Goal: Information Seeking & Learning: Compare options

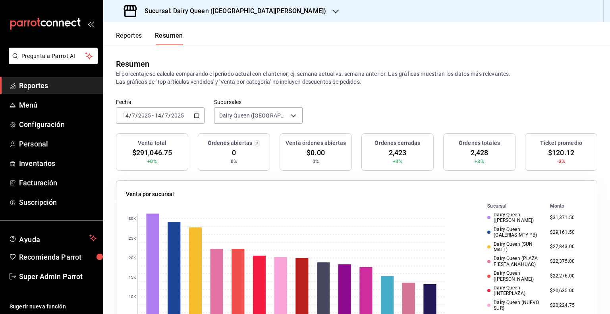
click at [202, 114] on div "[DATE] [DATE] - [DATE] [DATE]" at bounding box center [160, 115] width 89 height 17
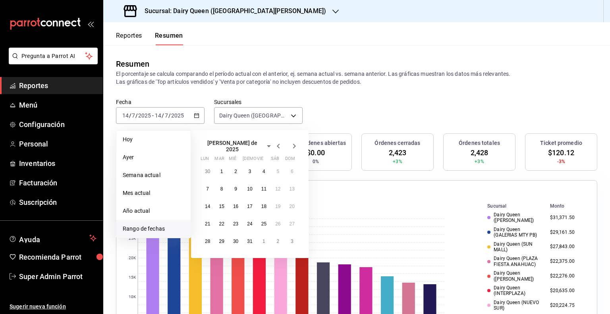
click at [168, 226] on span "Rango de fechas" at bounding box center [154, 229] width 62 height 8
click at [214, 141] on span "[PERSON_NAME] de 2025" at bounding box center [233, 146] width 64 height 13
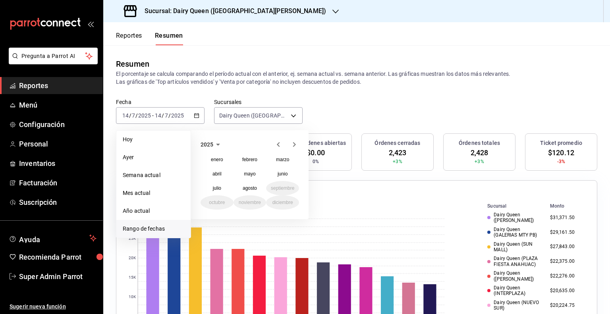
click at [280, 145] on icon "button" at bounding box center [279, 145] width 10 height 10
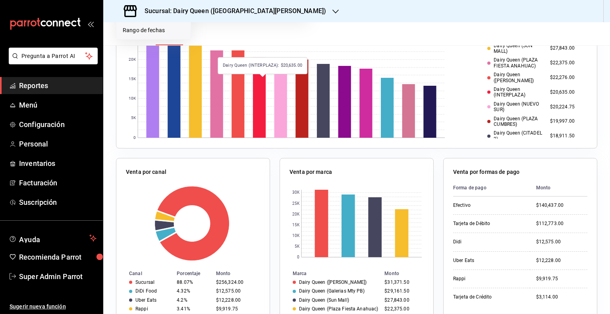
scroll to position [40, 0]
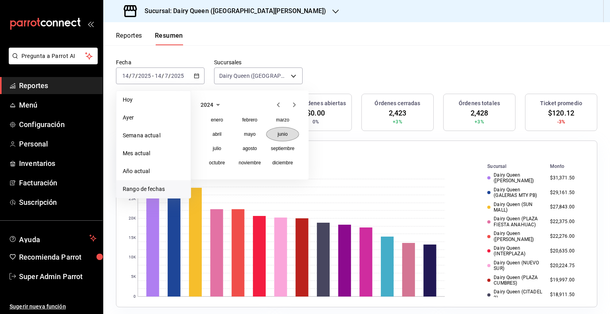
click at [285, 136] on abbr "junio" at bounding box center [283, 134] width 10 height 6
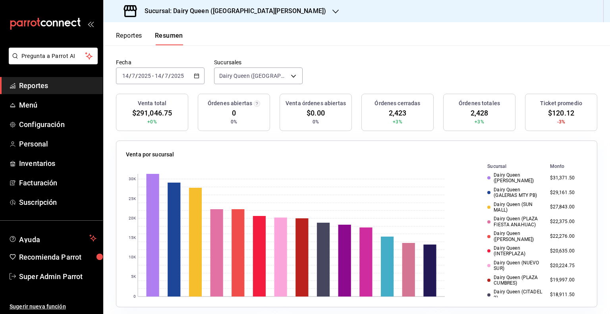
click at [333, 59] on div "Fecha [DATE] [DATE] - [DATE] [DATE] Sucursales [GEOGRAPHIC_DATA] ([GEOGRAPHIC_D…" at bounding box center [356, 76] width 507 height 35
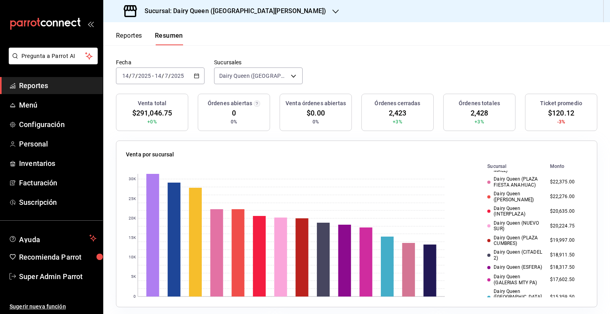
click at [197, 75] on icon "button" at bounding box center [197, 76] width 6 height 6
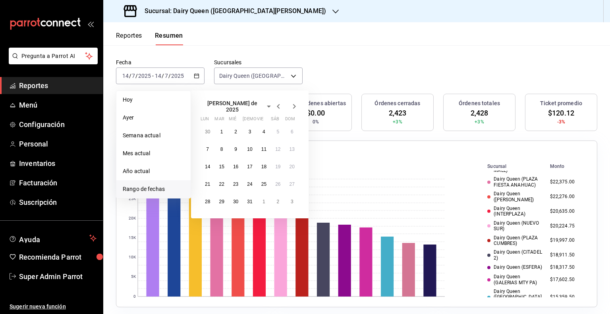
click at [225, 103] on span "[PERSON_NAME] de 2025" at bounding box center [233, 106] width 64 height 13
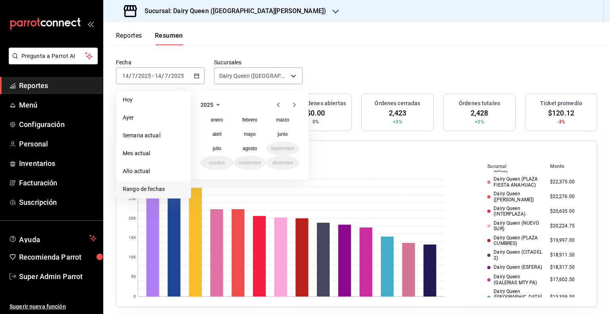
click at [279, 106] on icon "button" at bounding box center [279, 105] width 10 height 10
click at [278, 136] on abbr "junio" at bounding box center [283, 134] width 10 height 6
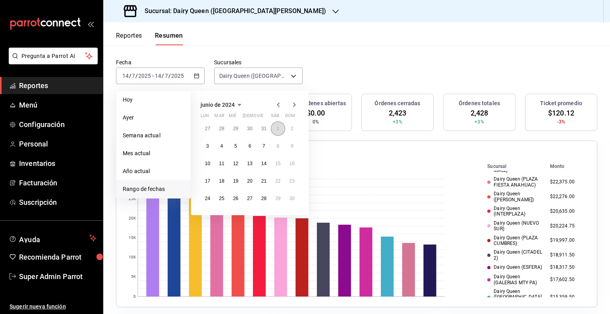
click at [277, 129] on abbr "1" at bounding box center [277, 129] width 3 height 6
click at [292, 197] on abbr "30" at bounding box center [292, 199] width 5 height 6
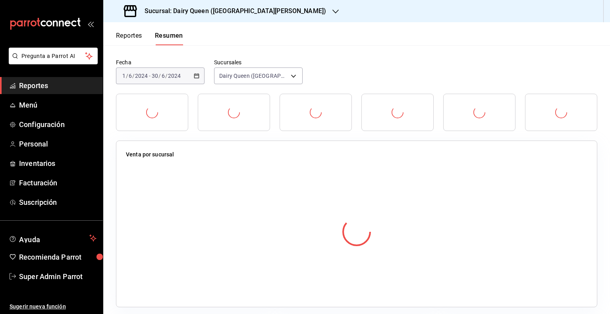
scroll to position [0, 0]
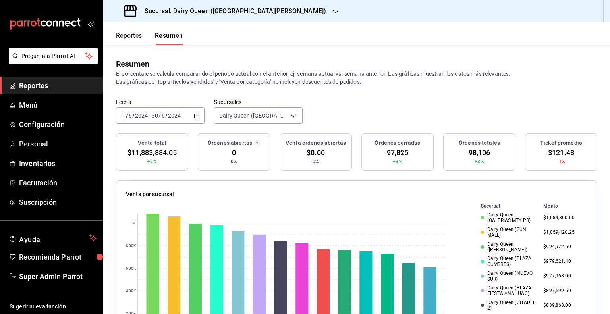
click at [195, 116] on icon "button" at bounding box center [197, 116] width 6 height 6
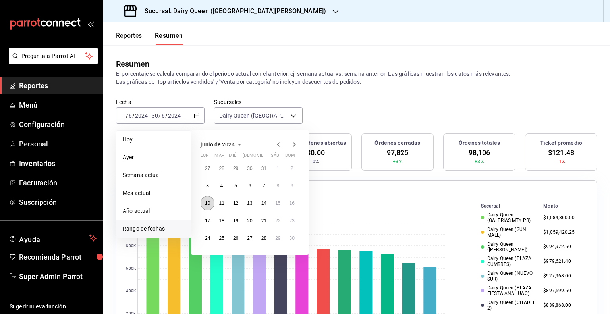
click at [212, 204] on button "10" at bounding box center [208, 203] width 14 height 14
click at [293, 202] on abbr "16" at bounding box center [292, 204] width 5 height 6
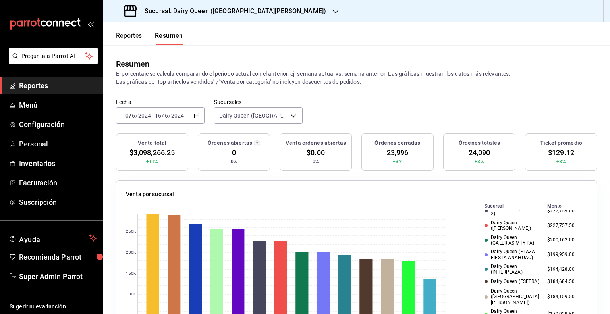
click at [195, 112] on div "[DATE] [DATE] - [DATE] [DATE]" at bounding box center [160, 115] width 89 height 17
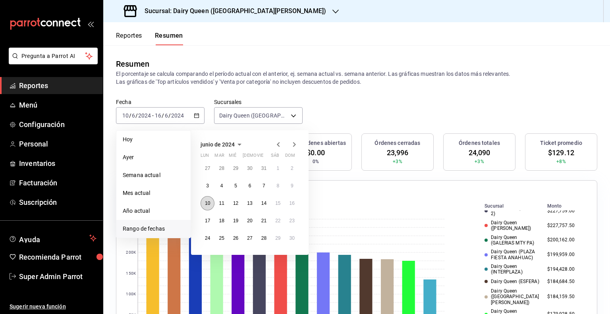
click at [206, 208] on button "10" at bounding box center [208, 203] width 14 height 14
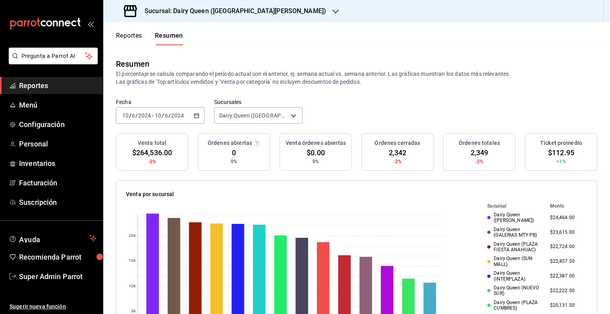
click at [551, 151] on span "$112.95" at bounding box center [561, 152] width 26 height 11
copy span "112.95"
click at [197, 113] on div "[DATE] [DATE] - [DATE] [DATE]" at bounding box center [160, 115] width 89 height 17
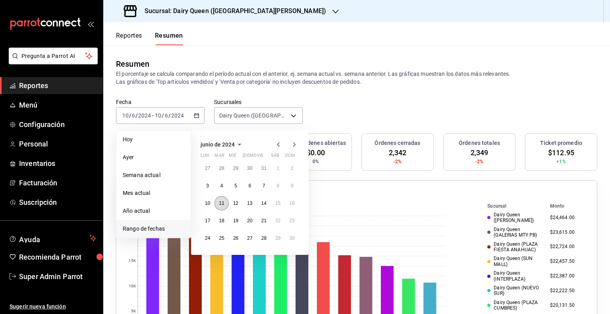
click at [222, 203] on abbr "11" at bounding box center [221, 204] width 5 height 6
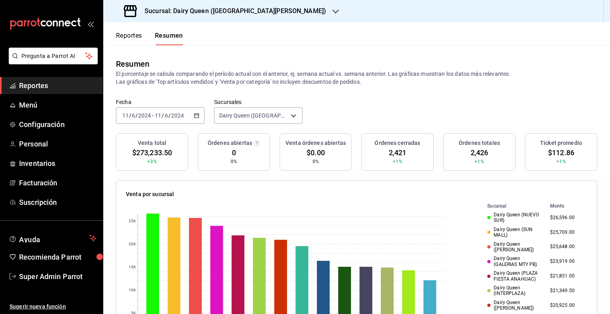
click at [558, 156] on span "$112.86" at bounding box center [561, 152] width 26 height 11
copy span "112.86"
click at [389, 154] on span "2,421" at bounding box center [398, 152] width 18 height 11
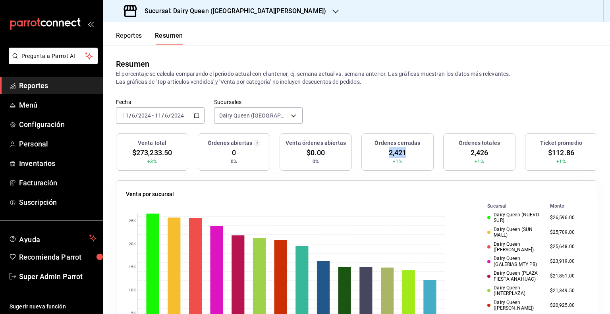
copy span "2,421"
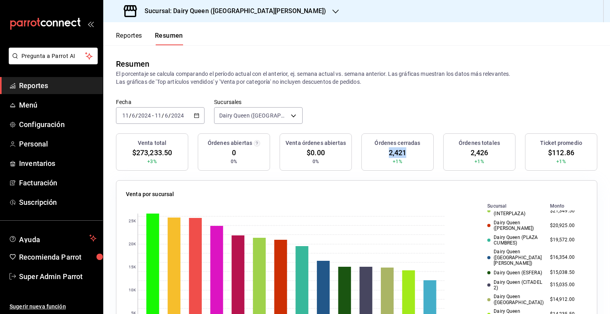
click at [195, 114] on icon "button" at bounding box center [197, 116] width 6 height 6
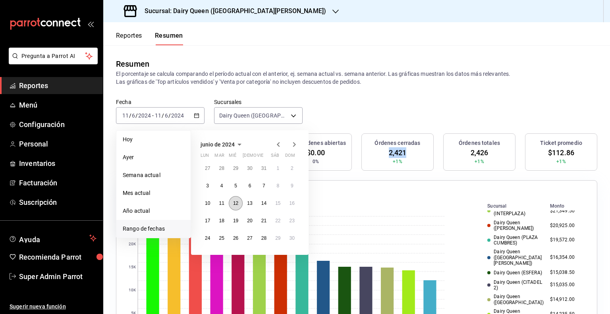
click at [235, 201] on abbr "12" at bounding box center [235, 204] width 5 height 6
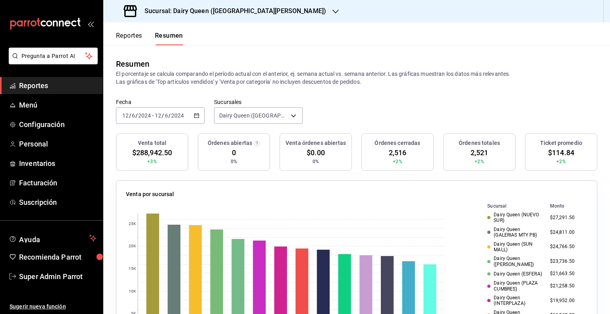
click at [548, 155] on span "$114.84" at bounding box center [561, 152] width 26 height 11
click at [548, 154] on span "$114.84" at bounding box center [561, 152] width 26 height 11
click at [548, 155] on span "$114.84" at bounding box center [561, 152] width 26 height 11
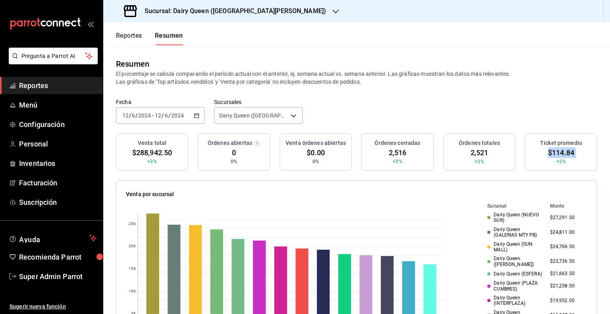
copy div "$114.84"
click at [400, 151] on span "2,516" at bounding box center [398, 152] width 18 height 11
click at [200, 116] on div "[DATE] [DATE] - [DATE] [DATE]" at bounding box center [160, 115] width 89 height 17
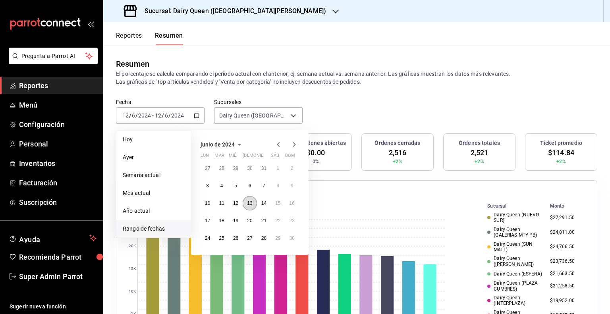
click at [250, 206] on button "13" at bounding box center [250, 203] width 14 height 14
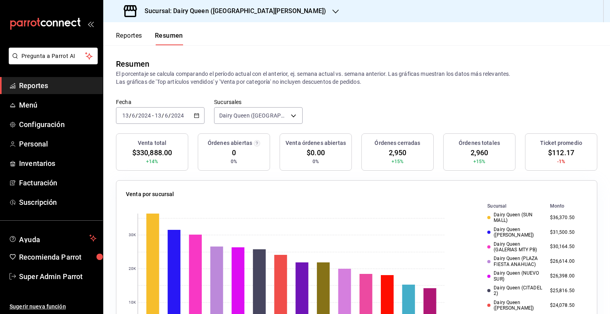
click at [548, 149] on span "$112.17" at bounding box center [561, 152] width 26 height 11
copy span "112.17"
click at [391, 155] on span "2,950" at bounding box center [398, 152] width 18 height 11
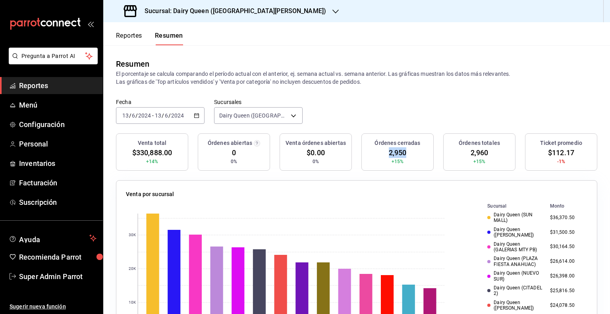
copy span "2,950"
click at [194, 114] on icon "button" at bounding box center [197, 116] width 6 height 6
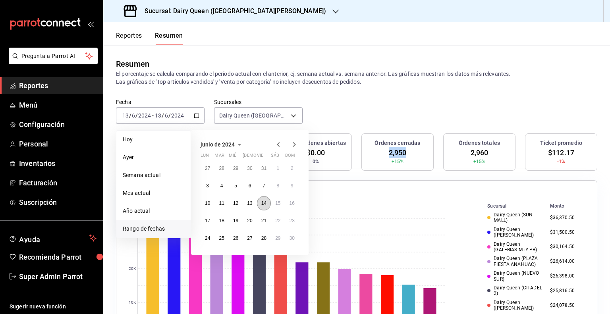
click at [265, 202] on abbr "14" at bounding box center [263, 204] width 5 height 6
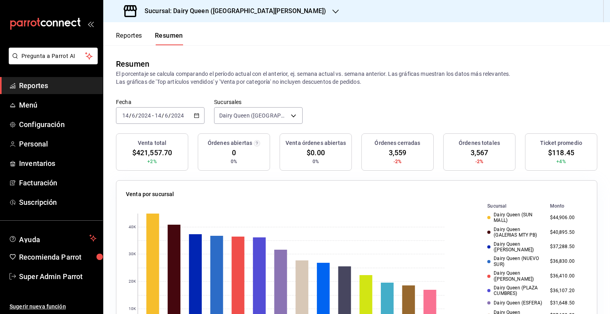
click at [550, 153] on span "$118.45" at bounding box center [561, 152] width 26 height 11
copy span "118.45"
click at [396, 155] on span "3,559" at bounding box center [398, 152] width 18 height 11
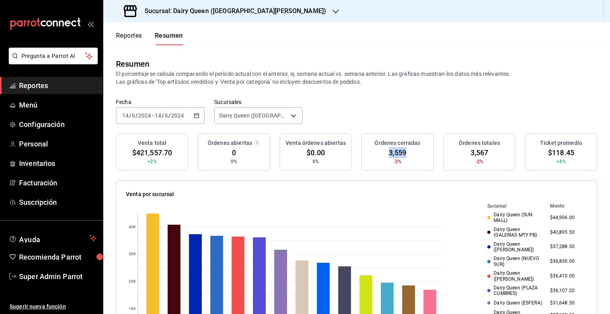
copy span "3,559"
click at [200, 118] on div "[DATE] [DATE] - [DATE] [DATE]" at bounding box center [160, 115] width 89 height 17
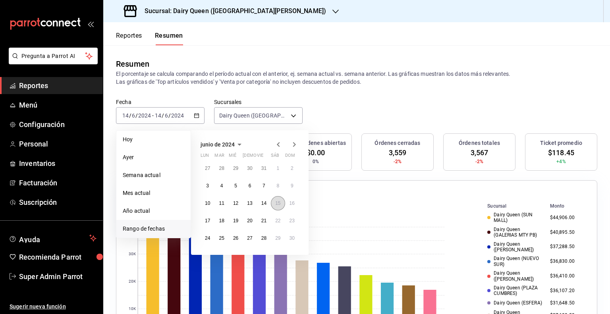
click at [279, 205] on abbr "15" at bounding box center [277, 204] width 5 height 6
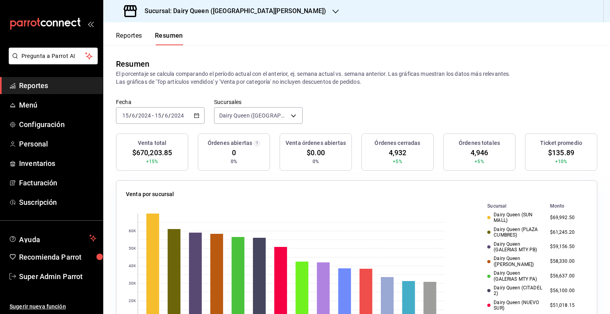
click at [548, 155] on span "$135.89" at bounding box center [561, 152] width 26 height 11
copy span "135.89"
click at [397, 154] on span "4,932" at bounding box center [398, 152] width 18 height 11
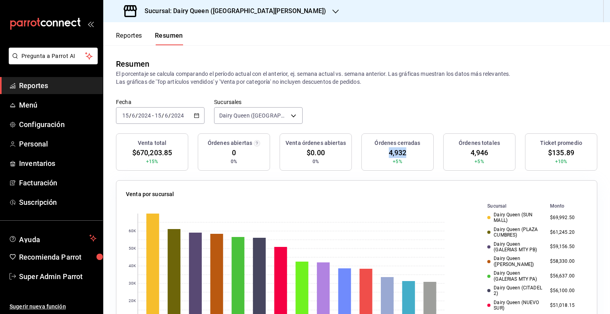
copy span "4,932"
click at [198, 114] on icon "button" at bounding box center [197, 116] width 6 height 6
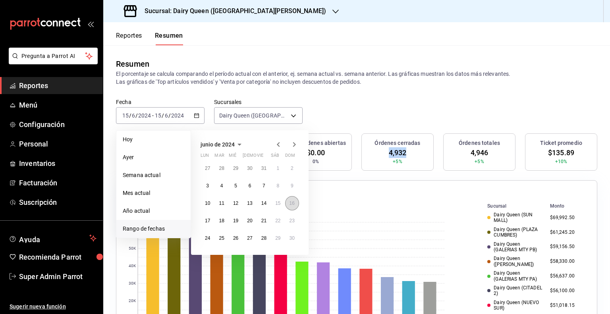
click at [288, 204] on button "16" at bounding box center [292, 203] width 14 height 14
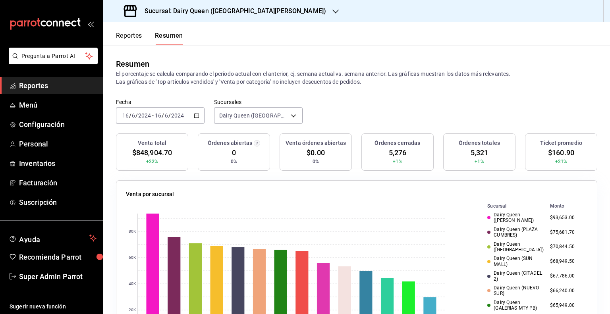
click at [551, 154] on span "$160.90" at bounding box center [561, 152] width 26 height 11
click at [390, 151] on span "5,276" at bounding box center [398, 152] width 18 height 11
click at [194, 116] on \(Stroke\) "button" at bounding box center [196, 116] width 5 height 4
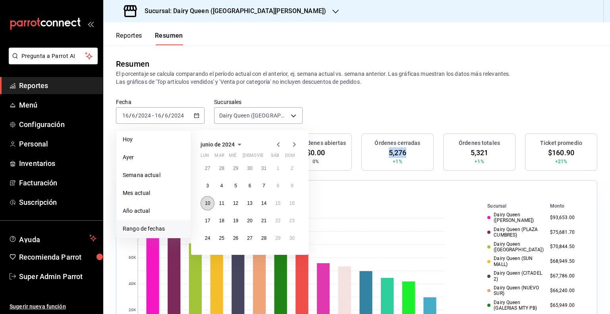
click at [209, 206] on button "10" at bounding box center [208, 203] width 14 height 14
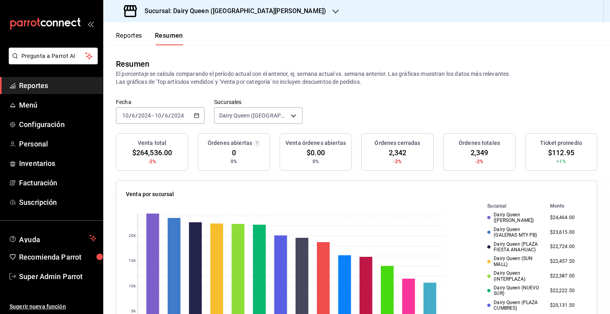
click at [390, 153] on span "2,342" at bounding box center [398, 152] width 18 height 11
click at [347, 112] on div "Fecha [DATE] [DATE] - [DATE] [DATE] Sucursales [GEOGRAPHIC_DATA] ([GEOGRAPHIC_D…" at bounding box center [356, 116] width 507 height 35
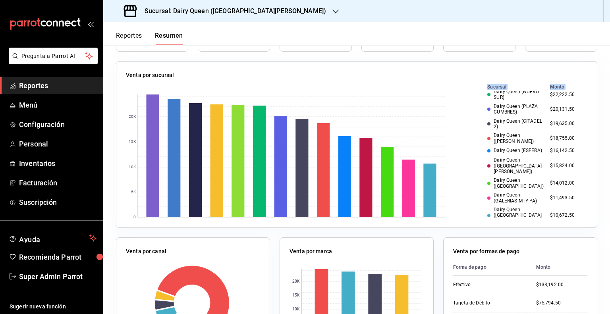
scroll to position [80, 0]
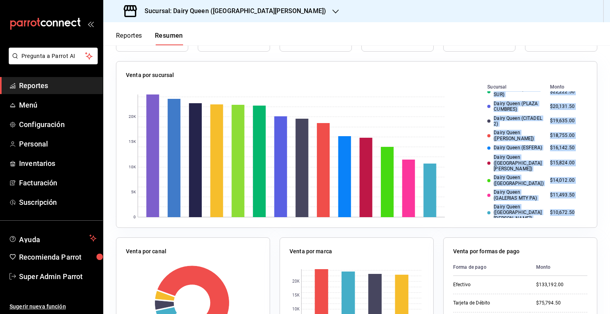
drag, startPoint x: 483, startPoint y: 97, endPoint x: 563, endPoint y: 211, distance: 138.7
click at [563, 211] on tbody "Dairy Queen ([PERSON_NAME]) $24,464.00 Dairy Queen (GALERIAS MTY PB) $23,615.00…" at bounding box center [531, 117] width 113 height 211
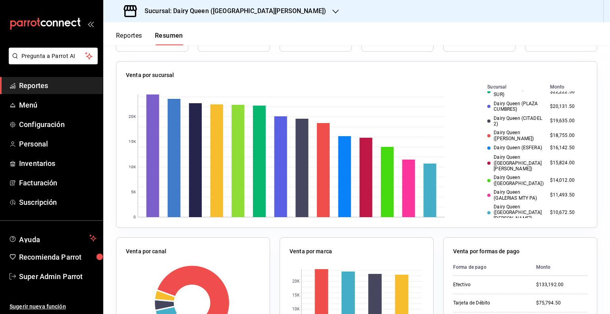
click at [456, 153] on div "0 5K 10K 15K 20K Sucursal Monto Dairy Queen ([PERSON_NAME]) $24,464.00 Dairy Qu…" at bounding box center [357, 150] width 462 height 135
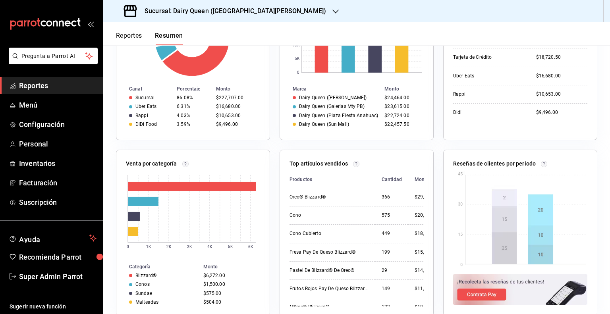
scroll to position [456, 0]
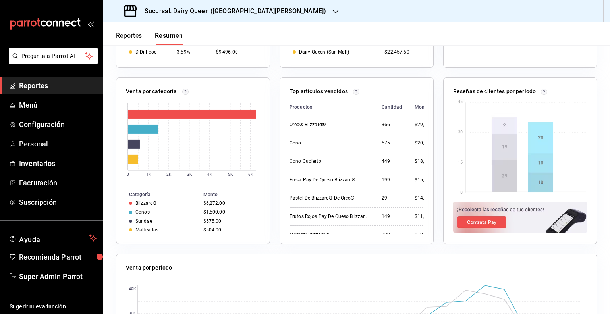
click at [209, 226] on td "$504.00" at bounding box center [235, 230] width 70 height 9
drag, startPoint x: 202, startPoint y: 202, endPoint x: 221, endPoint y: 230, distance: 33.7
click at [221, 230] on tbody "Blizzard® $6,272.00 Conos $1,500.00 Sundae $575.00 Malteadas $504.00" at bounding box center [192, 217] width 153 height 36
click at [143, 210] on div "Conos" at bounding box center [142, 212] width 14 height 6
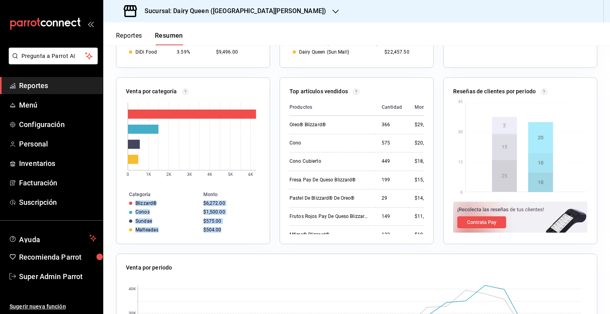
drag, startPoint x: 135, startPoint y: 202, endPoint x: 221, endPoint y: 229, distance: 90.1
click at [221, 229] on tbody "Blizzard® $6,272.00 Conos $1,500.00 Sundae $575.00 Malteadas $504.00" at bounding box center [192, 217] width 153 height 36
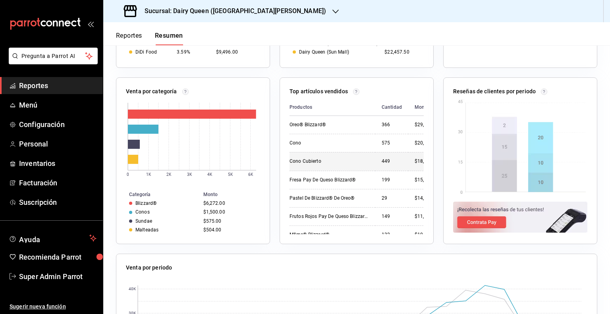
click at [329, 165] on td "Cono Cubierto" at bounding box center [333, 161] width 86 height 18
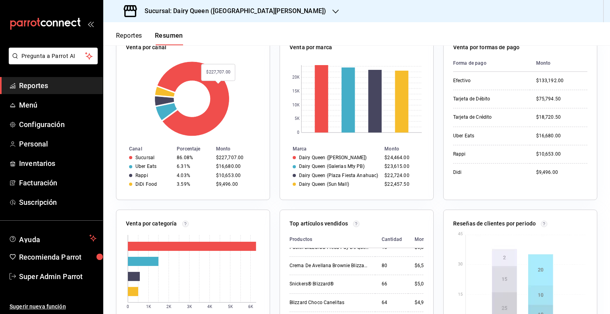
scroll to position [437, 0]
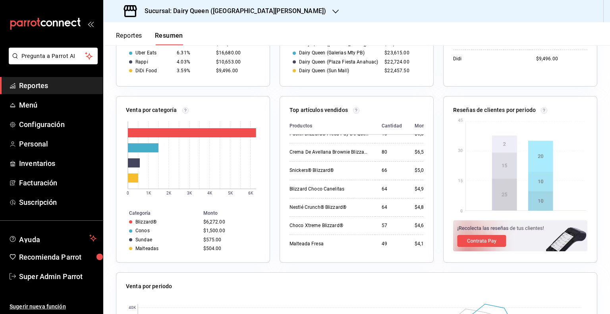
click at [210, 211] on th "Monto" at bounding box center [235, 213] width 70 height 9
click at [207, 220] on div "$6,272.00" at bounding box center [230, 222] width 54 height 6
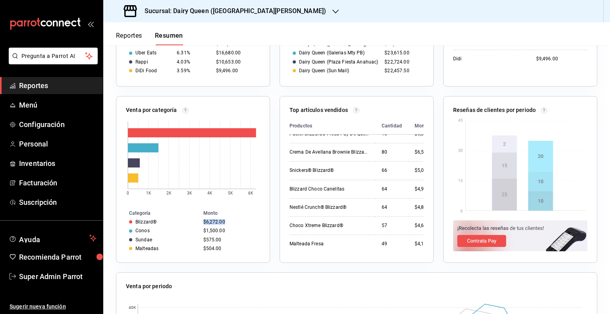
click at [207, 220] on div "$6,272.00" at bounding box center [230, 222] width 54 height 6
click at [217, 226] on td "$6,272.00" at bounding box center [235, 222] width 70 height 9
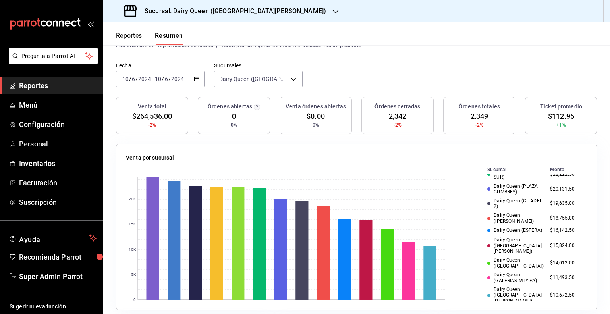
scroll to position [0, 0]
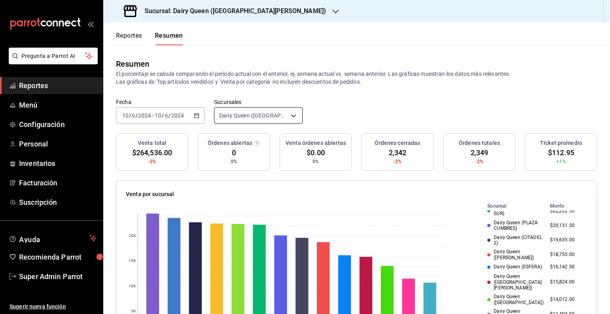
click at [259, 111] on body "Pregunta a Parrot AI Reportes Menú Configuración Personal Inventarios Facturaci…" at bounding box center [305, 157] width 610 height 314
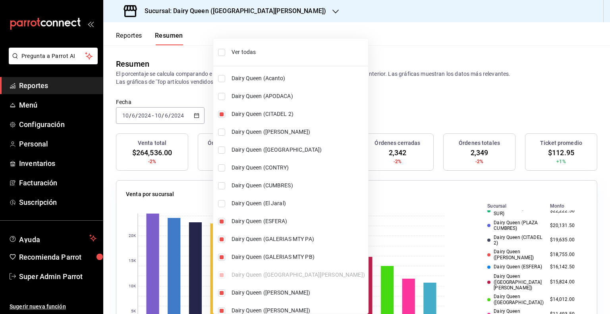
click at [430, 80] on div at bounding box center [305, 157] width 610 height 314
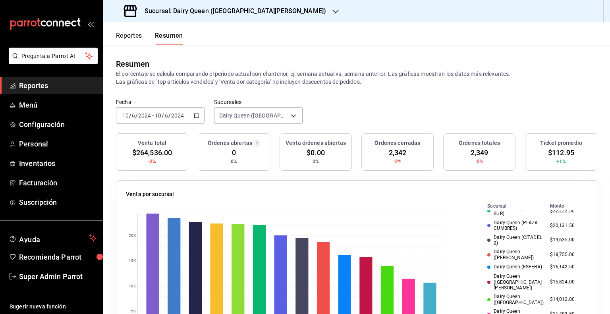
click at [199, 118] on div "[DATE] [DATE] - [DATE] [DATE]" at bounding box center [160, 115] width 89 height 17
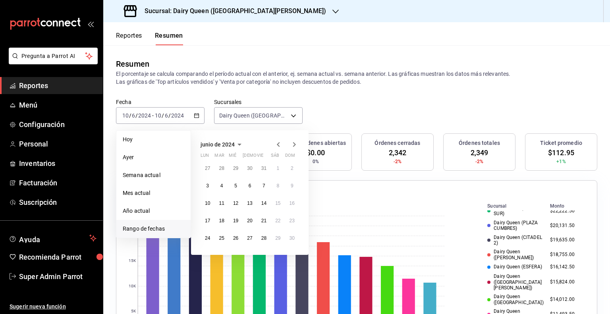
click at [277, 144] on icon "button" at bounding box center [279, 145] width 10 height 10
click at [209, 202] on abbr "13" at bounding box center [207, 204] width 5 height 6
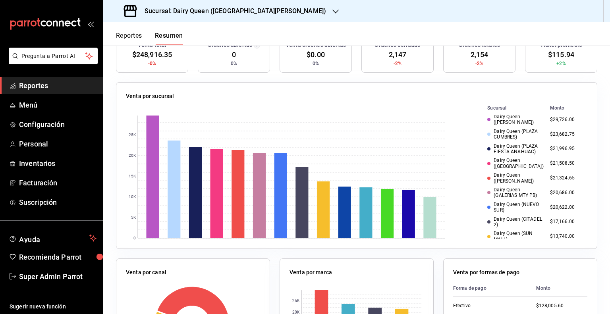
scroll to position [79, 0]
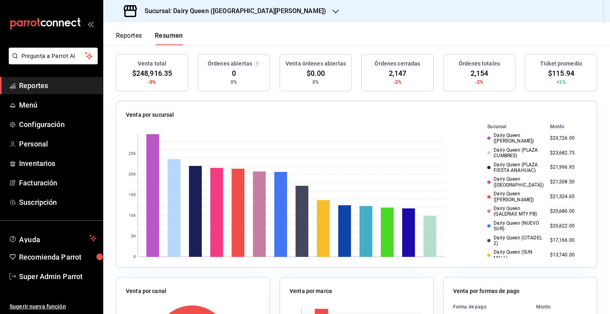
click at [557, 71] on span "$115.94" at bounding box center [561, 73] width 26 height 11
click at [308, 132] on rect at bounding box center [285, 195] width 319 height 147
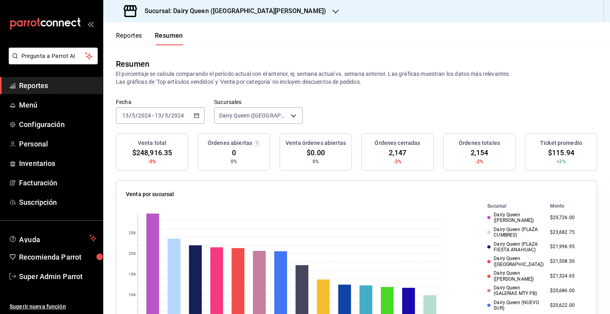
click at [195, 119] on div "[DATE] [DATE] - [DATE] [DATE]" at bounding box center [160, 115] width 89 height 17
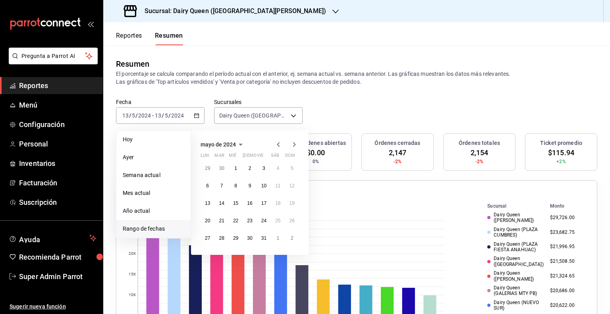
click at [402, 124] on div "Fecha [DATE] [DATE] - [DATE] [DATE] [PERSON_NAME] Semana actual Mes actual Año …" at bounding box center [356, 116] width 507 height 35
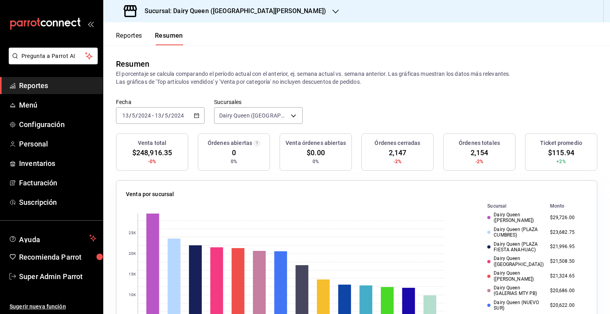
click at [408, 129] on div "Fecha [DATE] [DATE] - [DATE] [DATE] Sucursales Dairy Queen ([GEOGRAPHIC_DATA][P…" at bounding box center [356, 116] width 507 height 35
click at [394, 152] on span "2,147" at bounding box center [398, 152] width 18 height 11
click at [194, 116] on icon "button" at bounding box center [197, 116] width 6 height 6
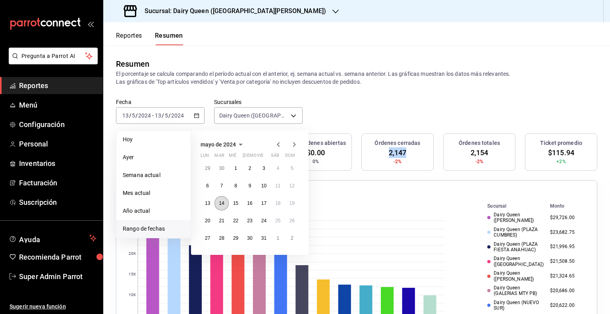
click at [224, 201] on abbr "14" at bounding box center [221, 204] width 5 height 6
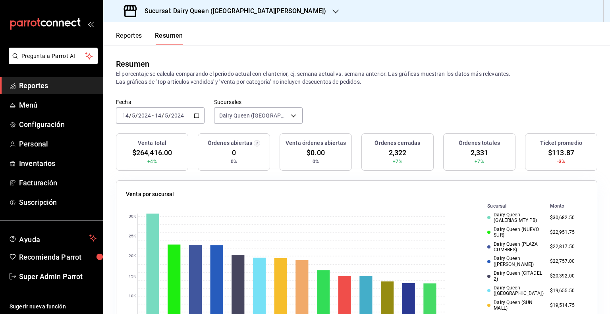
click at [148, 153] on span "$264,416.00" at bounding box center [152, 152] width 40 height 11
click at [155, 154] on span "$264,416.00" at bounding box center [152, 152] width 40 height 11
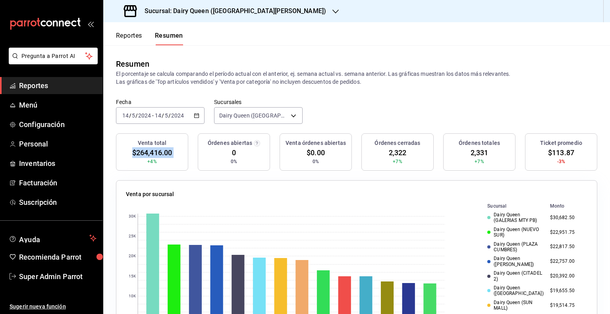
click at [155, 154] on span "$264,416.00" at bounding box center [152, 152] width 40 height 11
click at [557, 154] on span "$113.87" at bounding box center [561, 152] width 26 height 11
click at [166, 154] on span "$264,416.00" at bounding box center [152, 152] width 40 height 11
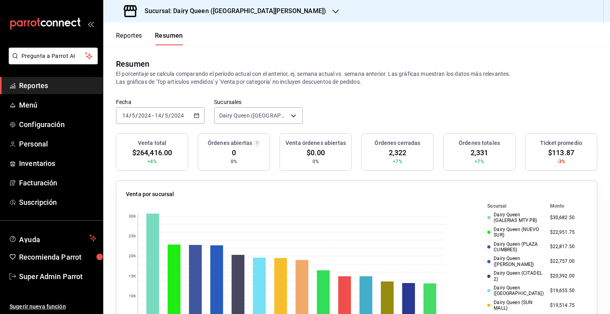
click at [398, 155] on span "2,322" at bounding box center [398, 152] width 18 height 11
click at [195, 117] on icon "button" at bounding box center [197, 116] width 6 height 6
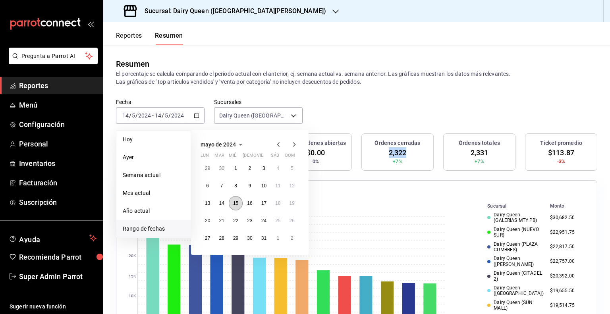
click at [235, 203] on abbr "15" at bounding box center [235, 204] width 5 height 6
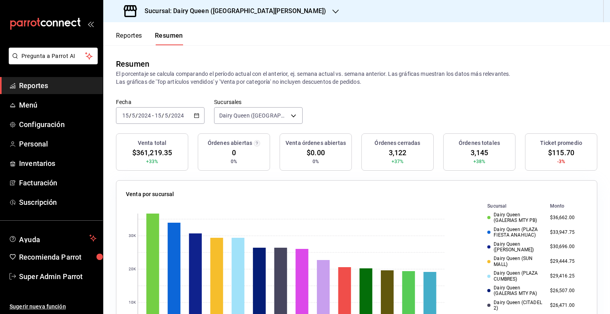
click at [560, 155] on span "$115.70" at bounding box center [561, 152] width 26 height 11
click at [389, 153] on span "3,122" at bounding box center [398, 152] width 18 height 11
click at [192, 119] on div "[DATE] [DATE] - [DATE] [DATE]" at bounding box center [160, 115] width 89 height 17
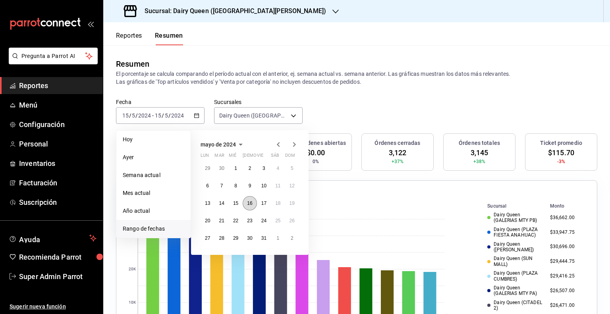
click at [249, 205] on abbr "16" at bounding box center [249, 204] width 5 height 6
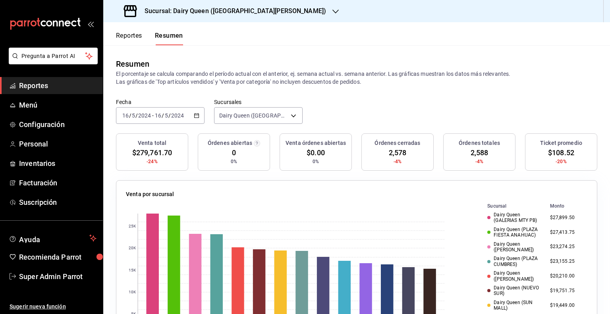
click at [551, 155] on span "$108.52" at bounding box center [561, 152] width 26 height 11
click at [396, 152] on span "2,578" at bounding box center [398, 152] width 18 height 11
click at [197, 117] on icon "button" at bounding box center [197, 116] width 6 height 6
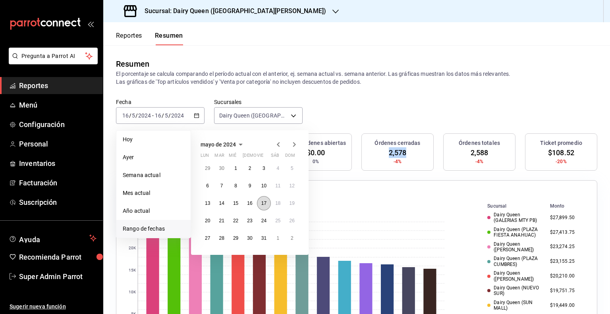
click at [261, 203] on button "17" at bounding box center [264, 203] width 14 height 14
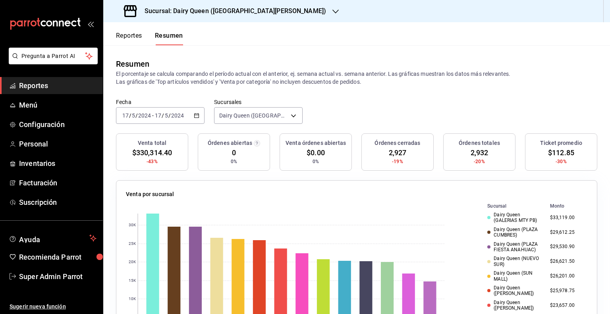
click at [558, 155] on span "$112.85" at bounding box center [561, 152] width 26 height 11
click at [390, 152] on span "2,927" at bounding box center [398, 152] width 18 height 11
click at [196, 117] on icon "button" at bounding box center [197, 116] width 6 height 6
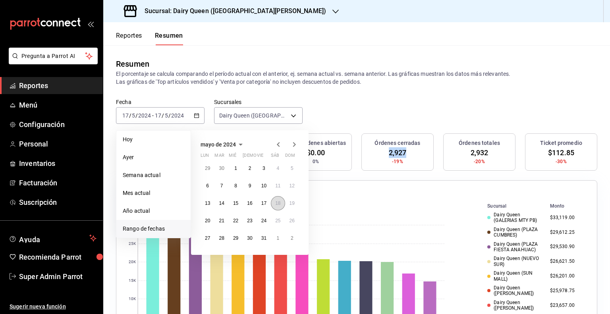
click at [279, 199] on button "18" at bounding box center [278, 203] width 14 height 14
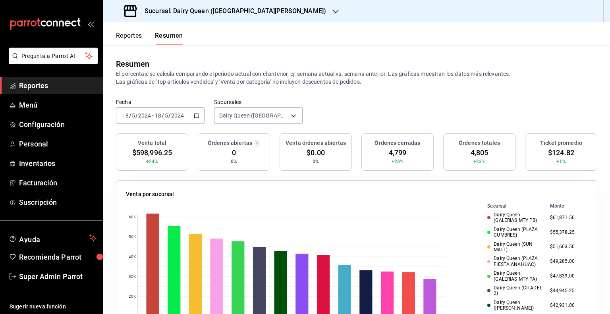
click at [556, 151] on span "$124.82" at bounding box center [561, 152] width 26 height 11
click at [390, 156] on span "4,799" at bounding box center [398, 152] width 18 height 11
click at [200, 116] on div "[DATE] [DATE] - [DATE] [DATE]" at bounding box center [160, 115] width 89 height 17
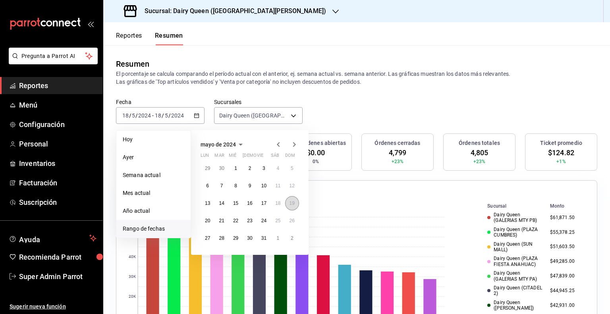
click at [289, 203] on button "19" at bounding box center [292, 203] width 14 height 14
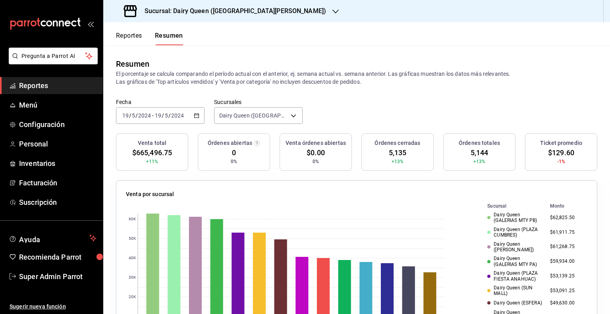
click at [548, 156] on span "$129.60" at bounding box center [561, 152] width 26 height 11
click at [389, 153] on span "5,135" at bounding box center [398, 152] width 18 height 11
click at [197, 116] on icon "button" at bounding box center [197, 116] width 6 height 6
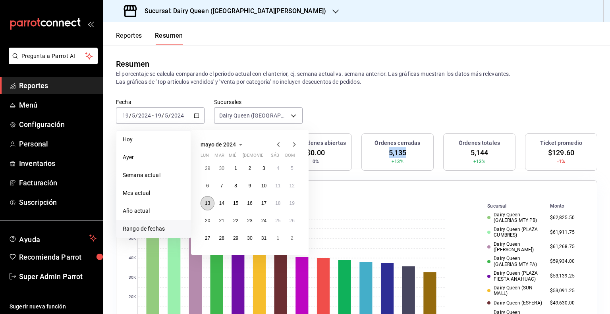
click at [213, 205] on button "13" at bounding box center [208, 203] width 14 height 14
click at [289, 204] on button "19" at bounding box center [292, 203] width 14 height 14
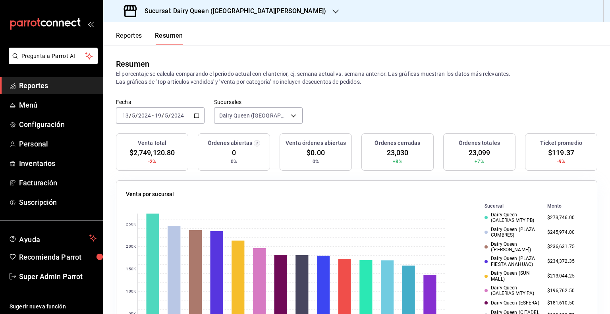
click at [198, 114] on icon "button" at bounding box center [197, 116] width 6 height 6
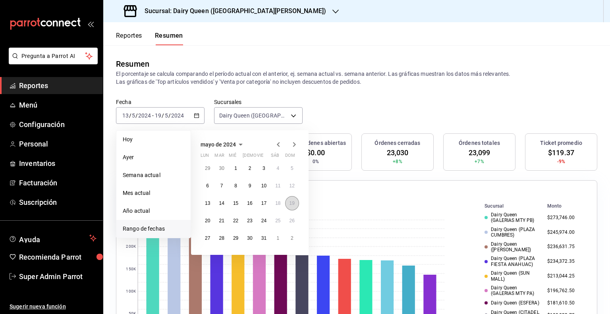
click at [294, 205] on abbr "19" at bounding box center [292, 204] width 5 height 6
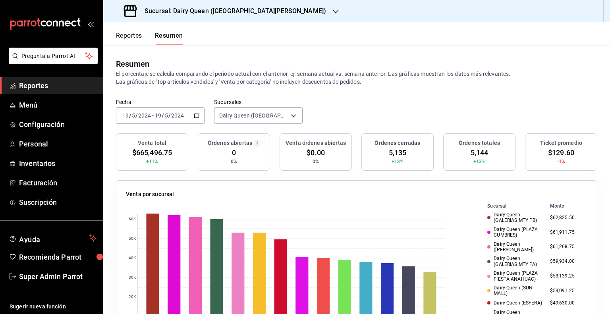
click at [197, 116] on icon "button" at bounding box center [197, 116] width 6 height 6
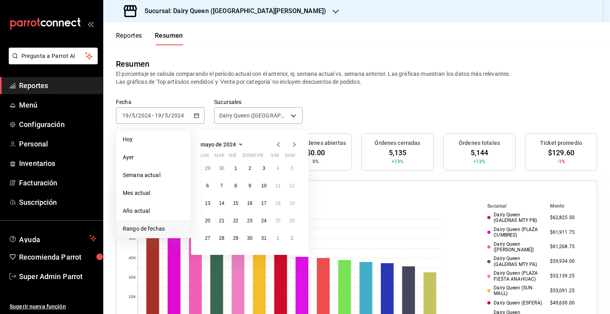
click at [275, 144] on icon "button" at bounding box center [279, 145] width 10 height 10
click at [207, 206] on button "15" at bounding box center [208, 203] width 14 height 14
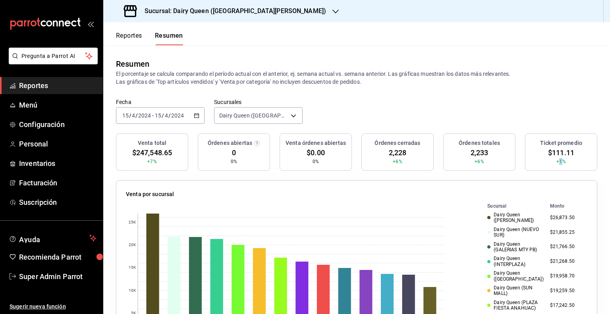
click at [556, 158] on span "+1%" at bounding box center [560, 161] width 9 height 7
click at [552, 152] on span "$111.11" at bounding box center [561, 152] width 26 height 11
click at [396, 152] on span "2,228" at bounding box center [398, 152] width 18 height 11
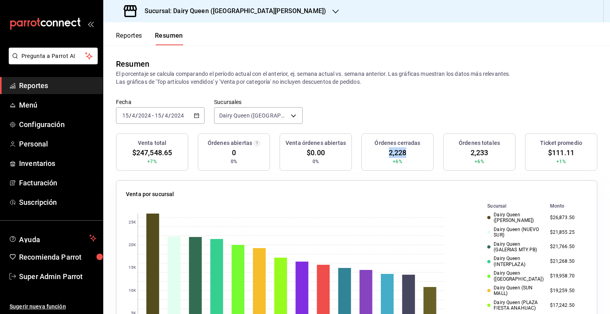
click at [396, 152] on span "2,228" at bounding box center [398, 152] width 18 height 11
click at [194, 118] on icon "button" at bounding box center [197, 116] width 6 height 6
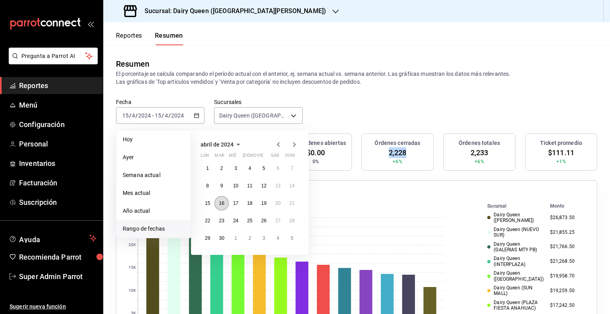
click at [222, 206] on button "16" at bounding box center [221, 203] width 14 height 14
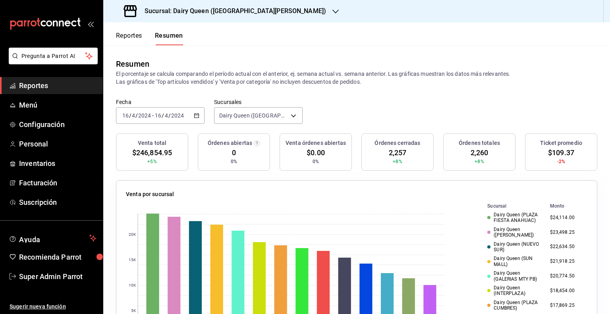
click at [554, 157] on span "$109.37" at bounding box center [561, 152] width 26 height 11
click at [384, 155] on div "Órdenes cerradas 2,257 +8%" at bounding box center [397, 151] width 72 height 37
click at [191, 113] on div "[DATE] [DATE] - [DATE] [DATE]" at bounding box center [160, 115] width 89 height 17
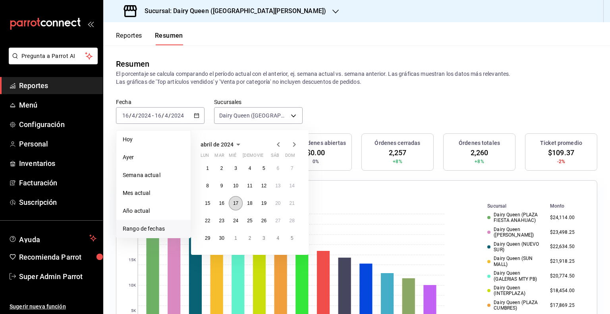
click at [233, 203] on abbr "17" at bounding box center [235, 204] width 5 height 6
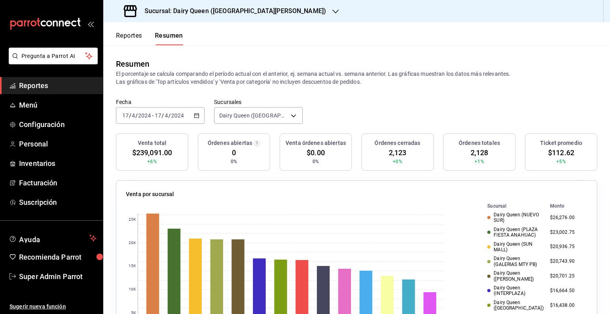
click at [551, 156] on span "$112.62" at bounding box center [561, 152] width 26 height 11
click at [394, 153] on span "2,123" at bounding box center [398, 152] width 18 height 11
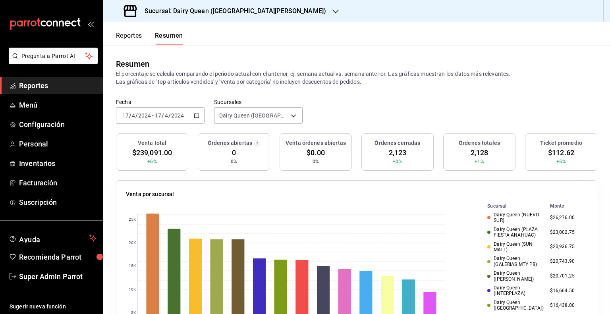
click at [192, 119] on div "[DATE] [DATE] - [DATE] [DATE]" at bounding box center [160, 115] width 89 height 17
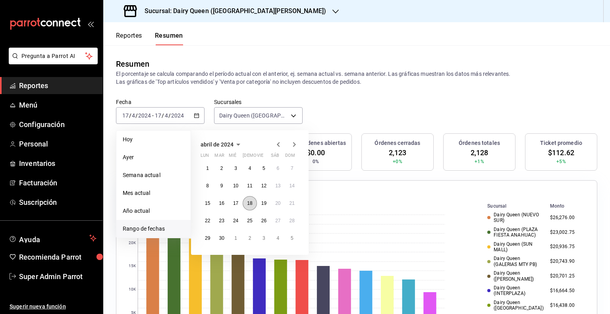
click at [250, 201] on abbr "18" at bounding box center [249, 204] width 5 height 6
click at [249, 201] on abbr "18" at bounding box center [249, 204] width 5 height 6
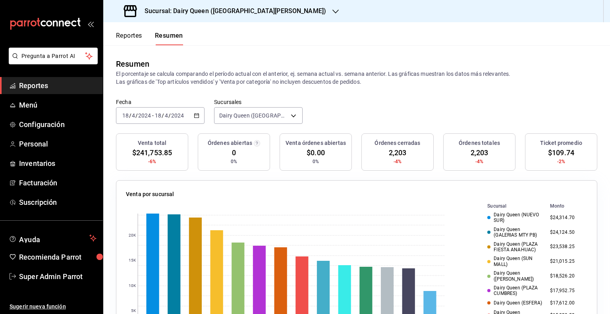
click at [551, 155] on span "$109.74" at bounding box center [561, 152] width 26 height 11
click at [394, 157] on span "2,203" at bounding box center [398, 152] width 18 height 11
drag, startPoint x: 195, startPoint y: 112, endPoint x: 206, endPoint y: 120, distance: 13.1
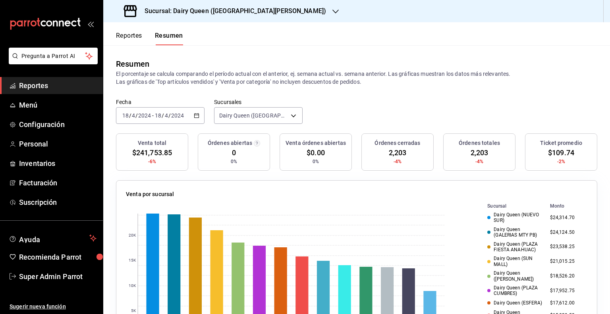
click at [195, 112] on div "[DATE] [DATE] - [DATE] [DATE]" at bounding box center [160, 115] width 89 height 17
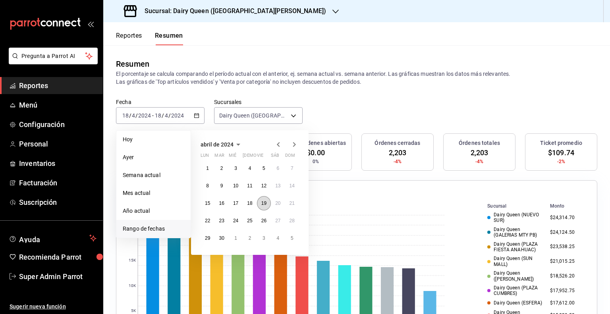
click at [263, 204] on abbr "19" at bounding box center [263, 204] width 5 height 6
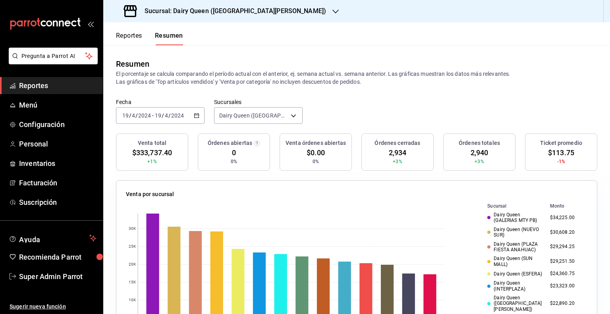
click at [553, 153] on span "$113.75" at bounding box center [561, 152] width 26 height 11
click at [397, 151] on span "2,934" at bounding box center [398, 152] width 18 height 11
click at [194, 118] on \(Stroke\) "button" at bounding box center [196, 116] width 5 height 4
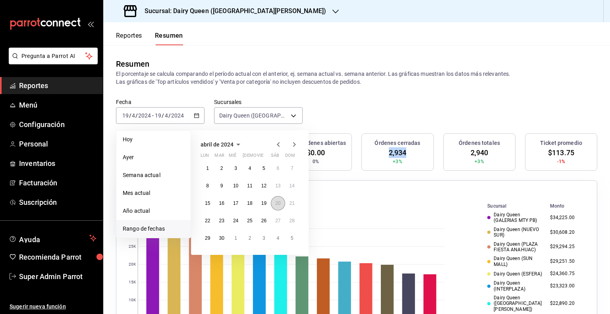
click at [274, 205] on button "20" at bounding box center [278, 203] width 14 height 14
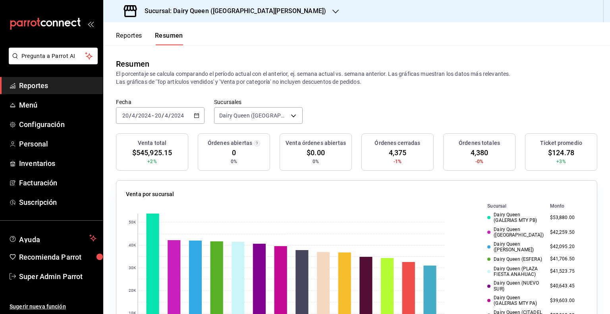
click at [558, 154] on span "$124.78" at bounding box center [561, 152] width 26 height 11
click at [389, 155] on span "4,375" at bounding box center [398, 152] width 18 height 11
click at [198, 114] on icon "button" at bounding box center [197, 116] width 6 height 6
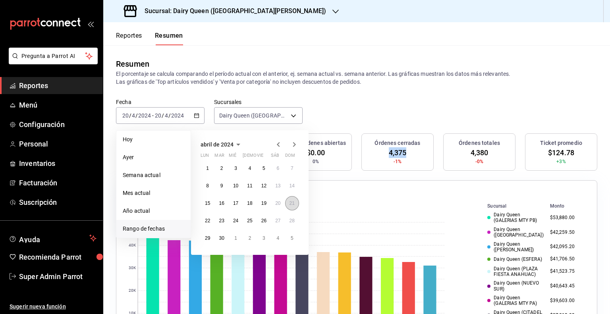
click at [294, 204] on abbr "21" at bounding box center [292, 204] width 5 height 6
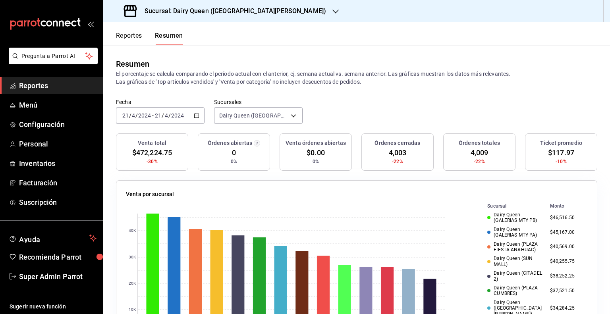
click at [553, 150] on span "$117.97" at bounding box center [561, 152] width 26 height 11
click at [397, 153] on span "4,003" at bounding box center [398, 152] width 18 height 11
click at [197, 112] on div "[DATE] [DATE] - [DATE] [DATE]" at bounding box center [160, 115] width 89 height 17
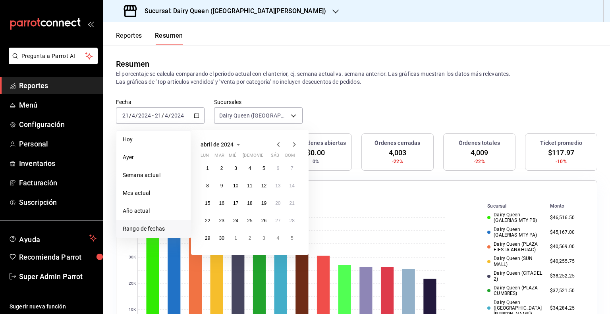
click at [280, 144] on icon "button" at bounding box center [279, 145] width 10 height 10
click at [208, 203] on abbr "11" at bounding box center [207, 204] width 5 height 6
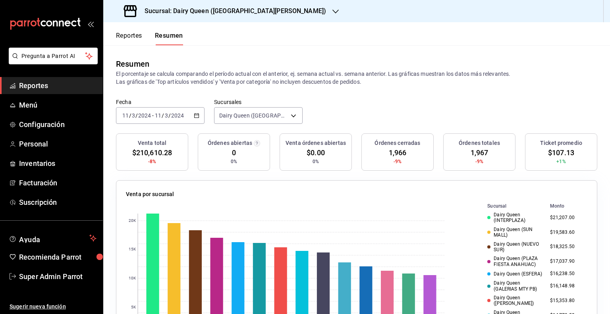
click at [551, 154] on span "$107.13" at bounding box center [561, 152] width 26 height 11
click at [199, 120] on div "[DATE] [DATE] - [DATE] [DATE]" at bounding box center [160, 115] width 89 height 17
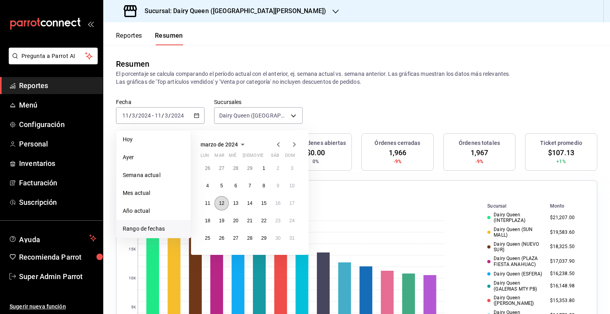
click at [219, 206] on button "12" at bounding box center [221, 203] width 14 height 14
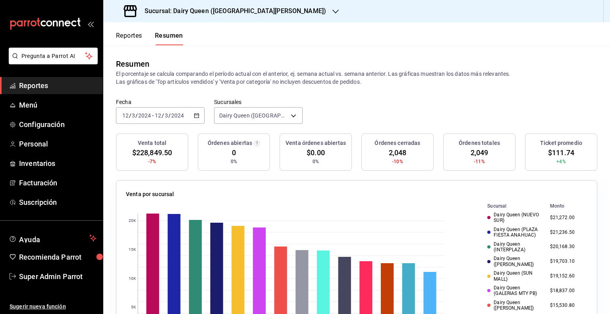
click at [555, 154] on span "$111.74" at bounding box center [561, 152] width 26 height 11
click at [195, 115] on icon "button" at bounding box center [197, 116] width 6 height 6
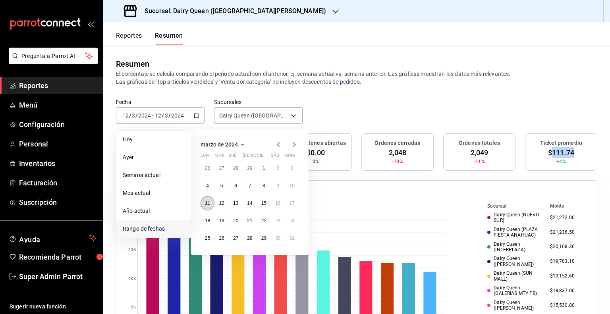
click at [208, 207] on button "11" at bounding box center [208, 203] width 14 height 14
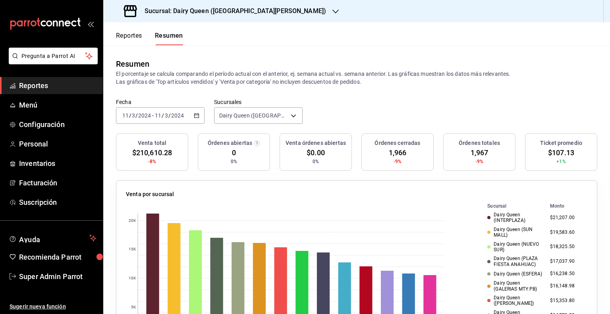
click at [393, 153] on span "1,966" at bounding box center [398, 152] width 18 height 11
click at [197, 116] on \(Stroke\) "button" at bounding box center [196, 116] width 5 height 4
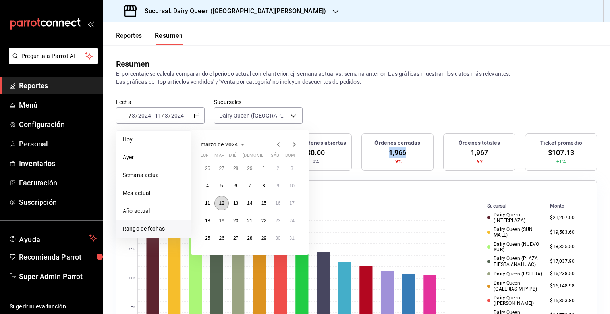
click at [223, 201] on abbr "12" at bounding box center [221, 204] width 5 height 6
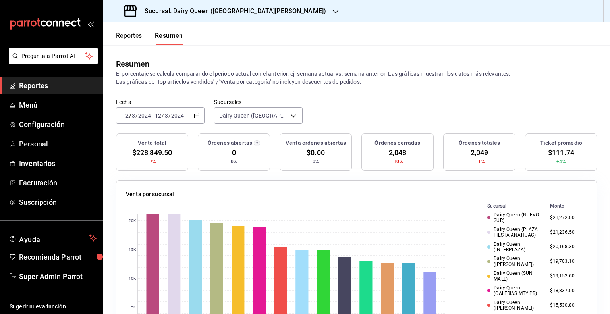
click at [561, 153] on span "$111.74" at bounding box center [561, 152] width 26 height 11
click at [394, 151] on span "2,048" at bounding box center [398, 152] width 18 height 11
click at [196, 117] on icon "button" at bounding box center [197, 116] width 6 height 6
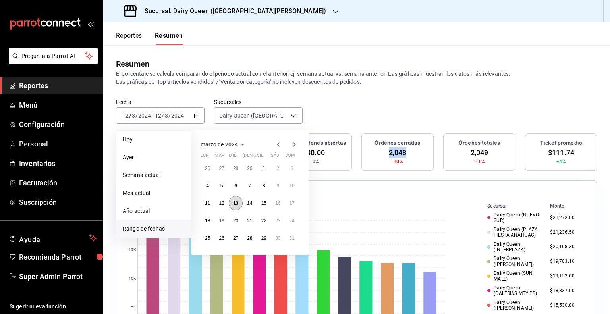
click at [234, 201] on abbr "13" at bounding box center [235, 204] width 5 height 6
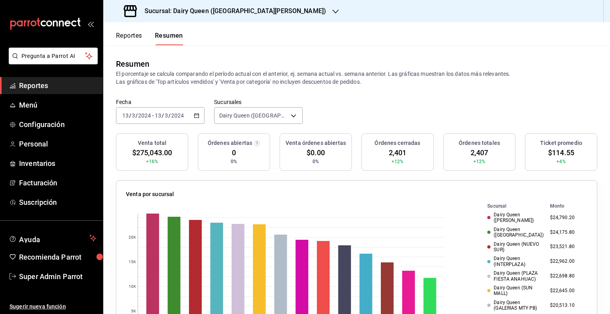
click at [554, 153] on span "$114.55" at bounding box center [561, 152] width 26 height 11
click at [397, 154] on span "2,401" at bounding box center [398, 152] width 18 height 11
click at [193, 118] on div "[DATE] [DATE] - [DATE] [DATE]" at bounding box center [160, 115] width 89 height 17
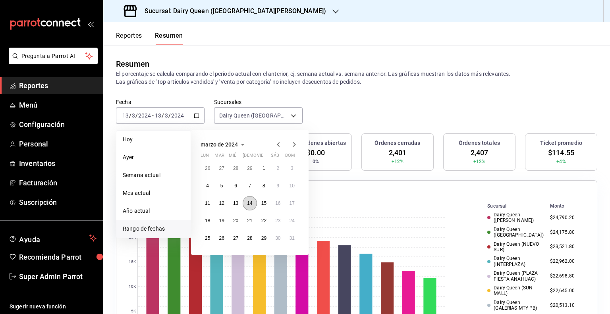
click at [247, 199] on button "14" at bounding box center [250, 203] width 14 height 14
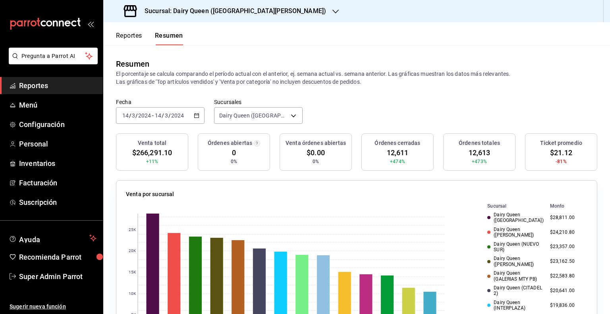
click at [558, 152] on span "$21.12" at bounding box center [561, 152] width 22 height 11
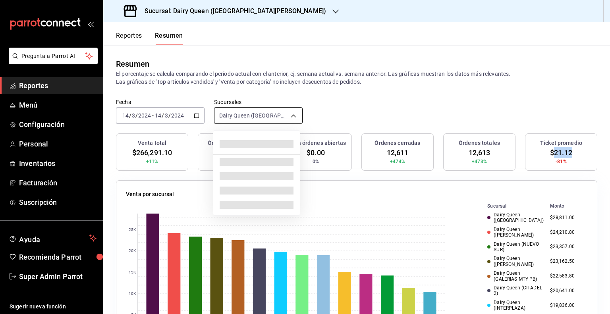
click at [248, 113] on body "Pregunta a Parrot AI Reportes Menú Configuración Personal Inventarios Facturaci…" at bounding box center [305, 157] width 610 height 314
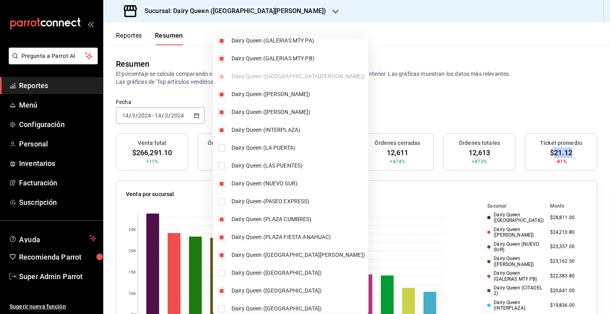
scroll to position [295, 0]
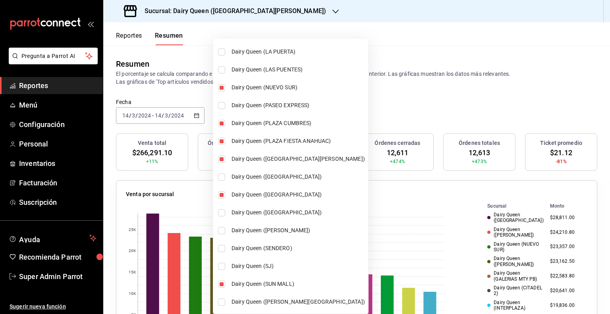
click at [381, 120] on div at bounding box center [305, 157] width 610 height 314
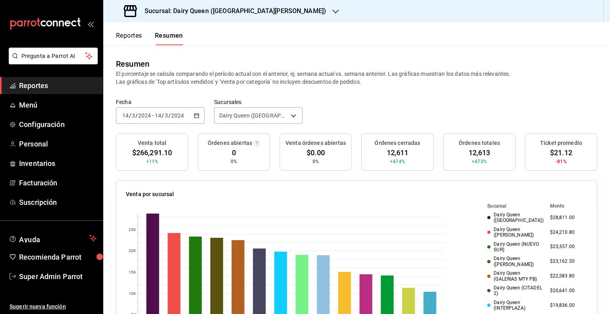
click at [196, 115] on \(Stroke\) "button" at bounding box center [197, 115] width 4 height 0
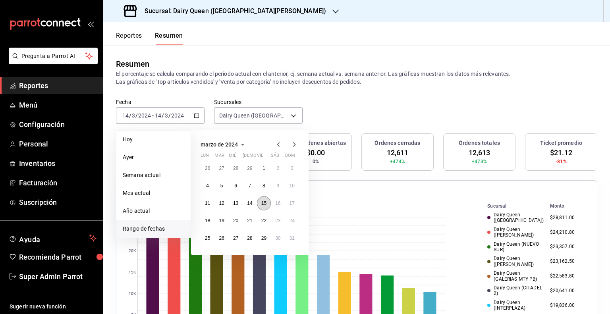
click at [260, 202] on button "15" at bounding box center [264, 203] width 14 height 14
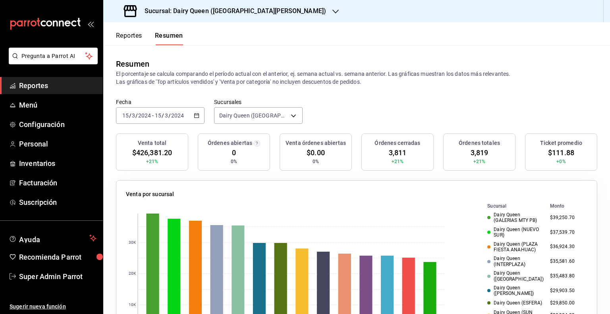
click at [197, 119] on div "[DATE] [DATE] - [DATE] [DATE]" at bounding box center [160, 115] width 89 height 17
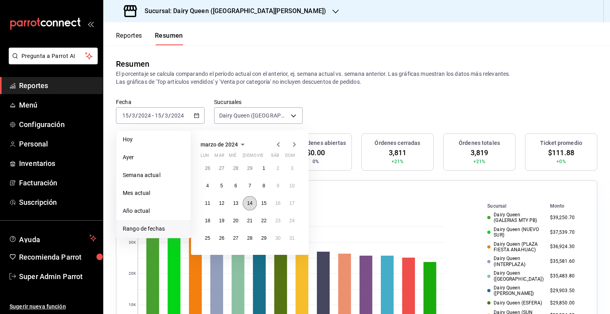
click at [246, 200] on button "14" at bounding box center [250, 203] width 14 height 14
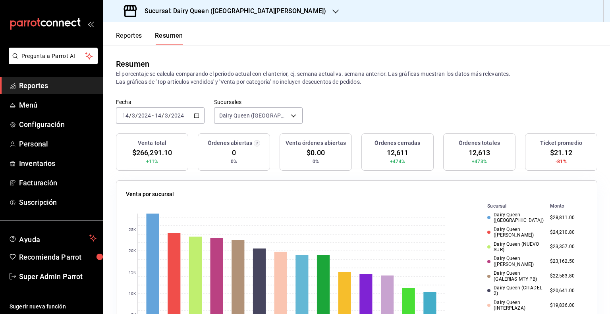
click at [199, 117] on div "[DATE] [DATE] - [DATE] [DATE]" at bounding box center [160, 115] width 89 height 17
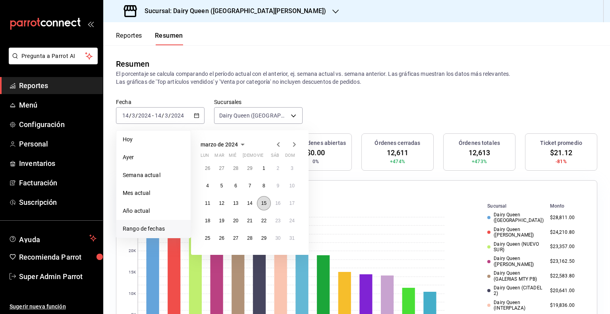
click at [262, 202] on abbr "15" at bounding box center [263, 204] width 5 height 6
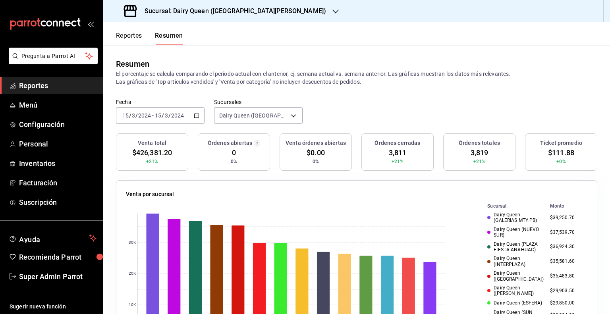
click at [551, 150] on span "$111.88" at bounding box center [561, 152] width 26 height 11
click at [196, 115] on \(Stroke\) "button" at bounding box center [197, 115] width 4 height 0
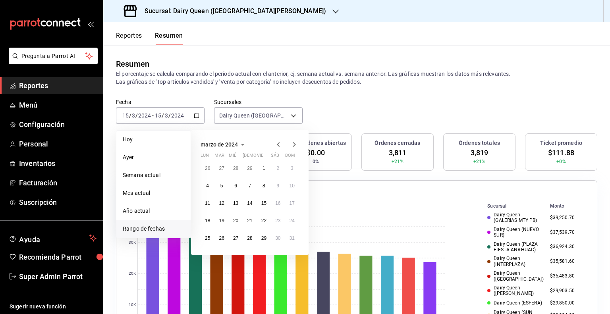
click at [423, 99] on div "Fecha [DATE] [DATE] - [DATE] [DATE] [PERSON_NAME] Semana actual Mes actual Año …" at bounding box center [356, 116] width 507 height 35
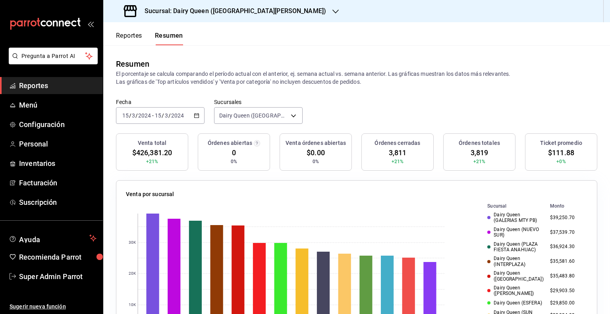
click at [391, 153] on span "3,811" at bounding box center [398, 152] width 18 height 11
click at [194, 116] on icon "button" at bounding box center [197, 116] width 6 height 6
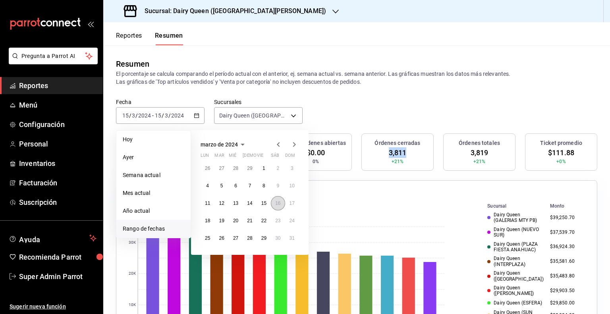
click at [275, 203] on abbr "16" at bounding box center [277, 204] width 5 height 6
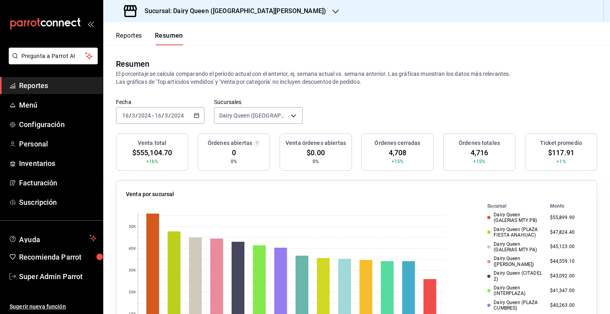
click at [554, 151] on span "$117.91" at bounding box center [561, 152] width 26 height 11
click at [389, 155] on span "4,708" at bounding box center [398, 152] width 18 height 11
click at [196, 120] on div "[DATE] [DATE] - [DATE] [DATE]" at bounding box center [160, 115] width 89 height 17
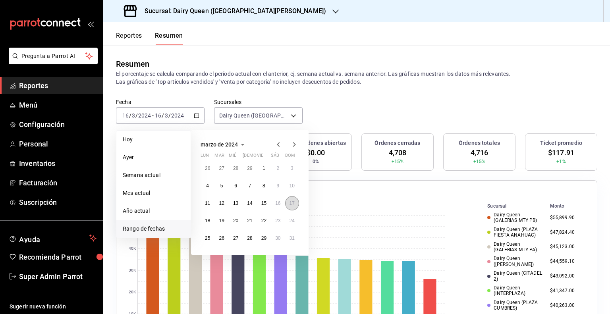
click at [292, 206] on button "17" at bounding box center [292, 203] width 14 height 14
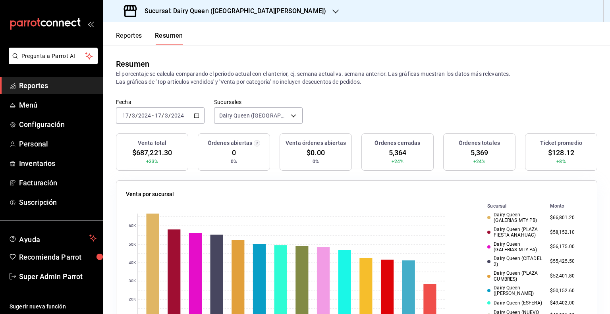
click at [548, 151] on span "$128.12" at bounding box center [561, 152] width 26 height 11
click at [394, 154] on span "5,364" at bounding box center [398, 152] width 18 height 11
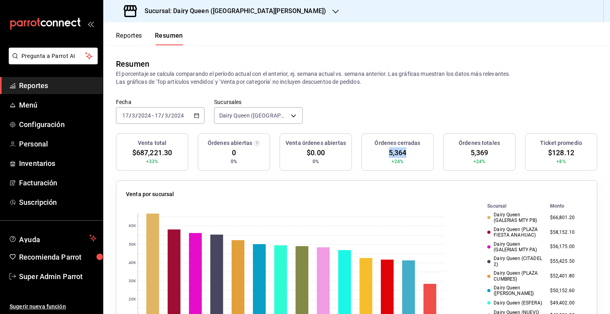
click at [194, 116] on icon "button" at bounding box center [197, 116] width 6 height 6
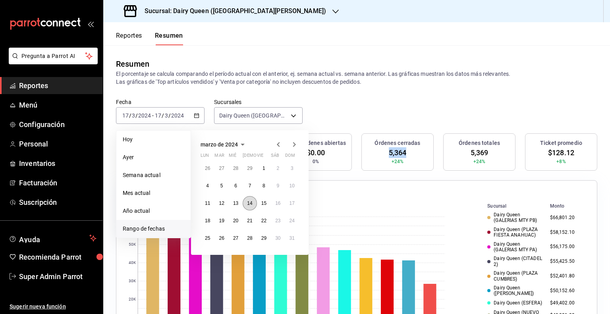
click at [251, 205] on abbr "14" at bounding box center [249, 204] width 5 height 6
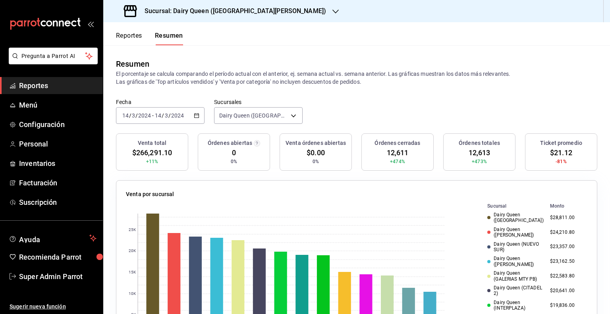
click at [194, 116] on \(Stroke\) "button" at bounding box center [196, 116] width 5 height 4
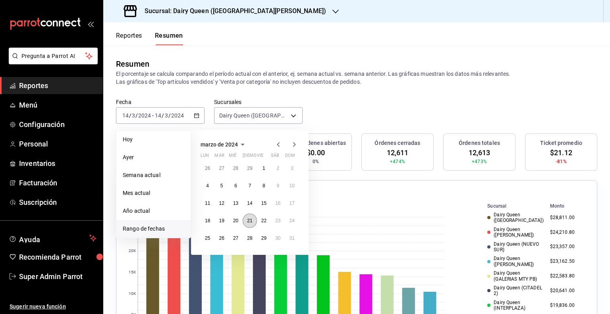
click at [251, 221] on abbr "21" at bounding box center [249, 221] width 5 height 6
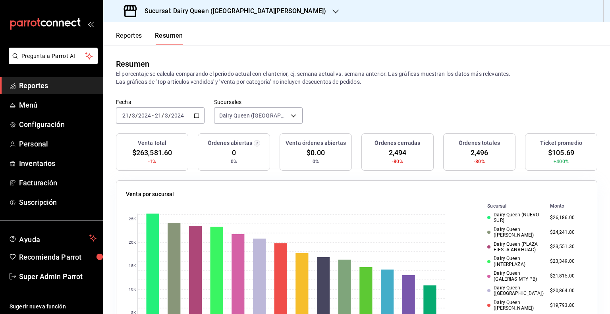
click at [554, 155] on span "$105.69" at bounding box center [561, 152] width 26 height 11
click at [399, 151] on span "2,494" at bounding box center [398, 152] width 18 height 11
click at [398, 151] on span "2,494" at bounding box center [398, 152] width 18 height 11
click at [196, 114] on icon "button" at bounding box center [197, 116] width 6 height 6
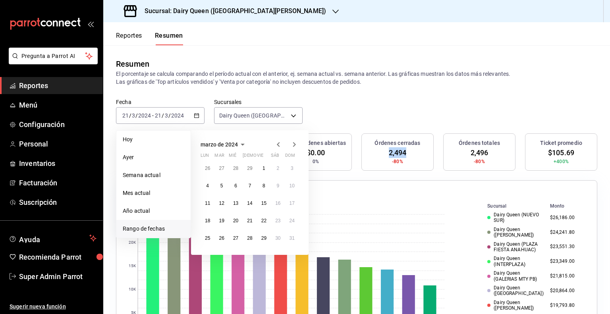
click at [276, 144] on icon "button" at bounding box center [279, 145] width 10 height 10
click at [205, 204] on abbr "12" at bounding box center [207, 204] width 5 height 6
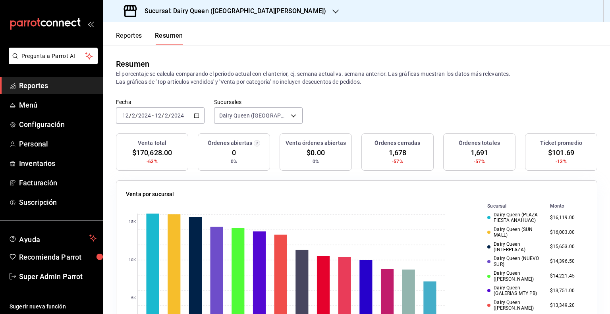
click at [558, 153] on span "$101.69" at bounding box center [561, 152] width 26 height 11
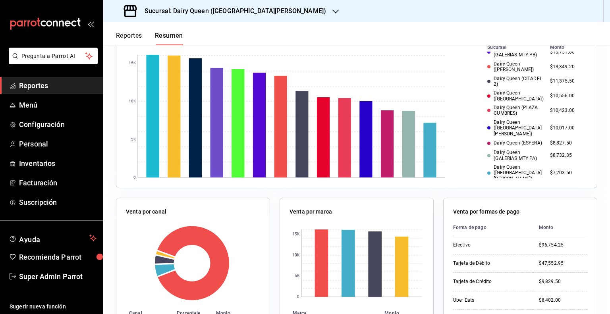
scroll to position [40, 0]
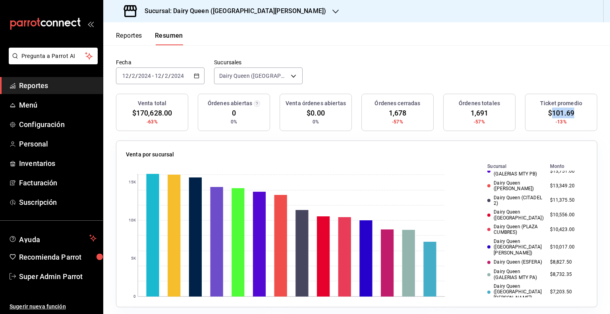
click at [395, 117] on span "1,678" at bounding box center [398, 113] width 18 height 11
click at [394, 116] on span "1,678" at bounding box center [398, 113] width 18 height 11
click at [192, 77] on div "[DATE] [DATE] - [DATE] [DATE]" at bounding box center [160, 76] width 89 height 17
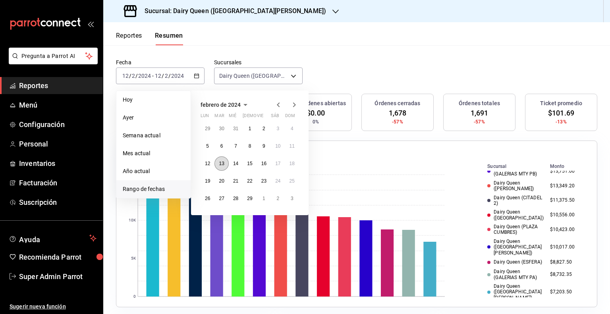
click at [219, 162] on abbr "13" at bounding box center [221, 164] width 5 height 6
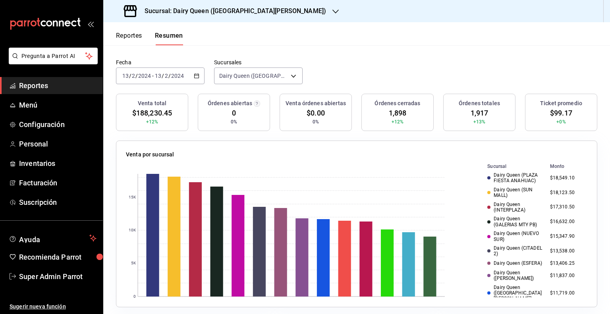
click at [554, 109] on span "$99.17" at bounding box center [561, 113] width 22 height 11
click at [390, 116] on span "1,898" at bounding box center [398, 113] width 18 height 11
click at [195, 75] on \(Stroke\) "button" at bounding box center [197, 75] width 4 height 0
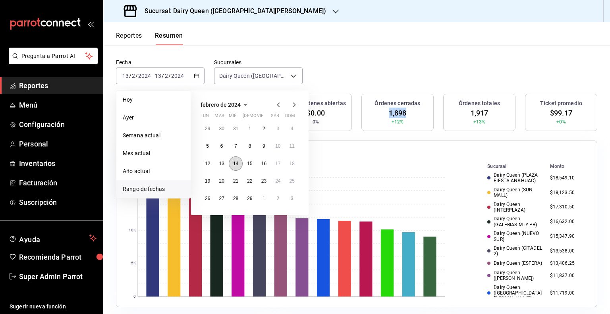
click at [236, 162] on abbr "14" at bounding box center [235, 164] width 5 height 6
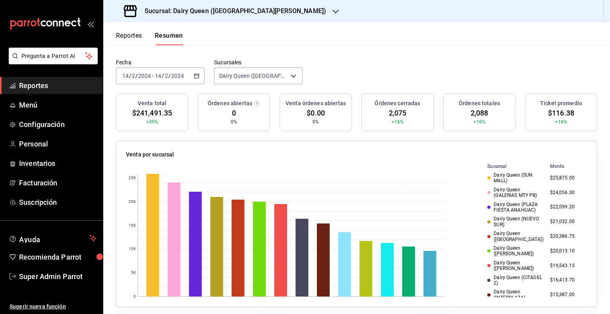
click at [551, 111] on span "$116.38" at bounding box center [561, 113] width 26 height 11
click at [392, 112] on span "2,075" at bounding box center [398, 113] width 18 height 11
click at [194, 74] on icon "button" at bounding box center [197, 76] width 6 height 6
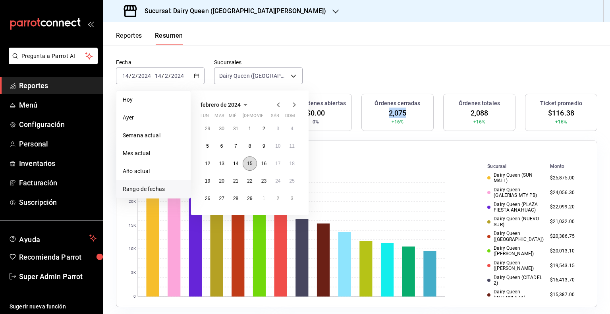
click at [253, 161] on button "15" at bounding box center [250, 163] width 14 height 14
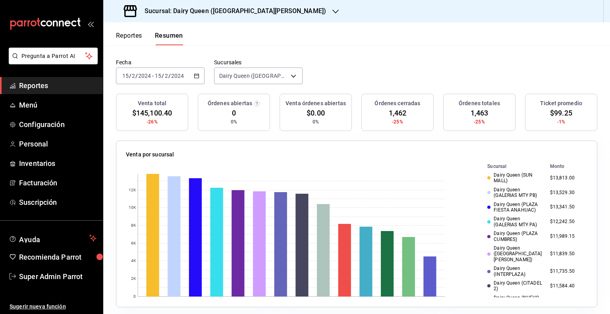
click at [557, 112] on span "$99.25" at bounding box center [561, 113] width 22 height 11
click at [393, 110] on span "1,462" at bounding box center [398, 113] width 18 height 11
click at [191, 75] on div "[DATE] [DATE] - [DATE] [DATE]" at bounding box center [160, 76] width 89 height 17
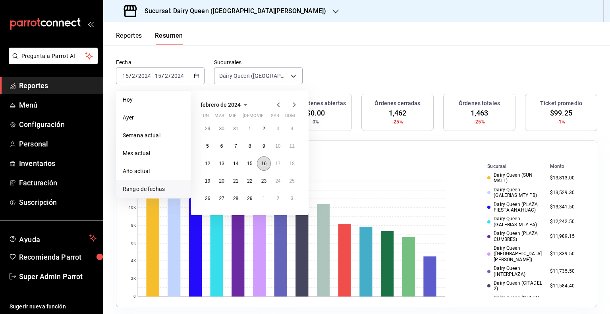
click at [268, 165] on button "16" at bounding box center [264, 163] width 14 height 14
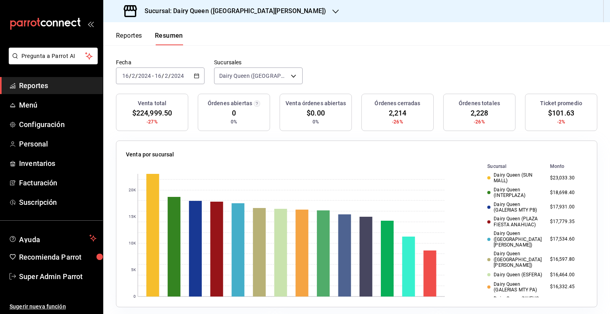
click at [556, 114] on span "$101.63" at bounding box center [561, 113] width 26 height 11
click at [389, 111] on span "2,214" at bounding box center [398, 113] width 18 height 11
click at [195, 75] on \(Stroke\) "button" at bounding box center [197, 75] width 4 height 0
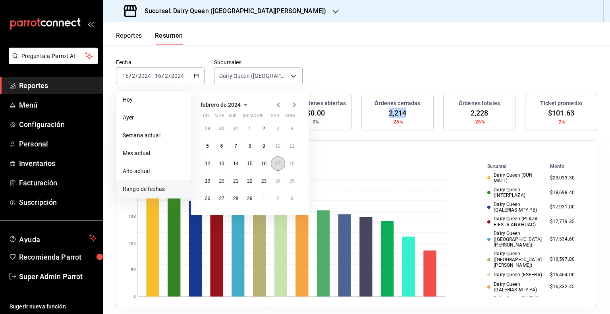
click at [280, 166] on button "17" at bounding box center [278, 163] width 14 height 14
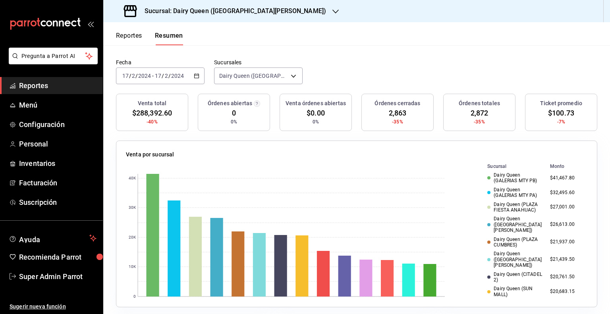
click at [556, 114] on span "$100.73" at bounding box center [561, 113] width 26 height 11
click at [400, 112] on span "2,863" at bounding box center [398, 113] width 18 height 11
click at [197, 79] on div "[DATE] [DATE] - [DATE] [DATE]" at bounding box center [160, 76] width 89 height 17
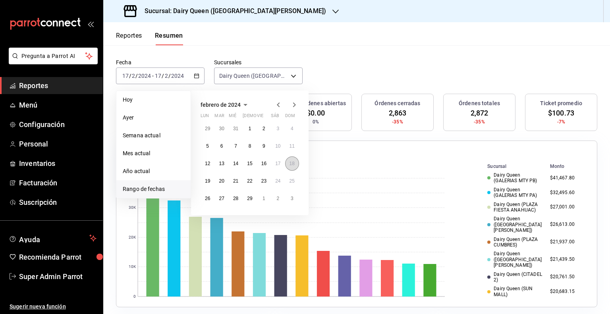
click at [290, 166] on button "18" at bounding box center [292, 163] width 14 height 14
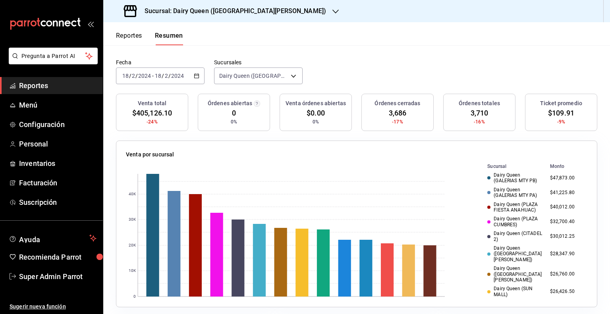
click at [555, 113] on span "$109.91" at bounding box center [561, 113] width 26 height 11
click at [400, 112] on span "3,686" at bounding box center [398, 113] width 18 height 11
click at [194, 76] on icon "button" at bounding box center [197, 76] width 6 height 6
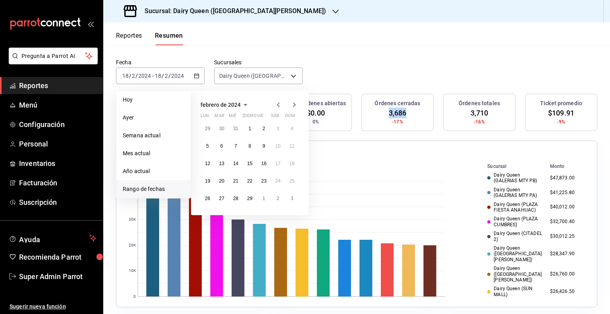
click at [275, 105] on icon "button" at bounding box center [279, 105] width 10 height 10
click at [204, 165] on button "15" at bounding box center [208, 163] width 14 height 14
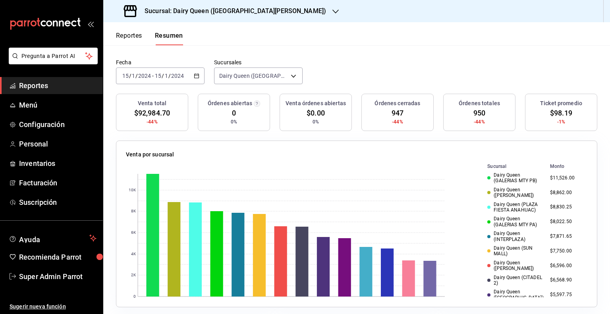
click at [558, 111] on span "$98.19" at bounding box center [561, 113] width 22 height 11
click at [397, 112] on span "947" at bounding box center [398, 113] width 12 height 11
click at [196, 77] on icon "button" at bounding box center [197, 76] width 6 height 6
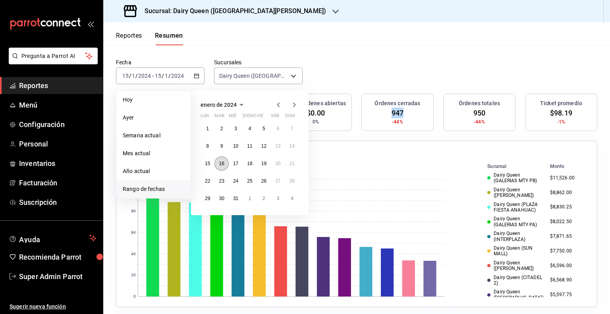
click at [223, 165] on abbr "16" at bounding box center [221, 164] width 5 height 6
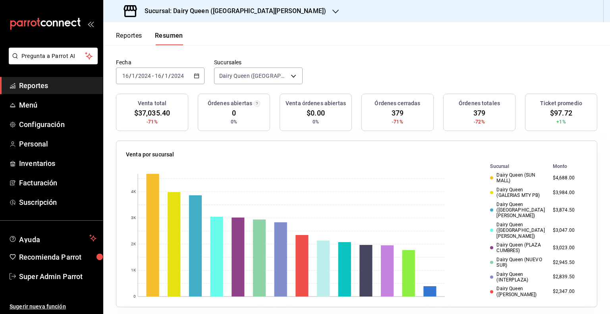
click at [552, 113] on span "$97.72" at bounding box center [561, 113] width 22 height 11
click at [551, 114] on span "$97.72" at bounding box center [561, 113] width 22 height 11
click at [396, 112] on span "379" at bounding box center [398, 113] width 12 height 11
click at [197, 77] on icon "button" at bounding box center [197, 76] width 6 height 6
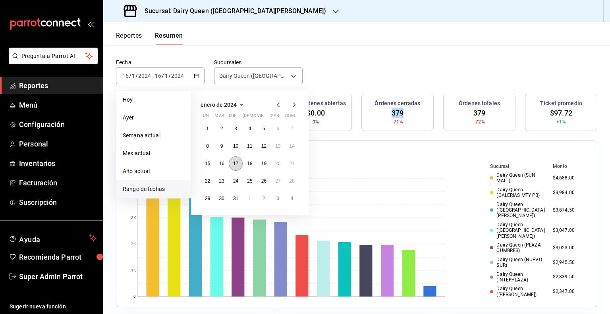
click at [231, 161] on button "17" at bounding box center [236, 163] width 14 height 14
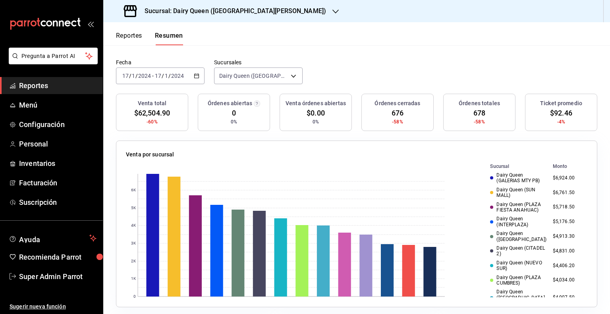
click at [557, 119] on span "-4%" at bounding box center [561, 121] width 8 height 7
click at [552, 109] on span "$92.46" at bounding box center [561, 113] width 22 height 11
click at [394, 112] on span "676" at bounding box center [398, 113] width 12 height 11
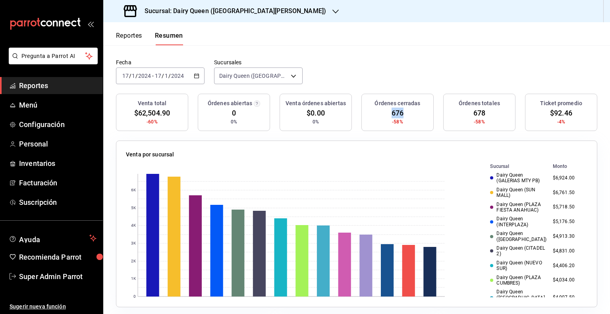
click at [394, 112] on span "676" at bounding box center [398, 113] width 12 height 11
click at [194, 76] on icon "button" at bounding box center [197, 76] width 6 height 6
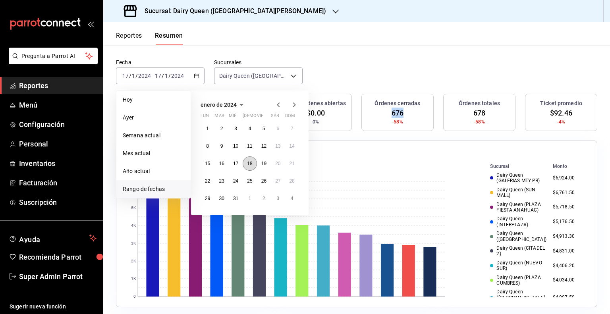
click at [248, 162] on abbr "18" at bounding box center [249, 164] width 5 height 6
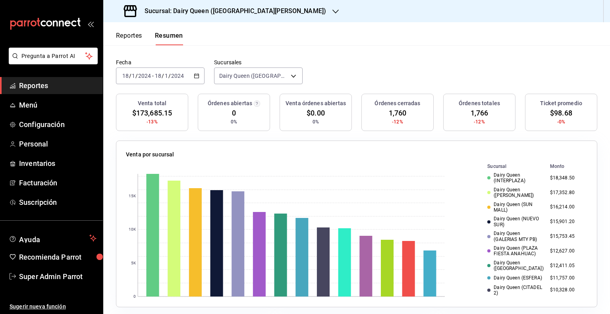
click at [554, 112] on span "$98.68" at bounding box center [561, 113] width 22 height 11
click at [395, 114] on span "1,760" at bounding box center [398, 113] width 18 height 11
click at [195, 74] on \(Stroke\) "button" at bounding box center [195, 73] width 0 height 0
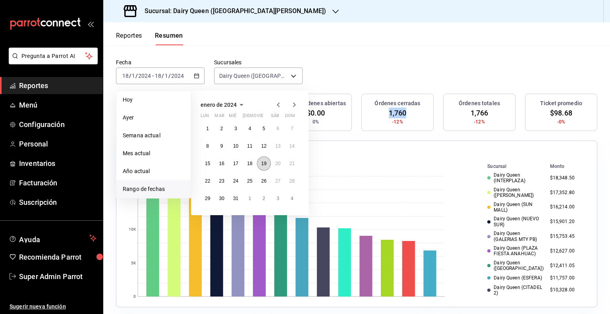
click at [265, 162] on abbr "19" at bounding box center [263, 164] width 5 height 6
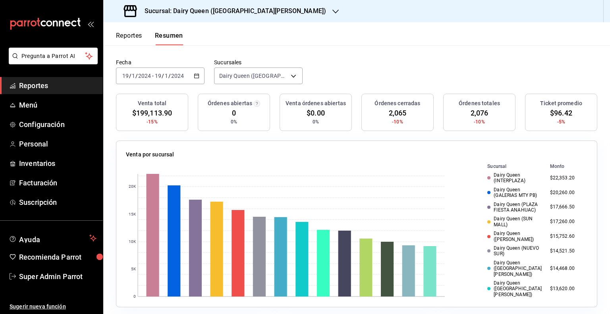
click at [558, 116] on span "$96.42" at bounding box center [561, 113] width 22 height 11
click at [389, 114] on span "2,065" at bounding box center [398, 113] width 18 height 11
click at [204, 71] on div "Fecha [DATE] [DATE] - [DATE] [DATE] Sucursales [GEOGRAPHIC_DATA] ([GEOGRAPHIC_D…" at bounding box center [356, 76] width 507 height 35
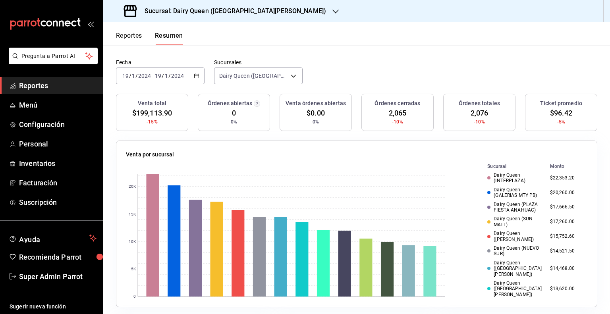
click at [201, 74] on div "[DATE] [DATE] - [DATE] [DATE]" at bounding box center [160, 76] width 89 height 17
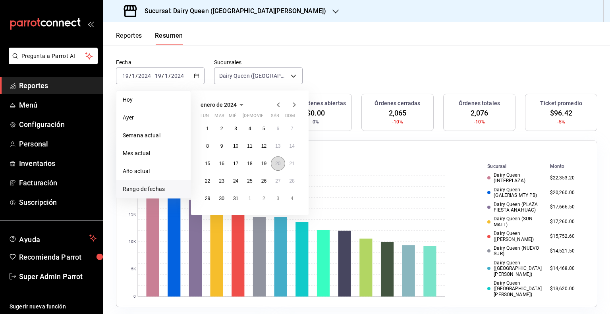
click at [277, 162] on abbr "20" at bounding box center [277, 164] width 5 height 6
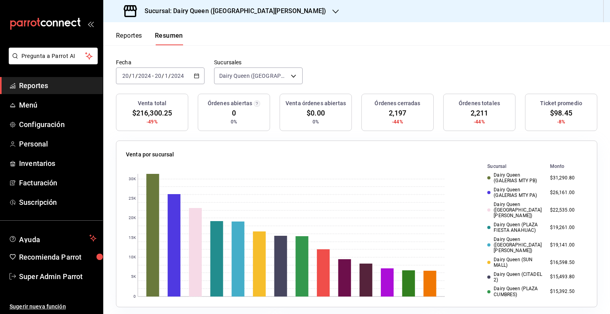
click at [557, 118] on span "-8%" at bounding box center [561, 121] width 8 height 7
click at [551, 113] on span "$98.45" at bounding box center [561, 113] width 22 height 11
click at [389, 114] on span "2,197" at bounding box center [398, 113] width 18 height 11
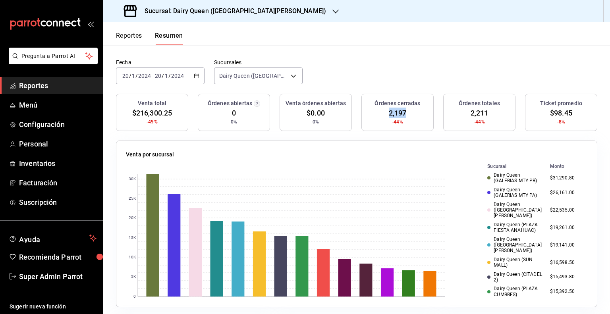
click at [194, 73] on icon "button" at bounding box center [197, 76] width 6 height 6
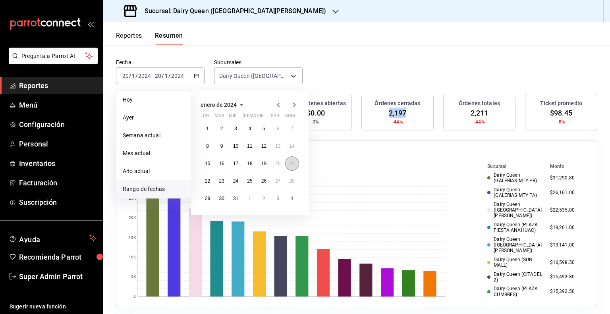
click at [294, 158] on button "21" at bounding box center [292, 163] width 14 height 14
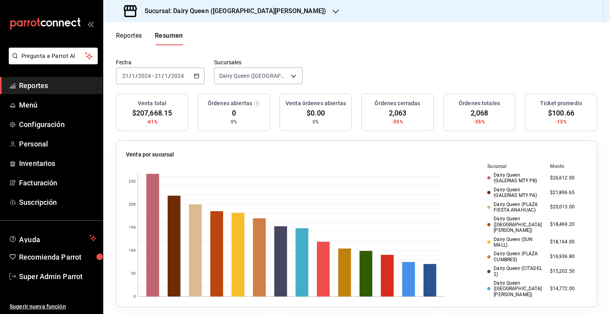
click at [550, 114] on span "$100.66" at bounding box center [561, 113] width 26 height 11
click at [391, 114] on span "2,063" at bounding box center [398, 113] width 18 height 11
click at [392, 115] on span "2,063" at bounding box center [398, 113] width 18 height 11
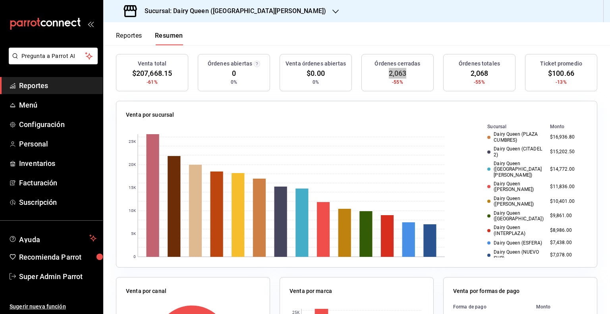
scroll to position [0, 0]
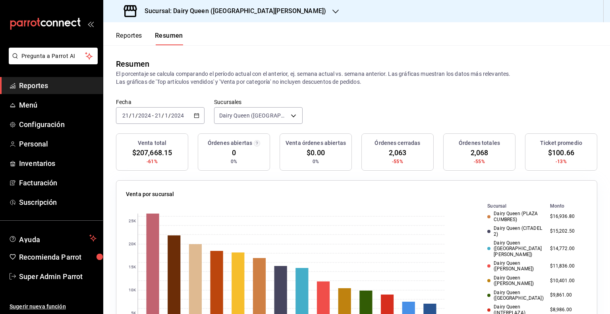
click at [195, 119] on div "[DATE] [DATE] - [DATE] [DATE]" at bounding box center [160, 115] width 89 height 17
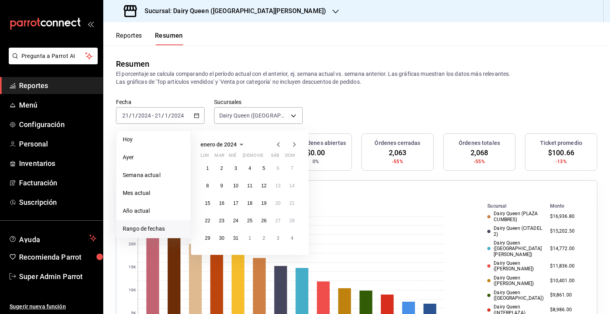
click at [295, 144] on icon "button" at bounding box center [294, 144] width 3 height 5
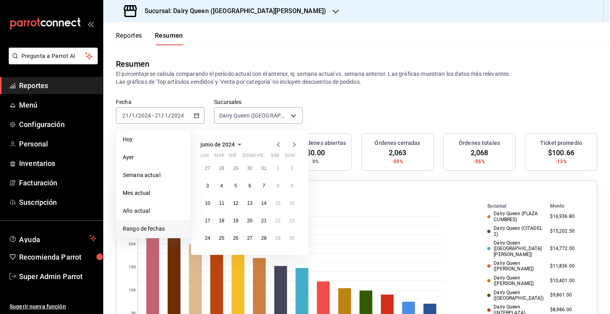
click at [295, 144] on icon "button" at bounding box center [294, 144] width 3 height 5
click at [208, 205] on abbr "15" at bounding box center [207, 207] width 5 height 6
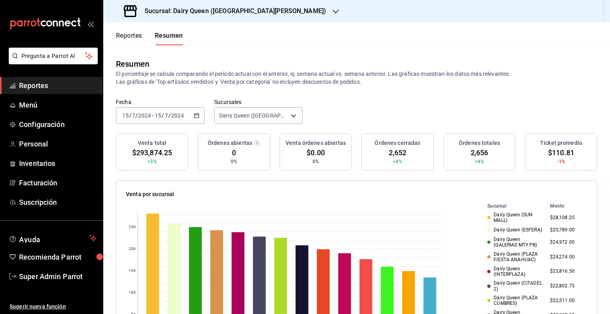
click at [553, 149] on span "$110.81" at bounding box center [561, 152] width 26 height 11
click at [552, 149] on span "$110.81" at bounding box center [561, 152] width 26 height 11
click at [389, 156] on span "2,652" at bounding box center [398, 152] width 18 height 11
click at [194, 118] on icon "button" at bounding box center [197, 116] width 6 height 6
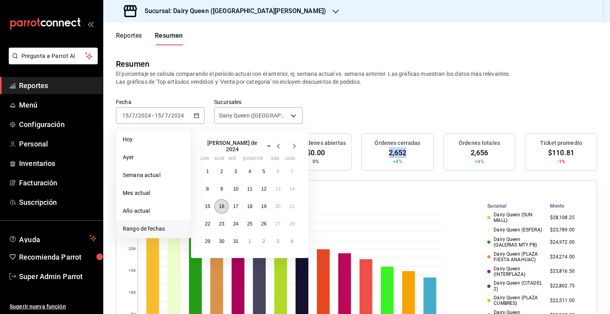
click at [221, 204] on abbr "16" at bounding box center [221, 207] width 5 height 6
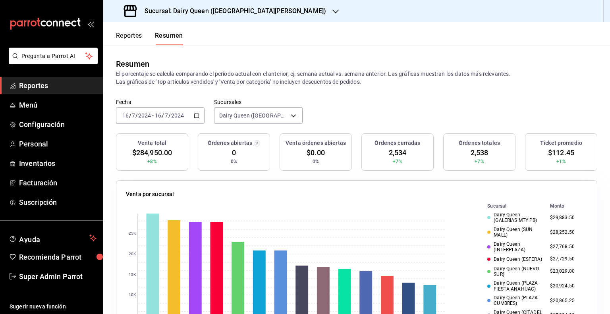
click at [556, 153] on span "$112.45" at bounding box center [561, 152] width 26 height 11
click at [389, 152] on span "2,534" at bounding box center [398, 152] width 18 height 11
click at [198, 113] on icon "button" at bounding box center [197, 116] width 6 height 6
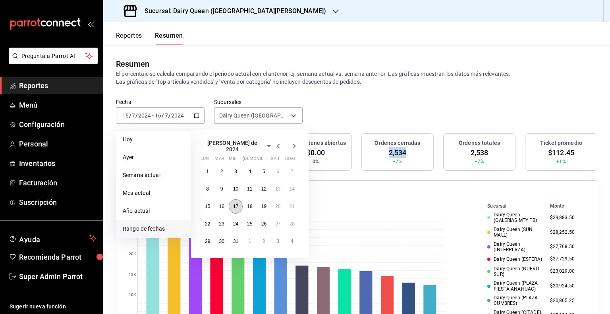
click at [233, 207] on button "17" at bounding box center [236, 206] width 14 height 14
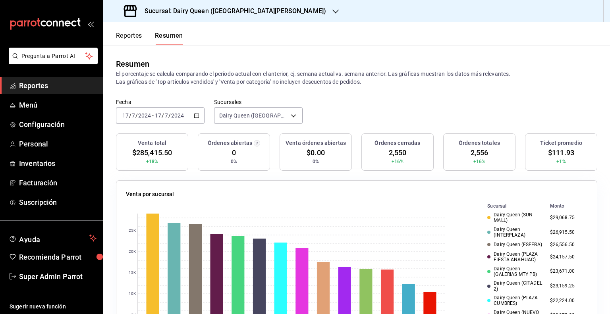
click at [559, 152] on span "$111.93" at bounding box center [561, 152] width 26 height 11
click at [396, 151] on span "2,550" at bounding box center [398, 152] width 18 height 11
click at [396, 152] on span "2,550" at bounding box center [398, 152] width 18 height 11
click at [190, 118] on div "[DATE] [DATE] - [DATE] [DATE]" at bounding box center [160, 115] width 89 height 17
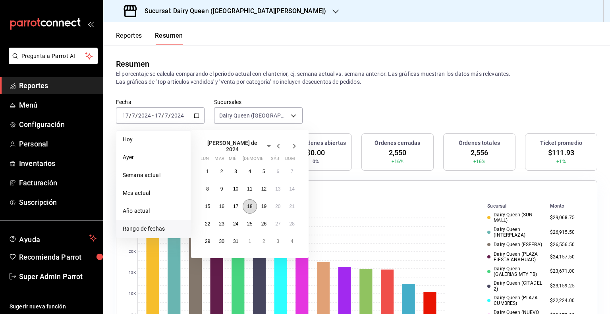
click at [248, 205] on abbr "18" at bounding box center [249, 207] width 5 height 6
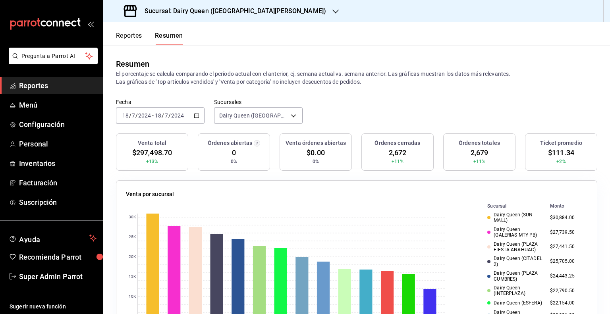
click at [556, 155] on span "$111.34" at bounding box center [561, 152] width 26 height 11
click at [392, 146] on h3 "Órdenes cerradas" at bounding box center [398, 143] width 46 height 8
click at [392, 152] on span "2,672" at bounding box center [398, 152] width 18 height 11
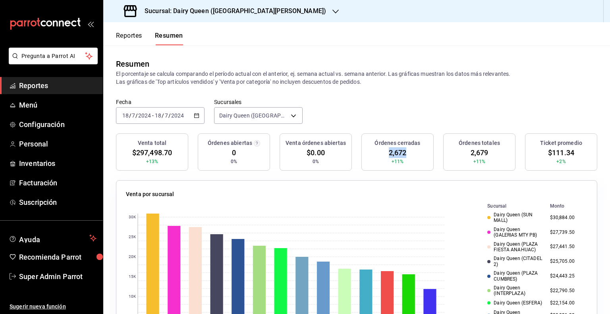
click at [392, 152] on span "2,672" at bounding box center [398, 152] width 18 height 11
click at [199, 114] on div "[DATE] [DATE] - [DATE] [DATE]" at bounding box center [160, 115] width 89 height 17
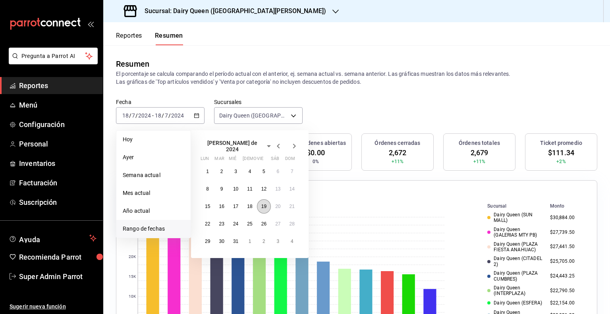
click at [262, 207] on button "19" at bounding box center [264, 206] width 14 height 14
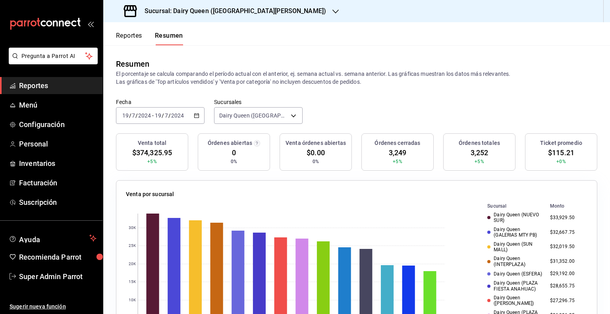
click at [553, 155] on span "$115.21" at bounding box center [561, 152] width 26 height 11
click at [389, 153] on span "3,249" at bounding box center [398, 152] width 18 height 11
click at [194, 113] on icon "button" at bounding box center [197, 116] width 6 height 6
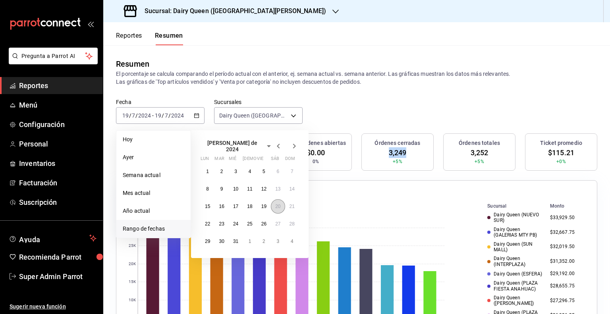
click at [280, 206] on button "20" at bounding box center [278, 206] width 14 height 14
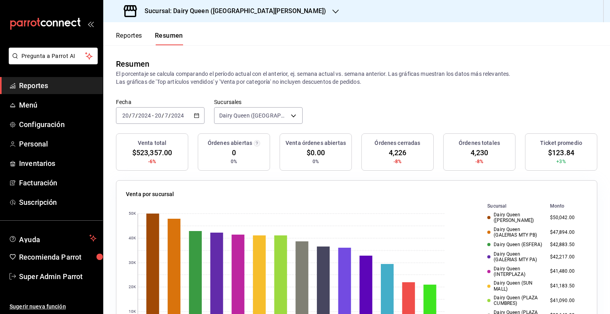
click at [554, 154] on span "$123.84" at bounding box center [561, 152] width 26 height 11
drag, startPoint x: 384, startPoint y: 155, endPoint x: 390, endPoint y: 153, distance: 5.9
click at [384, 155] on div "Órdenes cerradas 4,226 -8%" at bounding box center [397, 151] width 72 height 37
click at [392, 152] on span "4,226" at bounding box center [398, 152] width 18 height 11
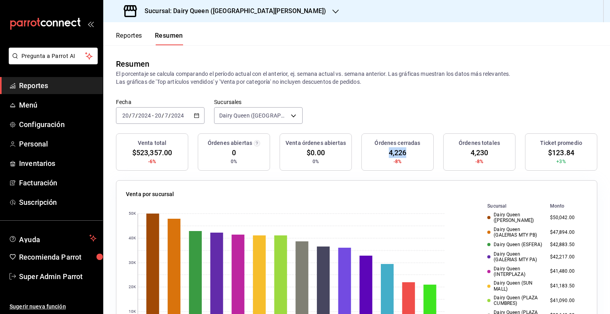
click at [392, 152] on span "4,226" at bounding box center [398, 152] width 18 height 11
click at [194, 118] on \(Stroke\) "button" at bounding box center [196, 116] width 5 height 4
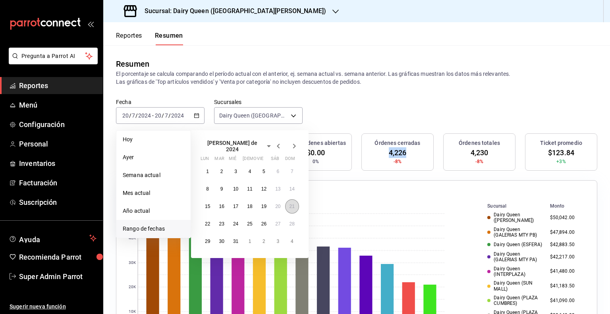
click at [288, 203] on button "21" at bounding box center [292, 206] width 14 height 14
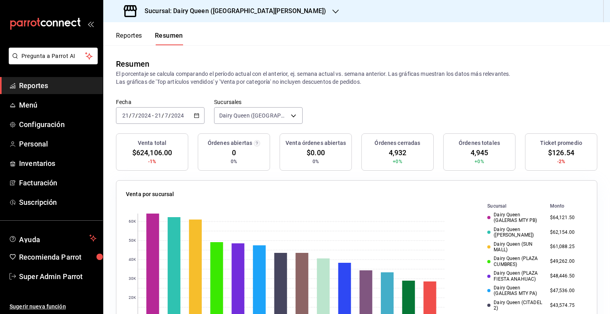
click at [554, 152] on span "$126.54" at bounding box center [561, 152] width 26 height 11
click at [391, 152] on span "4,932" at bounding box center [398, 152] width 18 height 11
click at [199, 114] on div "[DATE] [DATE] - [DATE] [DATE]" at bounding box center [160, 115] width 89 height 17
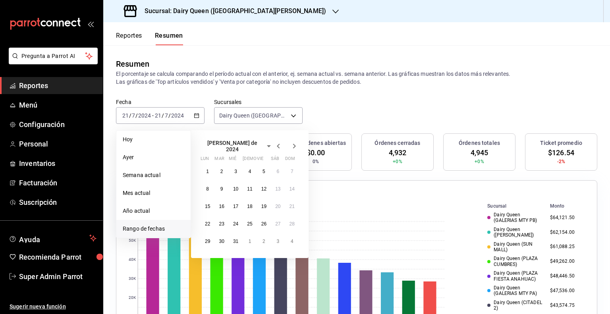
click at [458, 191] on div "Venta por sucursal" at bounding box center [357, 196] width 462 height 12
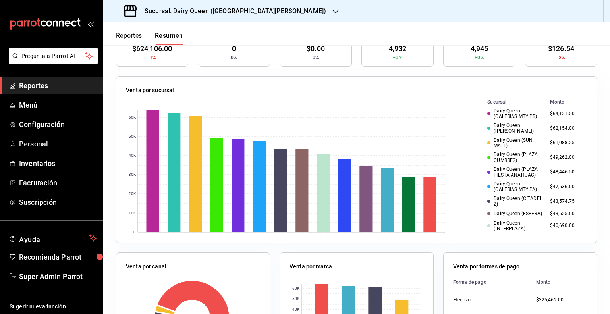
scroll to position [40, 0]
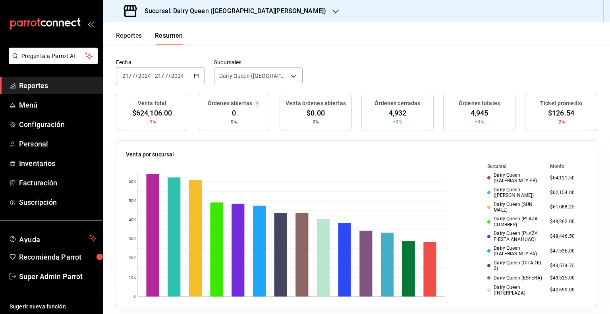
click at [197, 77] on \(Stroke\) "button" at bounding box center [196, 76] width 5 height 4
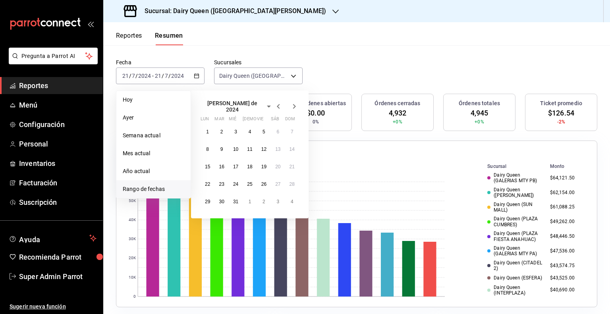
click at [296, 108] on icon "button" at bounding box center [295, 107] width 10 height 10
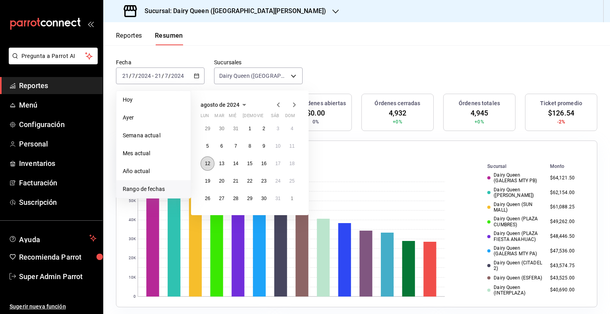
click at [207, 164] on abbr "12" at bounding box center [207, 164] width 5 height 6
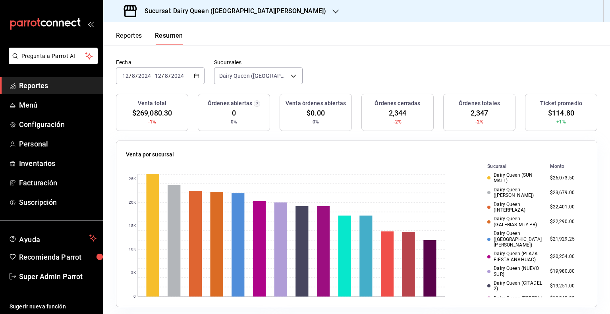
click at [553, 112] on span "$114.80" at bounding box center [561, 113] width 26 height 11
click at [382, 109] on div "Órdenes cerradas 2,344 -2%" at bounding box center [397, 112] width 72 height 37
click at [389, 112] on span "2,344" at bounding box center [398, 113] width 18 height 11
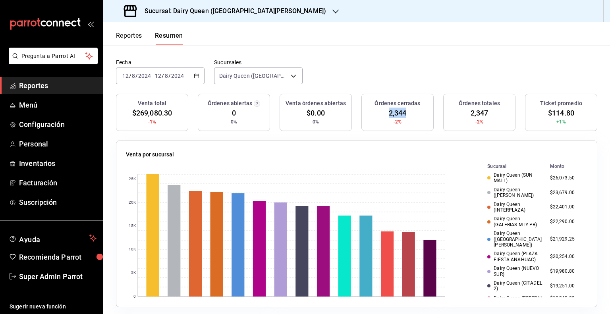
click at [389, 112] on span "2,344" at bounding box center [398, 113] width 18 height 11
click at [194, 70] on div "[DATE] [DATE] - [DATE] [DATE]" at bounding box center [160, 76] width 89 height 17
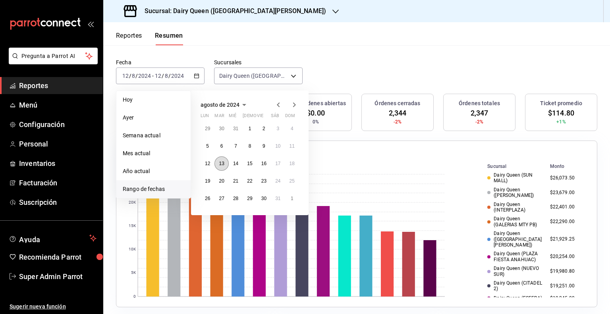
click at [223, 165] on abbr "13" at bounding box center [221, 164] width 5 height 6
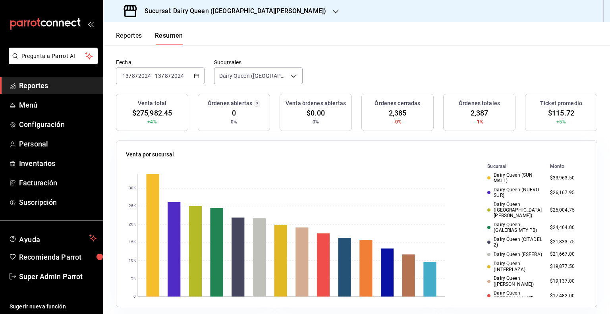
click at [550, 115] on span "$115.72" at bounding box center [561, 113] width 26 height 11
click at [390, 115] on span "2,385" at bounding box center [398, 113] width 18 height 11
click at [199, 75] on div "[DATE] [DATE] - [DATE] [DATE]" at bounding box center [160, 76] width 89 height 17
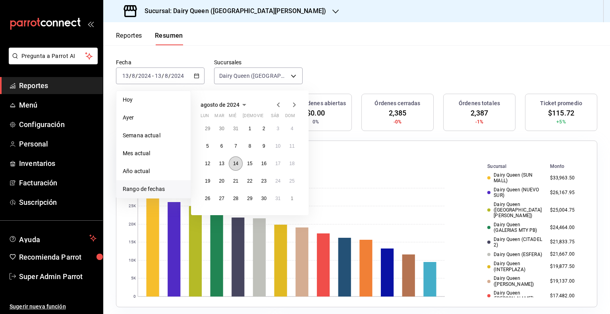
click at [234, 162] on abbr "14" at bounding box center [235, 164] width 5 height 6
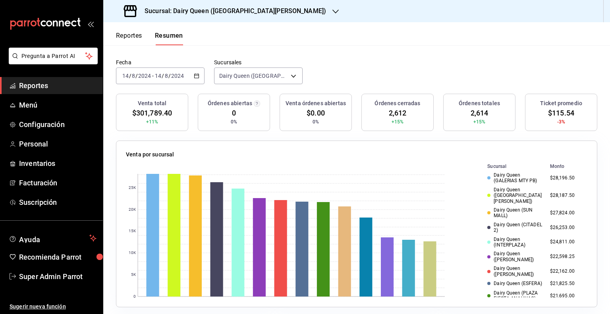
click at [556, 115] on span "$115.54" at bounding box center [561, 113] width 26 height 11
click at [397, 113] on span "2,612" at bounding box center [398, 113] width 18 height 11
click at [200, 75] on div "[DATE] [DATE] - [DATE] [DATE]" at bounding box center [160, 76] width 89 height 17
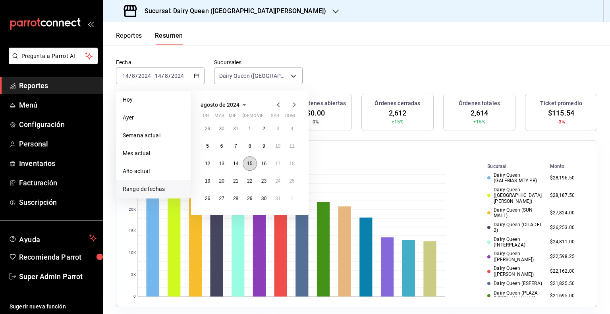
click at [249, 165] on abbr "15" at bounding box center [249, 164] width 5 height 6
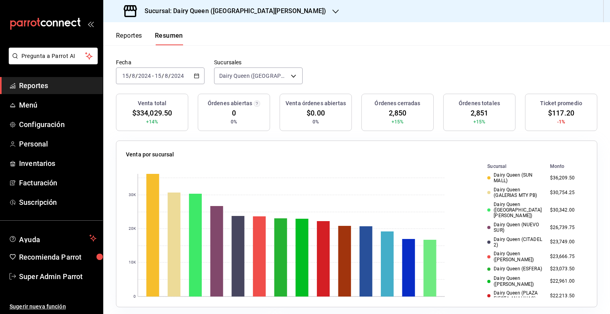
click at [552, 114] on span "$117.20" at bounding box center [561, 113] width 26 height 11
click at [391, 112] on span "2,850" at bounding box center [398, 113] width 18 height 11
click at [192, 76] on div "[DATE] [DATE] - [DATE] [DATE]" at bounding box center [160, 76] width 89 height 17
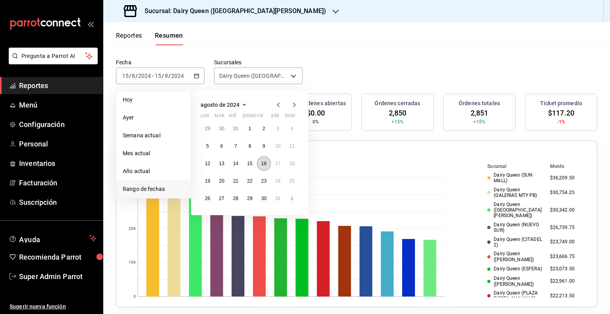
click at [264, 164] on abbr "16" at bounding box center [263, 164] width 5 height 6
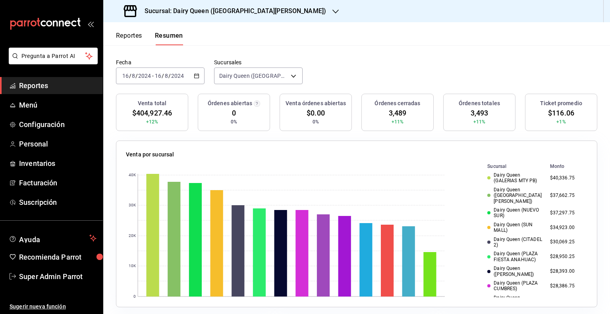
click at [200, 77] on div "[DATE] [DATE] - [DATE] [DATE]" at bounding box center [160, 76] width 89 height 17
click at [387, 54] on div "Resumen El porcentaje se calcula comparando el período actual con el anterior, …" at bounding box center [356, 32] width 507 height 53
click at [556, 112] on span "$116.06" at bounding box center [561, 113] width 26 height 11
click at [389, 112] on span "3,489" at bounding box center [398, 113] width 18 height 11
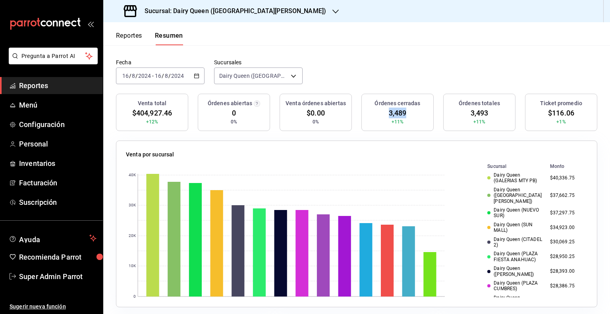
click at [389, 112] on span "3,489" at bounding box center [398, 113] width 18 height 11
click at [197, 76] on icon "button" at bounding box center [197, 76] width 6 height 6
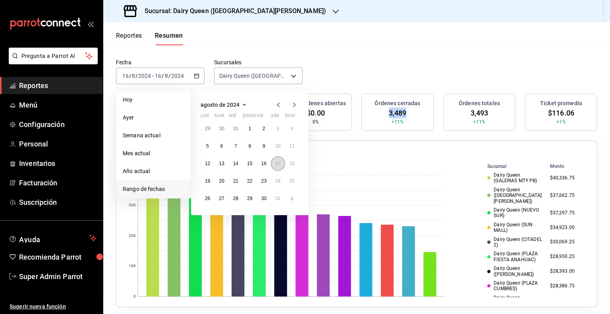
click at [277, 163] on abbr "17" at bounding box center [277, 164] width 5 height 6
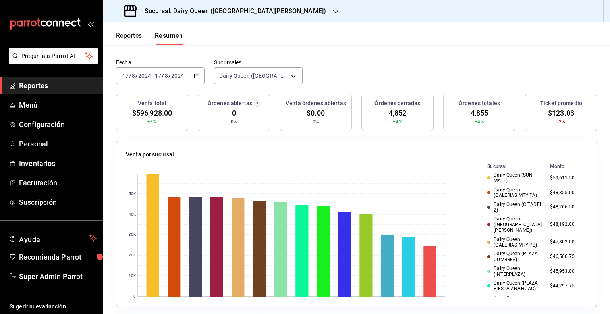
click at [556, 114] on span "$123.03" at bounding box center [561, 113] width 26 height 11
click at [390, 116] on span "4,852" at bounding box center [398, 113] width 18 height 11
click at [194, 77] on icon "button" at bounding box center [197, 76] width 6 height 6
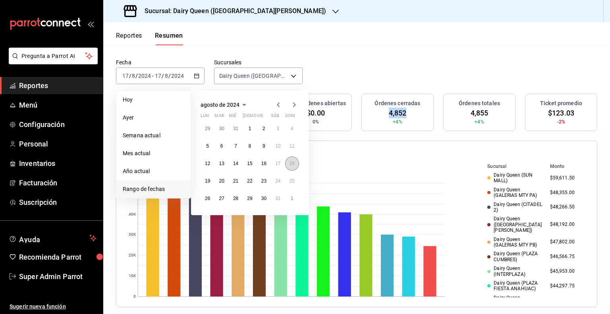
click at [288, 164] on button "18" at bounding box center [292, 163] width 14 height 14
click at [287, 164] on button "18" at bounding box center [292, 163] width 14 height 14
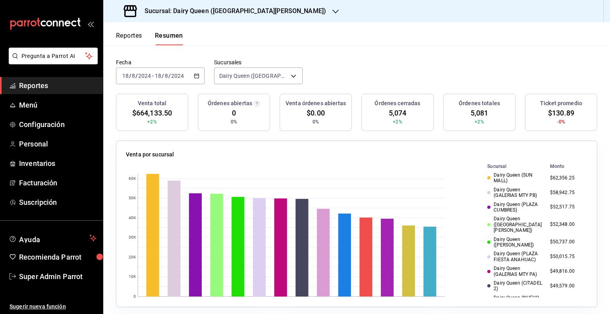
click at [549, 114] on span "$130.89" at bounding box center [561, 113] width 26 height 11
click at [390, 110] on span "5,074" at bounding box center [398, 113] width 18 height 11
click at [198, 76] on icon "button" at bounding box center [197, 76] width 6 height 6
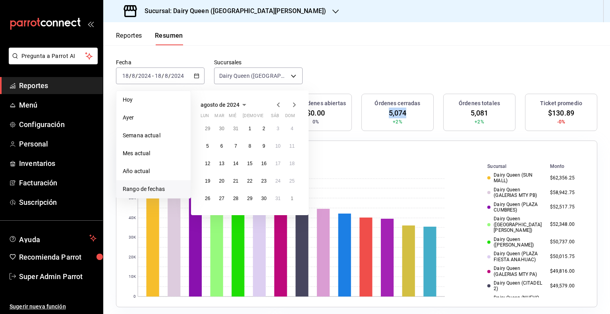
click at [295, 104] on icon "button" at bounding box center [294, 104] width 3 height 5
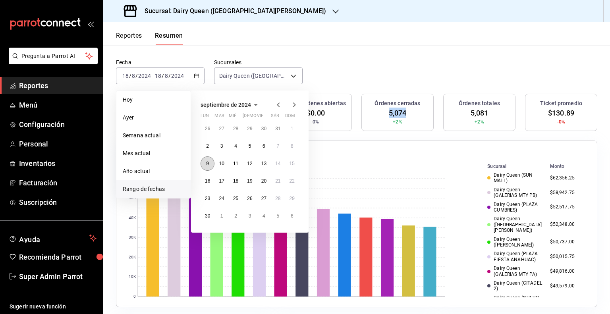
click at [207, 165] on abbr "9" at bounding box center [207, 164] width 3 height 6
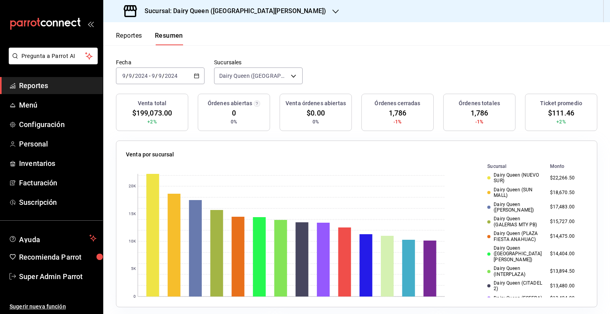
click at [554, 113] on span "$111.46" at bounding box center [561, 113] width 26 height 11
click at [395, 113] on span "1,786" at bounding box center [398, 113] width 18 height 11
click at [189, 79] on div "[DATE] [DATE] - [DATE] [DATE]" at bounding box center [160, 76] width 89 height 17
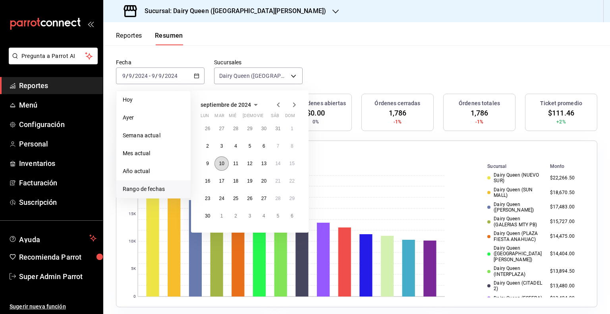
click at [220, 161] on abbr "10" at bounding box center [221, 164] width 5 height 6
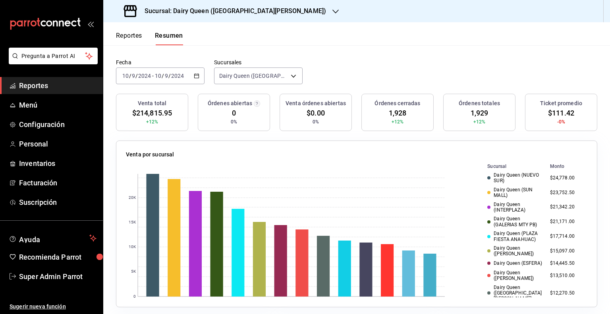
click at [562, 114] on span "$111.42" at bounding box center [561, 113] width 26 height 11
click at [400, 112] on span "1,928" at bounding box center [398, 113] width 18 height 11
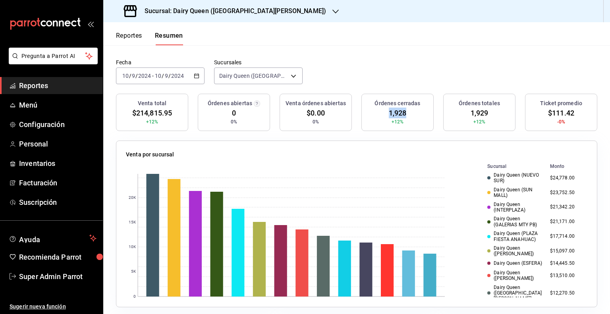
click at [194, 73] on icon "button" at bounding box center [197, 76] width 6 height 6
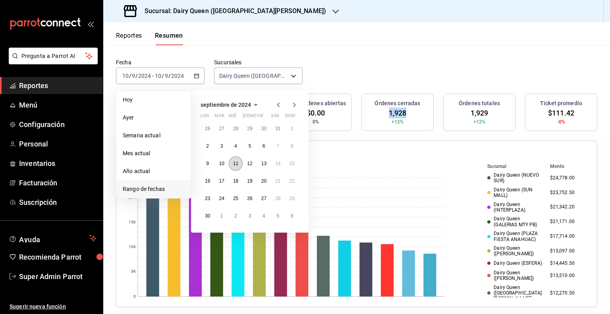
click at [232, 164] on button "11" at bounding box center [236, 163] width 14 height 14
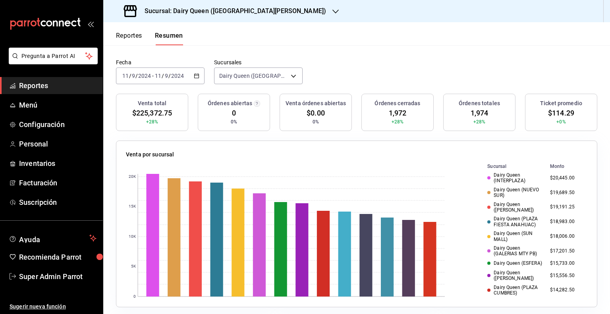
click at [554, 114] on span "$114.29" at bounding box center [561, 113] width 26 height 11
click at [392, 114] on span "1,972" at bounding box center [398, 113] width 18 height 11
click at [391, 114] on span "1,972" at bounding box center [398, 113] width 18 height 11
click at [242, 70] on body "Pregunta a Parrot AI Reportes Menú Configuración Personal Inventarios Facturaci…" at bounding box center [305, 157] width 610 height 314
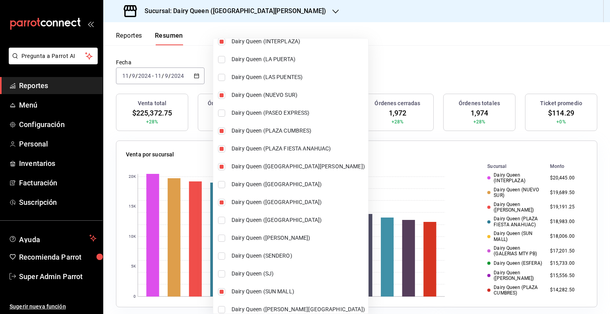
scroll to position [295, 0]
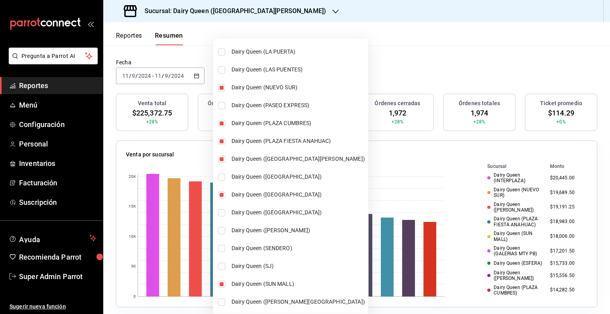
click at [491, 50] on div at bounding box center [305, 157] width 610 height 314
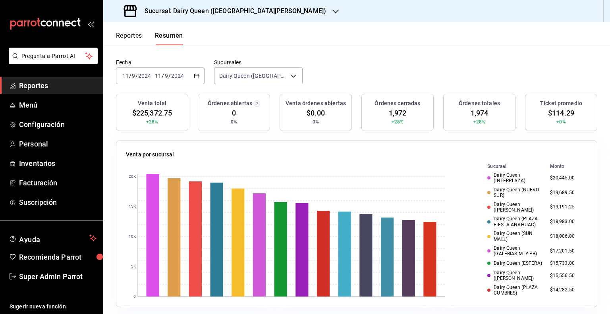
click at [194, 76] on icon "button" at bounding box center [197, 76] width 6 height 6
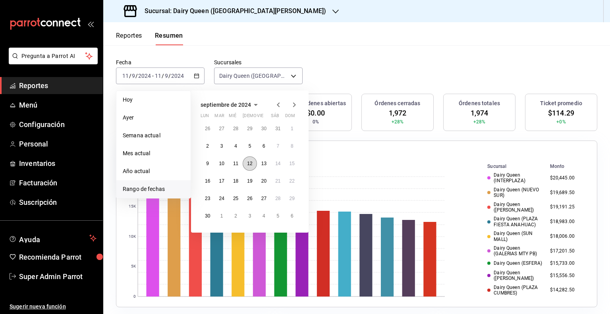
click at [250, 164] on abbr "12" at bounding box center [249, 164] width 5 height 6
click at [250, 163] on abbr "12" at bounding box center [249, 164] width 5 height 6
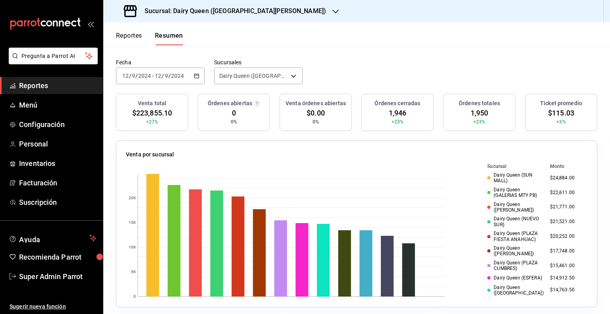
click at [554, 111] on span "$115.03" at bounding box center [561, 113] width 26 height 11
click at [398, 114] on span "1,946" at bounding box center [398, 113] width 18 height 11
click at [197, 77] on \(Stroke\) "button" at bounding box center [196, 76] width 5 height 4
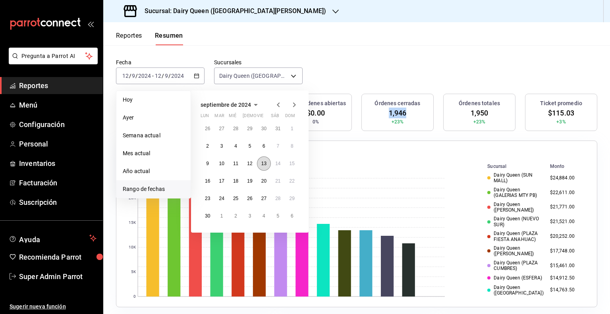
click at [259, 164] on button "13" at bounding box center [264, 163] width 14 height 14
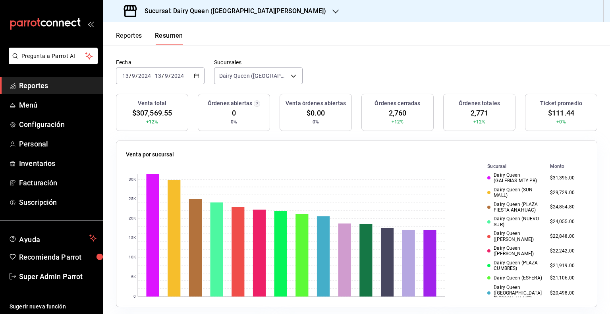
click at [554, 113] on span "$111.44" at bounding box center [561, 113] width 26 height 11
click at [393, 113] on span "2,760" at bounding box center [398, 113] width 18 height 11
click at [194, 75] on icon "button" at bounding box center [197, 76] width 6 height 6
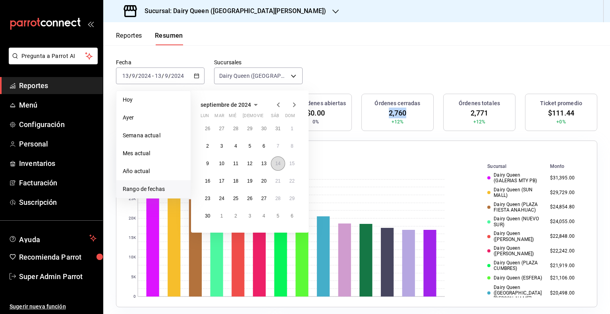
click at [278, 166] on button "14" at bounding box center [278, 163] width 14 height 14
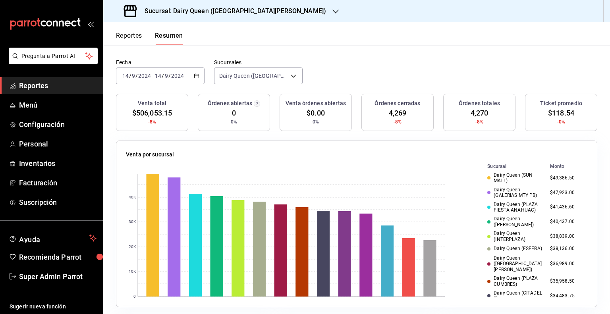
click at [552, 114] on span "$118.54" at bounding box center [561, 113] width 26 height 11
click at [390, 113] on span "4,269" at bounding box center [398, 113] width 18 height 11
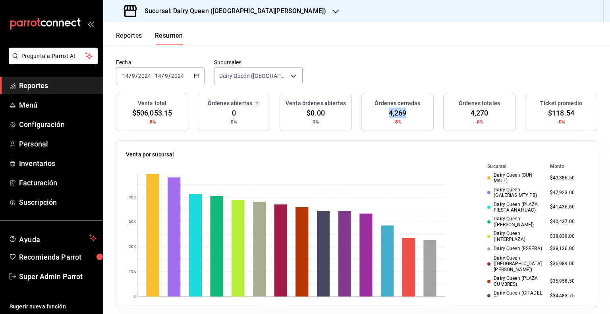
click at [389, 113] on span "4,269" at bounding box center [398, 113] width 18 height 11
click at [197, 76] on icon "button" at bounding box center [197, 76] width 6 height 6
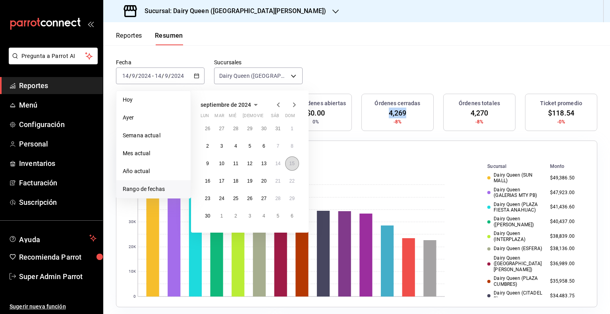
click at [290, 164] on abbr "15" at bounding box center [292, 164] width 5 height 6
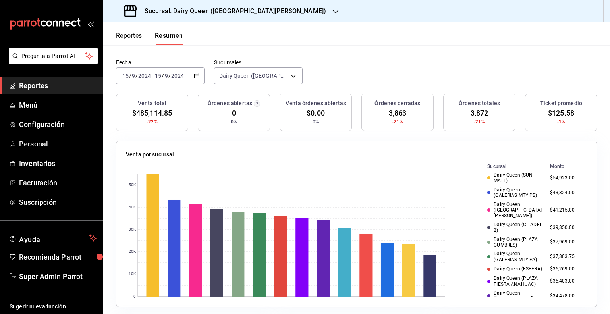
click at [560, 114] on span "$125.58" at bounding box center [561, 113] width 26 height 11
click at [397, 112] on span "3,863" at bounding box center [398, 113] width 18 height 11
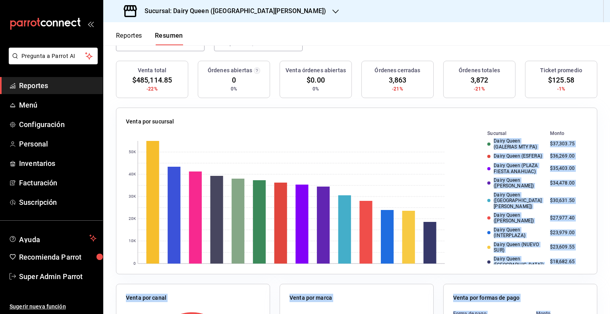
scroll to position [112, 0]
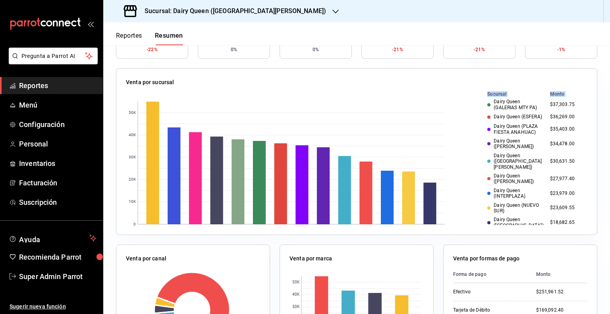
drag, startPoint x: 483, startPoint y: 175, endPoint x: 560, endPoint y: 226, distance: 92.8
click at [560, 226] on div "Venta por sucursal 0 10K 20K 30K 40K 50K Sucursal Monto Dairy Queen ([GEOGRAPHI…" at bounding box center [356, 151] width 481 height 167
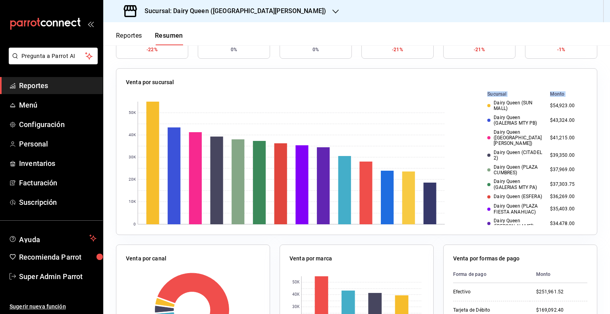
click at [504, 122] on div "Dairy Queen (GALERIAS MTY PB)" at bounding box center [515, 121] width 56 height 12
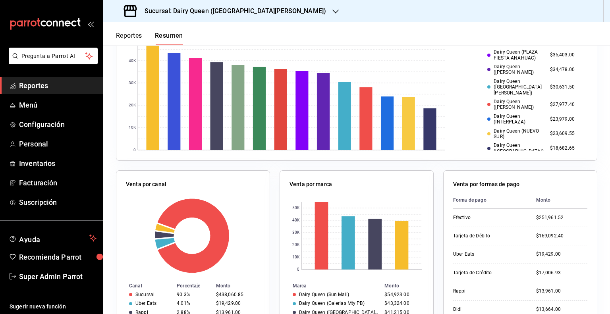
scroll to position [199, 0]
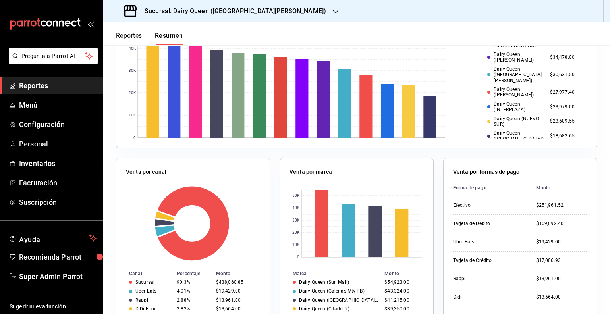
click at [547, 130] on td "$18,682.65" at bounding box center [567, 136] width 41 height 15
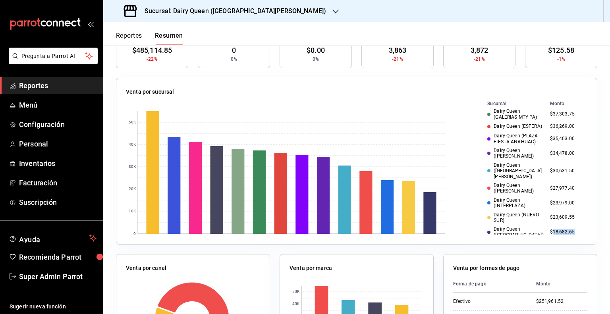
scroll to position [40, 0]
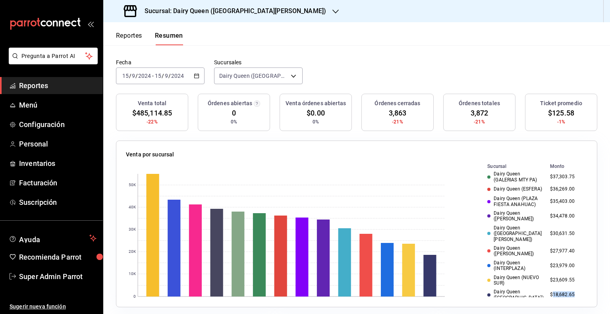
click at [194, 76] on icon "button" at bounding box center [197, 76] width 6 height 6
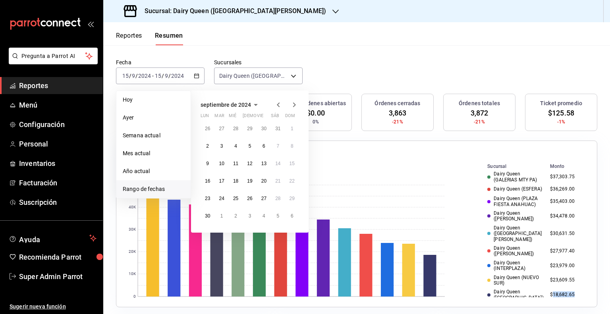
click at [277, 106] on icon "button" at bounding box center [279, 105] width 10 height 10
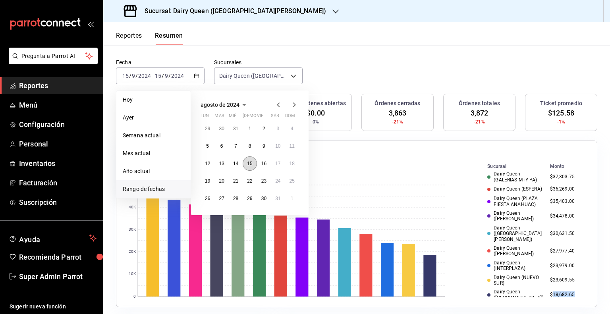
click at [253, 165] on button "15" at bounding box center [250, 163] width 14 height 14
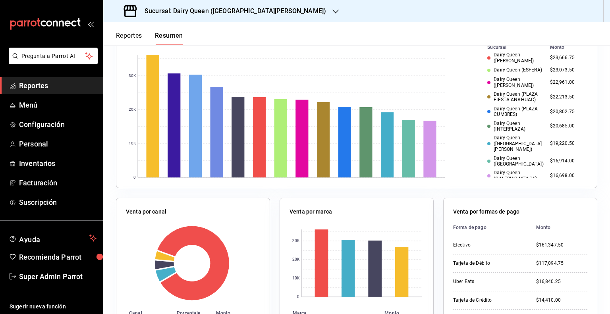
scroll to position [0, 0]
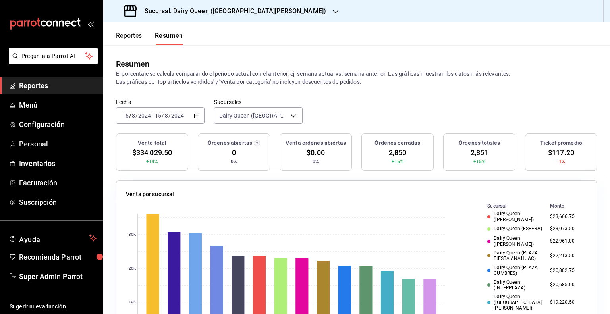
click at [197, 116] on \(Stroke\) "button" at bounding box center [196, 116] width 5 height 4
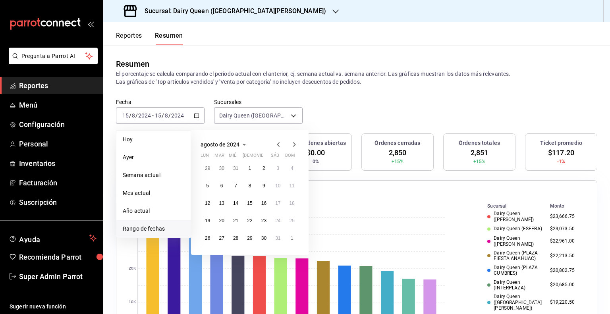
click at [293, 144] on icon "button" at bounding box center [295, 145] width 10 height 10
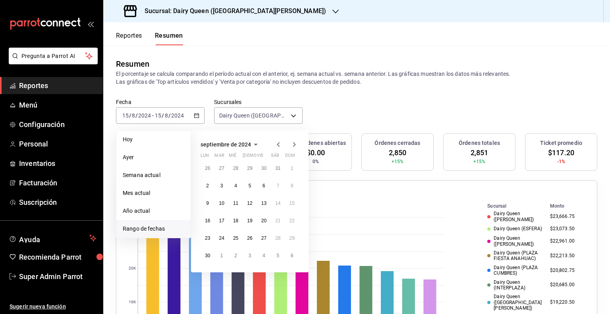
click at [293, 144] on icon "button" at bounding box center [295, 145] width 10 height 10
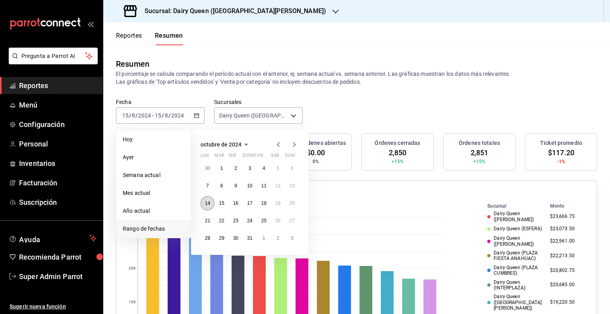
click at [207, 201] on abbr "14" at bounding box center [207, 204] width 5 height 6
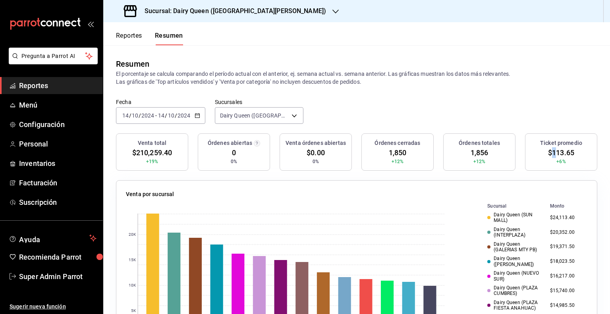
click at [548, 157] on span "$113.65" at bounding box center [561, 152] width 26 height 11
click at [548, 156] on span "$113.65" at bounding box center [561, 152] width 26 height 11
click at [548, 155] on span "$113.65" at bounding box center [561, 152] width 26 height 11
click at [550, 153] on span "$113.65" at bounding box center [561, 152] width 26 height 11
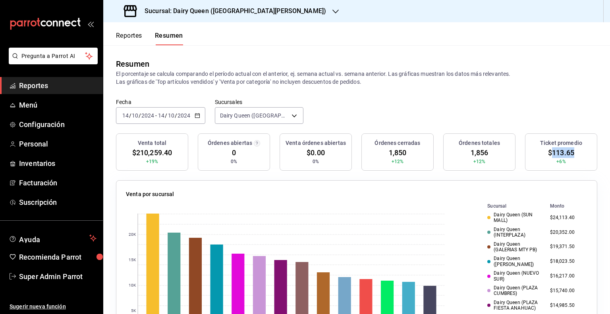
click at [550, 153] on span "$113.65" at bounding box center [561, 152] width 26 height 11
click at [395, 149] on span "1,850" at bounding box center [398, 152] width 18 height 11
click at [197, 116] on icon "button" at bounding box center [198, 116] width 6 height 6
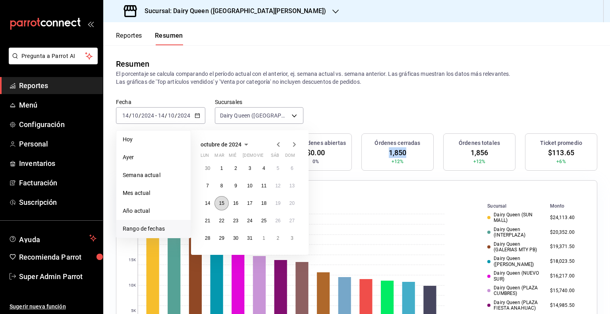
click at [222, 201] on abbr "15" at bounding box center [221, 204] width 5 height 6
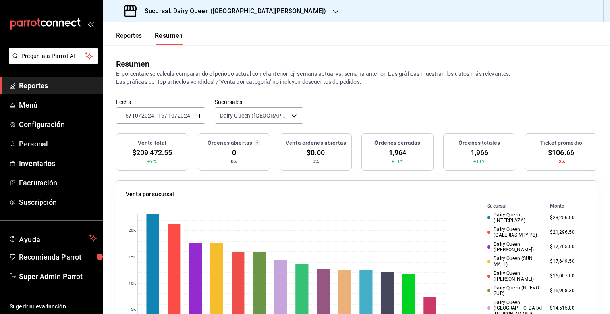
click at [549, 154] on span "$106.66" at bounding box center [561, 152] width 26 height 11
click at [395, 151] on span "1,964" at bounding box center [398, 152] width 18 height 11
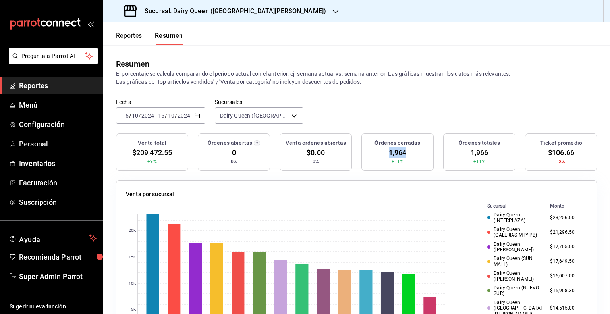
click at [199, 115] on \(Stroke\) "button" at bounding box center [197, 115] width 4 height 0
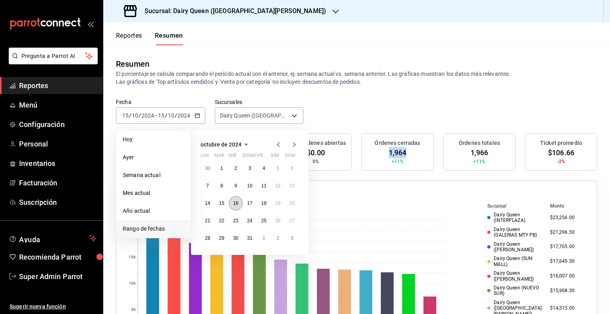
click at [233, 204] on abbr "16" at bounding box center [235, 204] width 5 height 6
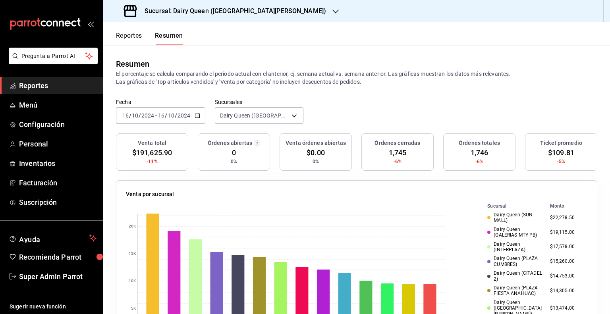
click at [555, 152] on span "$109.81" at bounding box center [561, 152] width 26 height 11
click at [399, 156] on span "1,745" at bounding box center [398, 152] width 18 height 11
click at [198, 119] on div "[DATE] [DATE] - [DATE] [DATE]" at bounding box center [160, 115] width 89 height 17
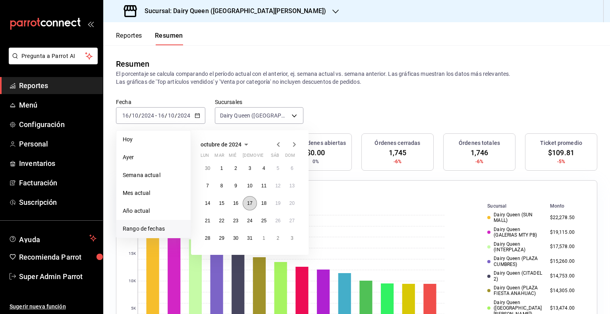
click at [250, 203] on abbr "17" at bounding box center [249, 204] width 5 height 6
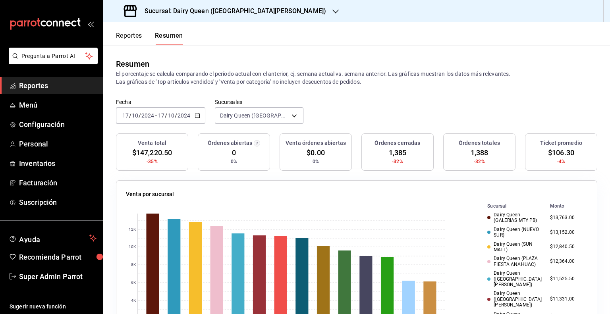
click at [554, 155] on span "$106.30" at bounding box center [561, 152] width 26 height 11
click at [392, 152] on span "1,385" at bounding box center [398, 152] width 18 height 11
click at [195, 120] on div "[DATE] [DATE] - [DATE] [DATE]" at bounding box center [160, 115] width 89 height 17
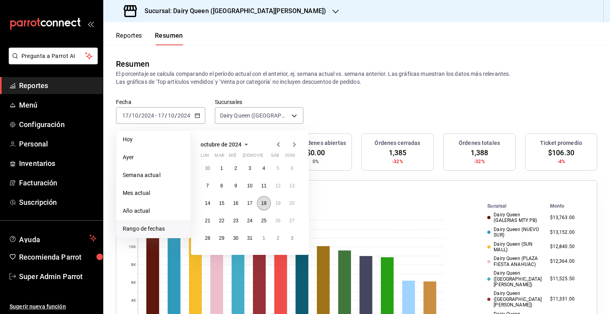
click at [266, 206] on button "18" at bounding box center [264, 203] width 14 height 14
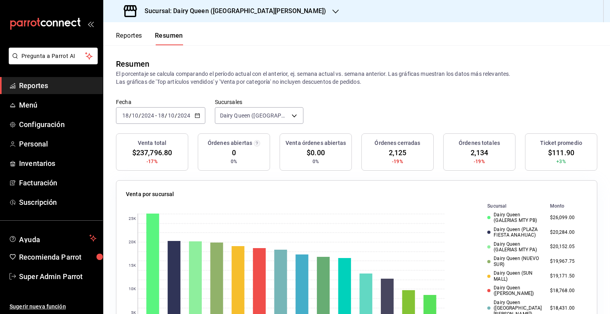
click at [558, 152] on span "$111.90" at bounding box center [561, 152] width 26 height 11
click at [389, 152] on span "2,125" at bounding box center [398, 152] width 18 height 11
click at [195, 118] on \(Stroke\) "button" at bounding box center [197, 116] width 5 height 4
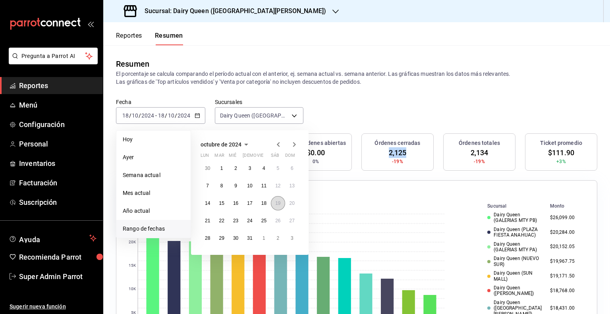
click at [276, 203] on abbr "19" at bounding box center [277, 204] width 5 height 6
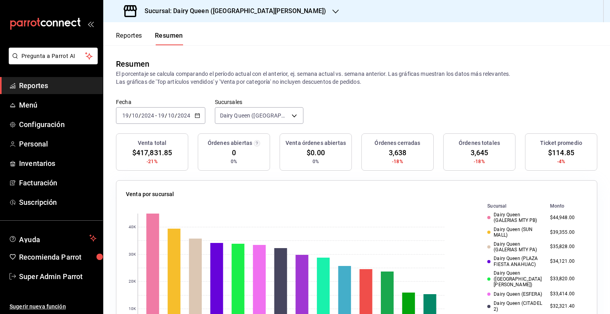
click at [551, 151] on span "$114.85" at bounding box center [561, 152] width 26 height 11
click at [392, 154] on span "3,638" at bounding box center [398, 152] width 18 height 11
click at [197, 116] on icon "button" at bounding box center [198, 116] width 6 height 6
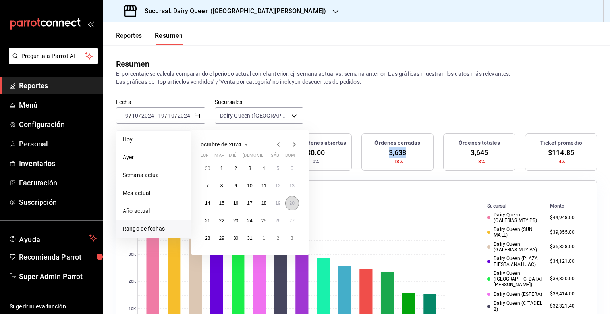
click at [290, 208] on button "20" at bounding box center [292, 203] width 14 height 14
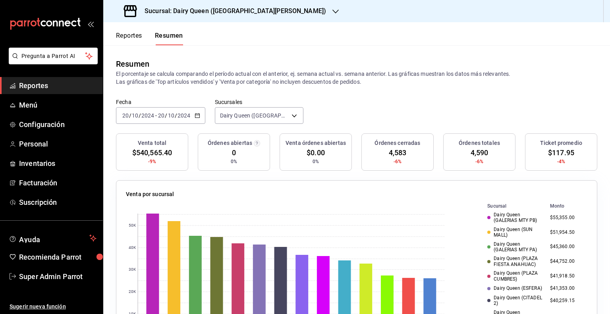
click at [552, 156] on span "$117.95" at bounding box center [561, 152] width 26 height 11
click at [394, 151] on span "4,583" at bounding box center [398, 152] width 18 height 11
click at [394, 150] on span "4,583" at bounding box center [398, 152] width 18 height 11
click at [192, 115] on div "[DATE] [DATE] - [DATE] [DATE]" at bounding box center [160, 115] width 89 height 17
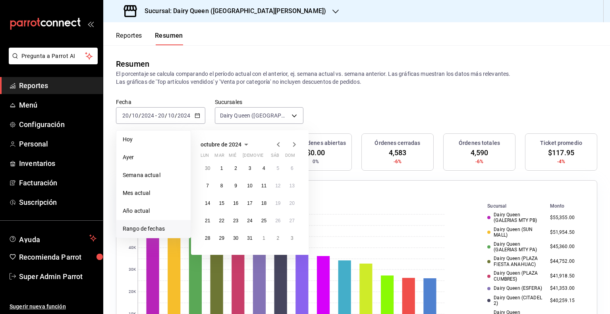
click at [293, 143] on icon "button" at bounding box center [295, 145] width 10 height 10
click at [208, 203] on abbr "11" at bounding box center [207, 204] width 5 height 6
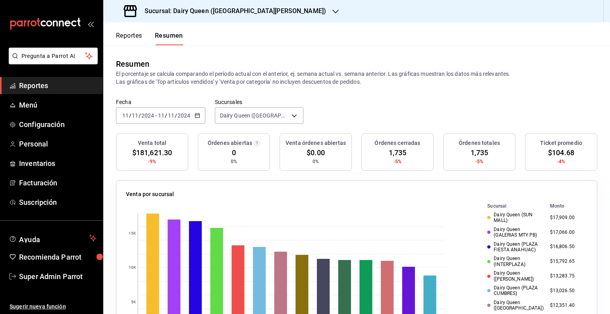
click at [555, 149] on span "$104.68" at bounding box center [561, 152] width 26 height 11
copy span "104.68"
click at [390, 155] on span "1,735" at bounding box center [398, 152] width 18 height 11
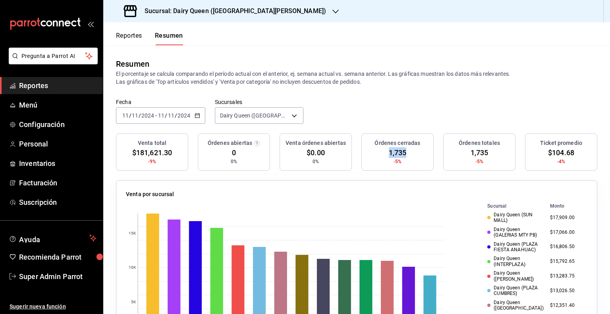
copy span "1,735"
click at [198, 122] on div "2024-11-11 11 / 11 / 2024 - 2024-11-11 11 / 11 / 2024" at bounding box center [160, 115] width 89 height 17
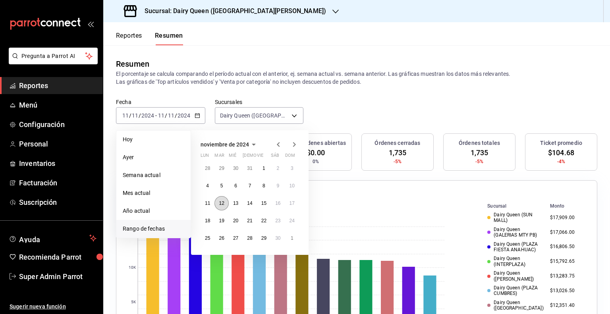
click at [221, 203] on abbr "12" at bounding box center [221, 204] width 5 height 6
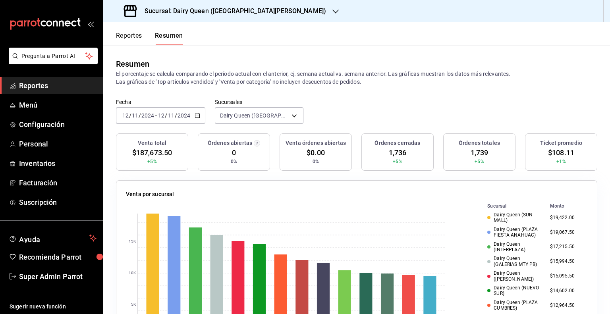
click at [552, 154] on span "$108.11" at bounding box center [561, 152] width 26 height 11
copy span "108.11"
click at [391, 150] on span "1,736" at bounding box center [398, 152] width 18 height 11
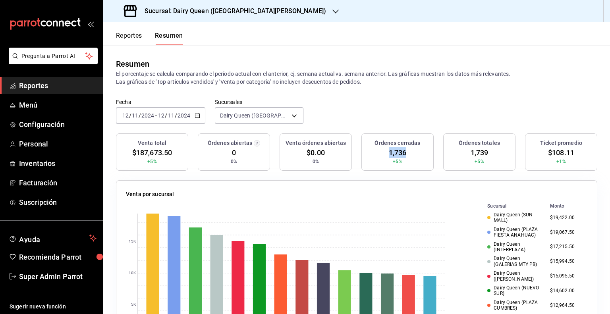
copy span "1,736"
click at [195, 116] on \(Stroke\) "button" at bounding box center [197, 116] width 5 height 4
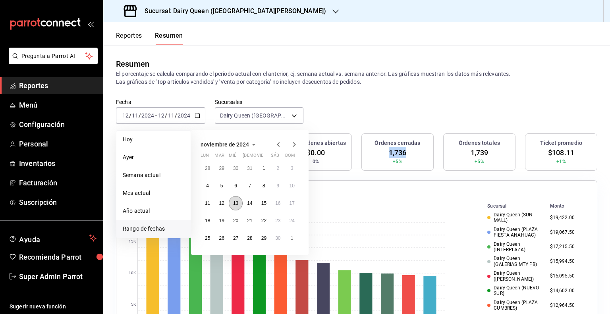
click at [238, 202] on abbr "13" at bounding box center [235, 204] width 5 height 6
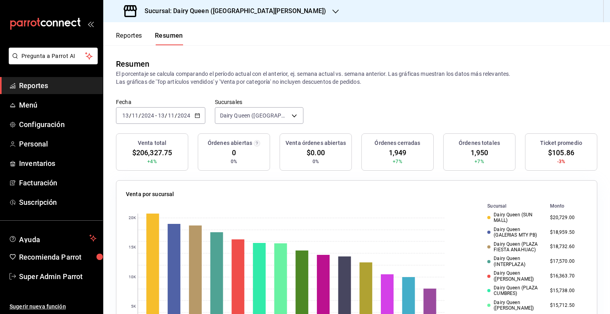
click at [551, 153] on span "$105.86" at bounding box center [561, 152] width 26 height 11
copy span "105.86"
click at [390, 151] on span "1,949" at bounding box center [398, 152] width 18 height 11
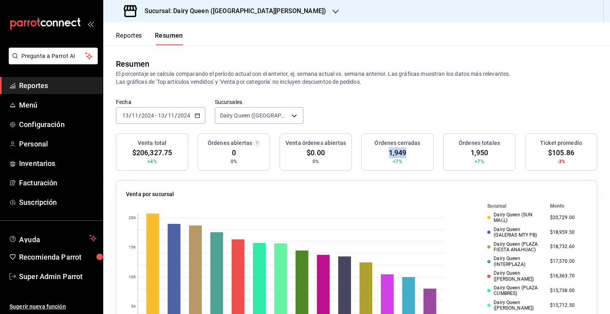
copy span "1,949"
click at [197, 114] on icon "button" at bounding box center [198, 116] width 6 height 6
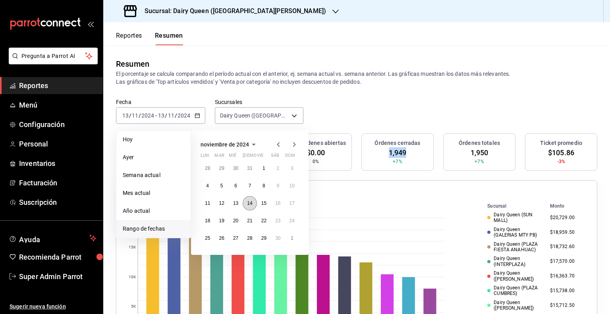
click at [250, 203] on abbr "14" at bounding box center [249, 204] width 5 height 6
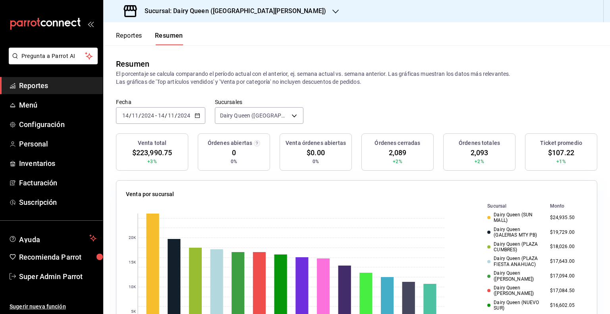
click at [554, 153] on span "$107.22" at bounding box center [561, 152] width 26 height 11
copy span "107.22"
click at [397, 149] on span "2,089" at bounding box center [398, 152] width 18 height 11
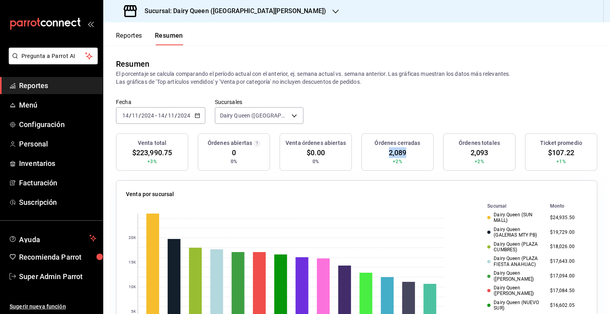
copy span "2,089"
click at [197, 114] on icon "button" at bounding box center [198, 116] width 6 height 6
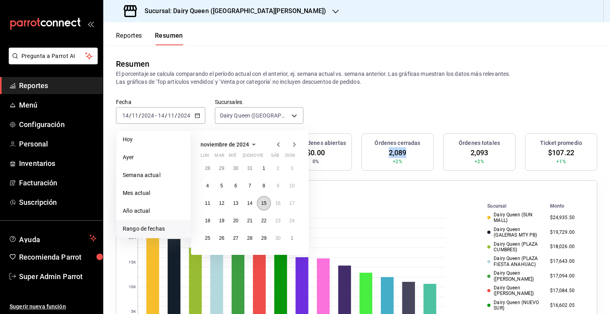
click at [265, 207] on button "15" at bounding box center [264, 203] width 14 height 14
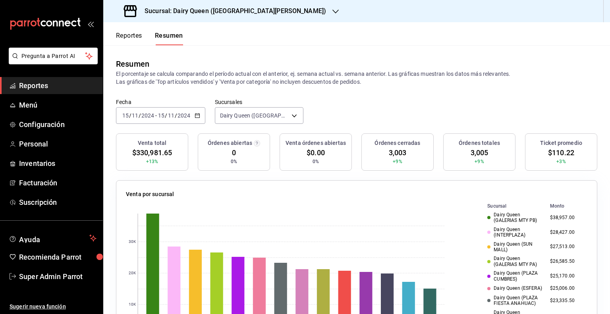
click at [558, 149] on span "$110.22" at bounding box center [561, 152] width 26 height 11
copy span "110.22"
click at [392, 153] on span "3,003" at bounding box center [398, 152] width 18 height 11
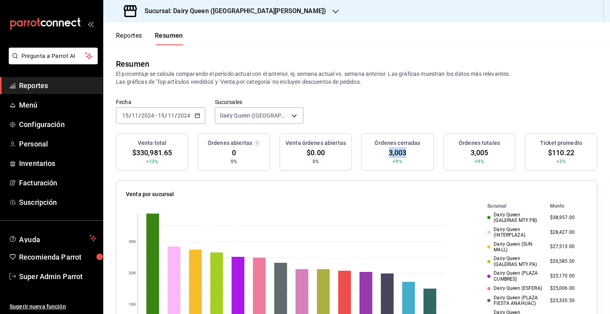
copy span "3,003"
click at [199, 114] on icon "button" at bounding box center [198, 116] width 6 height 6
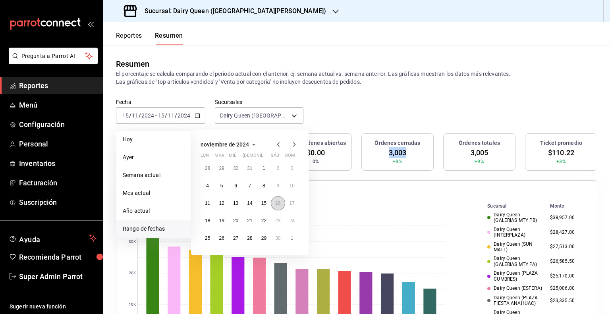
click at [278, 205] on abbr "16" at bounding box center [277, 204] width 5 height 6
click at [278, 204] on abbr "16" at bounding box center [277, 204] width 5 height 6
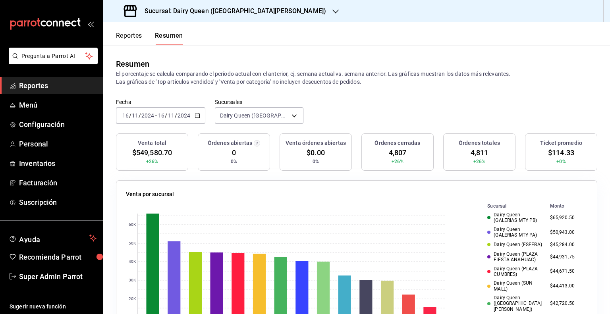
click at [560, 153] on span "$114.33" at bounding box center [561, 152] width 26 height 11
click at [390, 153] on span "4,807" at bounding box center [398, 152] width 18 height 11
click at [196, 116] on icon "button" at bounding box center [198, 116] width 6 height 6
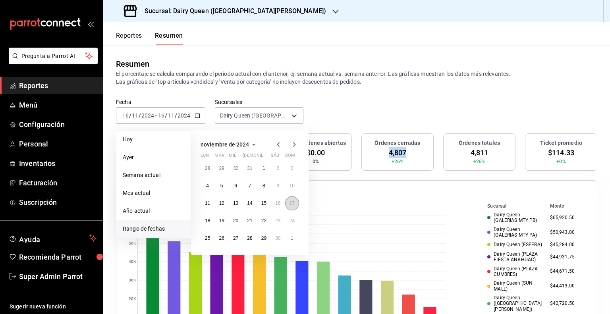
click at [290, 202] on abbr "17" at bounding box center [292, 204] width 5 height 6
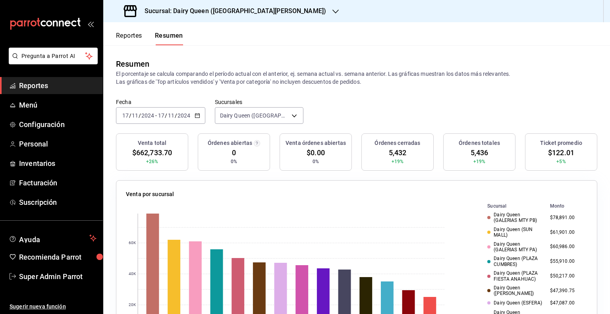
click at [553, 156] on span "$122.01" at bounding box center [561, 152] width 26 height 11
click at [397, 149] on span "5,432" at bounding box center [398, 152] width 18 height 11
click at [234, 154] on span "0" at bounding box center [234, 152] width 4 height 11
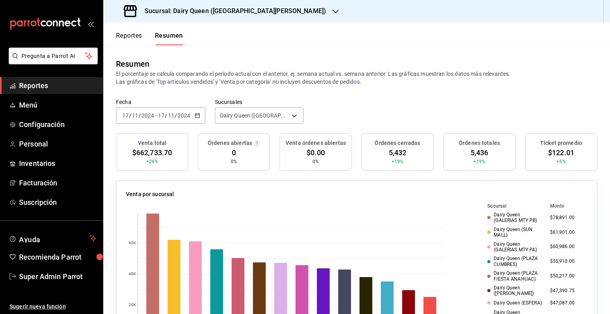
click at [234, 154] on span "0" at bounding box center [234, 152] width 4 height 11
click at [401, 155] on span "5,432" at bounding box center [398, 152] width 18 height 11
click at [200, 117] on div "2024-11-17 17 / 11 / 2024 - 2024-11-17 17 / 11 / 2024" at bounding box center [160, 115] width 89 height 17
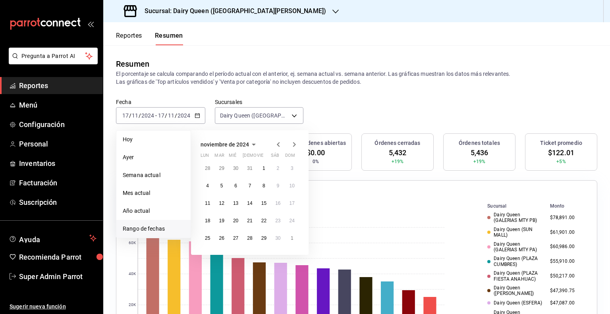
click at [294, 142] on icon "button" at bounding box center [295, 145] width 10 height 10
click at [211, 224] on button "16" at bounding box center [208, 221] width 14 height 14
drag, startPoint x: 211, startPoint y: 224, endPoint x: 207, endPoint y: 222, distance: 4.6
click at [207, 222] on abbr "16" at bounding box center [207, 221] width 5 height 6
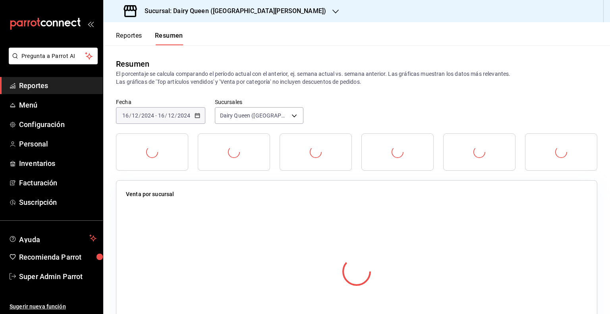
click at [207, 222] on div at bounding box center [357, 272] width 462 height 140
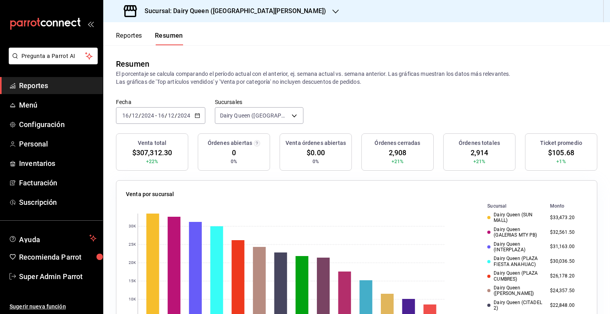
click at [549, 154] on span "$105.68" at bounding box center [561, 152] width 26 height 11
click at [389, 152] on span "2,908" at bounding box center [398, 152] width 18 height 11
click at [195, 116] on icon "button" at bounding box center [198, 116] width 6 height 6
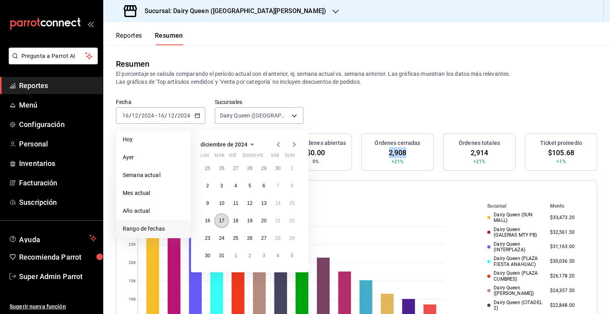
click at [221, 222] on abbr "17" at bounding box center [221, 221] width 5 height 6
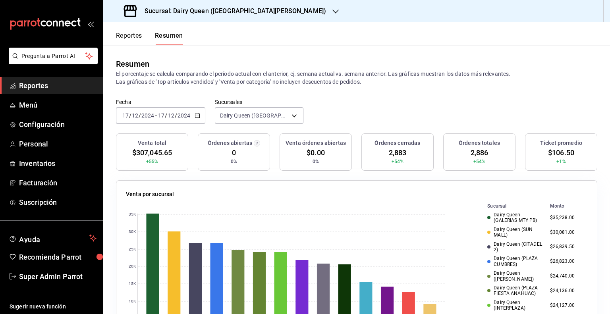
click at [558, 150] on span "$106.50" at bounding box center [561, 152] width 26 height 11
click at [389, 156] on span "2,883" at bounding box center [398, 152] width 18 height 11
click at [201, 116] on div "2024-12-17 17 / 12 / 2024 - 2024-12-17 17 / 12 / 2024" at bounding box center [160, 115] width 89 height 17
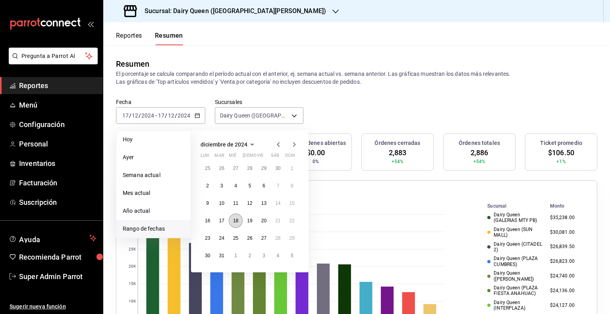
click at [239, 219] on button "18" at bounding box center [236, 221] width 14 height 14
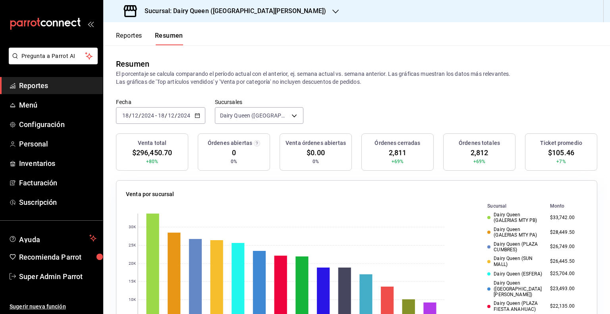
click at [559, 152] on span "$105.46" at bounding box center [561, 152] width 26 height 11
click at [392, 154] on span "2,811" at bounding box center [398, 152] width 18 height 11
click at [196, 116] on icon "button" at bounding box center [198, 116] width 6 height 6
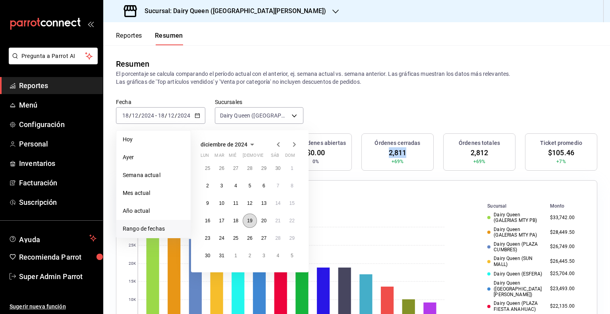
click at [252, 222] on abbr "19" at bounding box center [249, 221] width 5 height 6
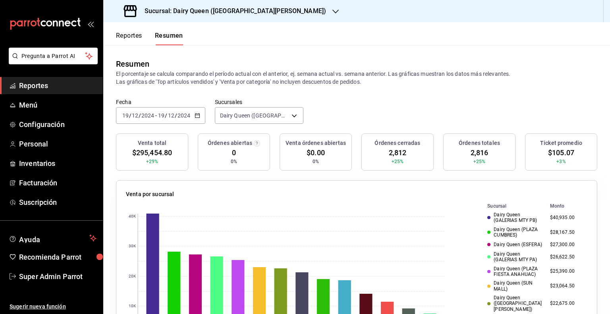
click at [193, 117] on div "2024-12-19 19 / 12 / 2024 - 2024-12-19 19 / 12 / 2024" at bounding box center [160, 115] width 89 height 17
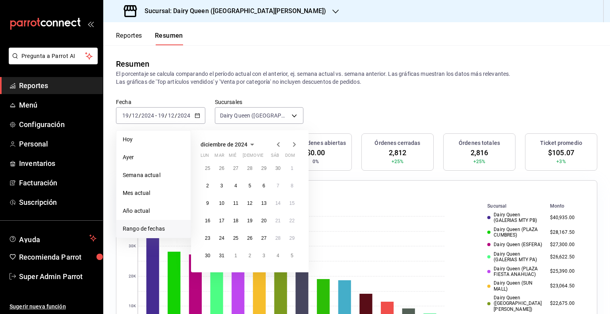
click at [335, 106] on div "Fecha 2024-12-19 19 / 12 / 2024 - 2024-12-19 19 / 12 / 2024 Hoy Ayer Semana act…" at bounding box center [356, 116] width 507 height 35
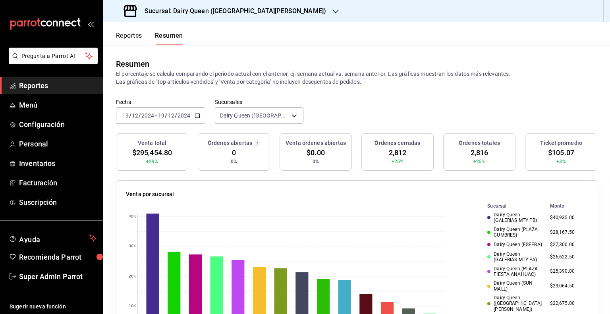
click at [551, 151] on span "$105.07" at bounding box center [561, 152] width 26 height 11
click at [396, 151] on span "2,812" at bounding box center [398, 152] width 18 height 11
click at [197, 114] on icon "button" at bounding box center [198, 116] width 6 height 6
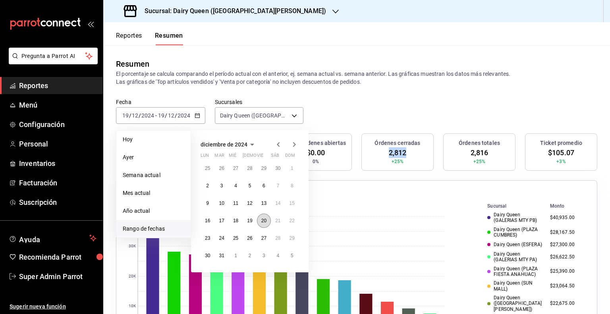
click at [266, 218] on abbr "20" at bounding box center [263, 221] width 5 height 6
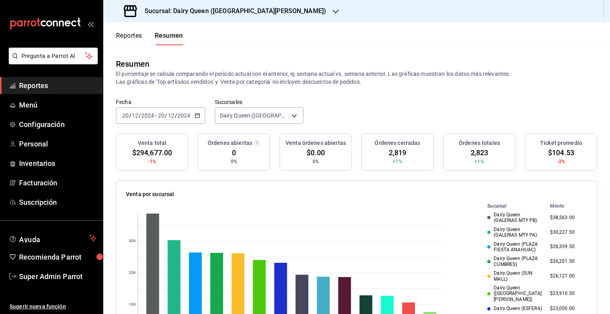
click at [550, 154] on span "$104.53" at bounding box center [561, 152] width 26 height 11
click at [400, 151] on span "2,819" at bounding box center [398, 152] width 18 height 11
click at [196, 117] on icon "button" at bounding box center [198, 116] width 6 height 6
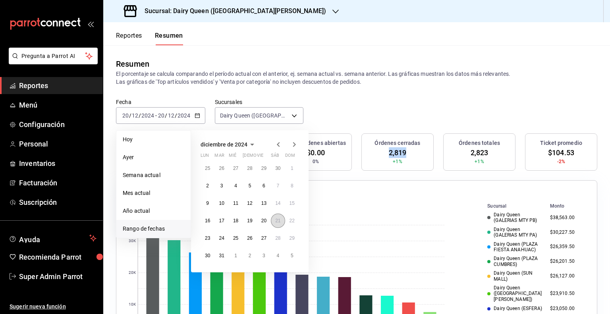
click at [275, 221] on button "21" at bounding box center [278, 221] width 14 height 14
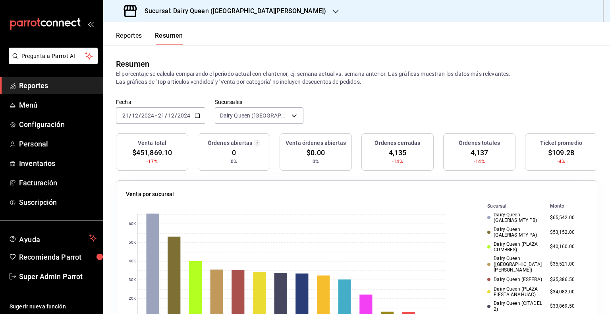
click at [551, 153] on span "$109.28" at bounding box center [561, 152] width 26 height 11
click at [389, 154] on span "4,135" at bounding box center [398, 152] width 18 height 11
click at [198, 114] on \(Stroke\) "button" at bounding box center [197, 116] width 5 height 4
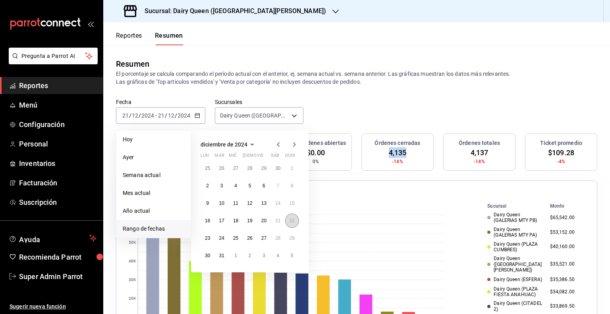
click at [291, 222] on abbr "22" at bounding box center [292, 221] width 5 height 6
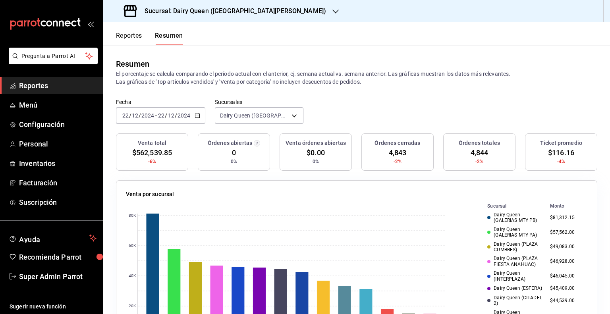
click at [562, 152] on span "$116.16" at bounding box center [561, 152] width 26 height 11
click at [394, 153] on span "4,843" at bounding box center [398, 152] width 18 height 11
click at [198, 114] on icon "button" at bounding box center [198, 116] width 6 height 6
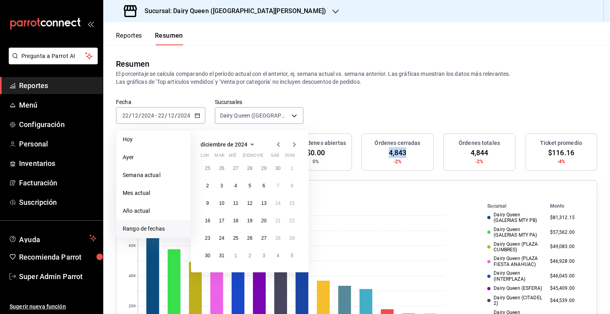
click at [294, 144] on icon "button" at bounding box center [295, 145] width 10 height 10
click at [211, 200] on button "13" at bounding box center [208, 203] width 14 height 14
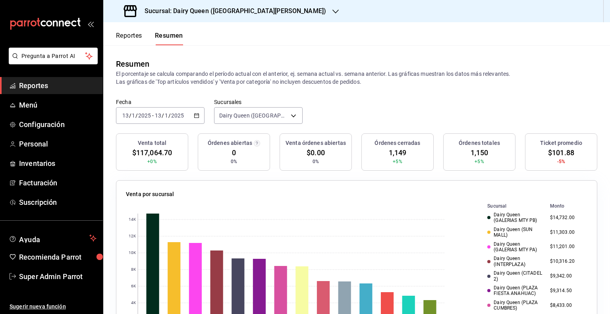
click at [554, 152] on span "$101.88" at bounding box center [561, 152] width 26 height 11
click at [553, 152] on span "$101.88" at bounding box center [561, 152] width 26 height 11
click at [394, 153] on span "1,149" at bounding box center [398, 152] width 18 height 11
click at [194, 118] on div "2025-01-13 13 / 1 / 2025 - 2025-01-13 13 / 1 / 2025" at bounding box center [160, 115] width 89 height 17
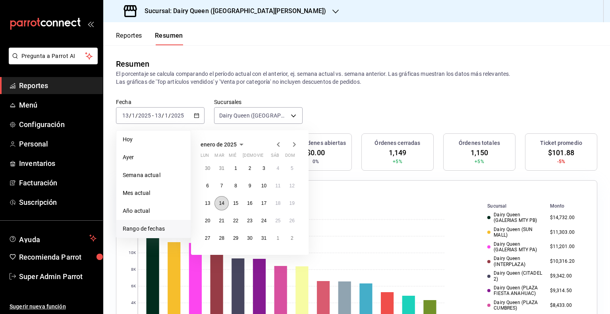
click at [219, 201] on abbr "14" at bounding box center [221, 204] width 5 height 6
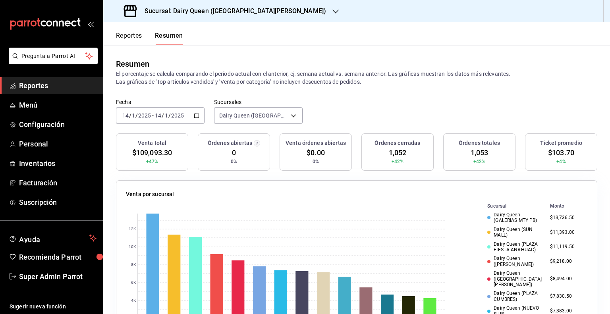
click at [553, 152] on span "$103.70" at bounding box center [561, 152] width 26 height 11
click at [396, 151] on span "1,052" at bounding box center [398, 152] width 18 height 11
click at [198, 116] on icon "button" at bounding box center [197, 116] width 6 height 6
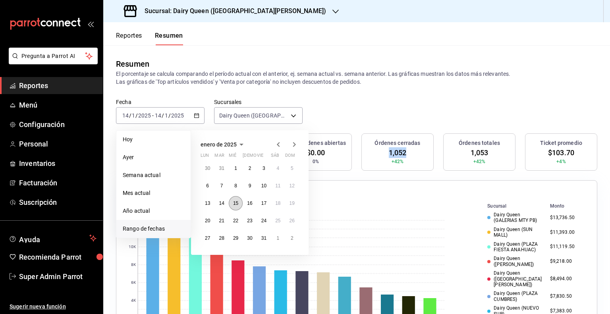
click at [232, 204] on button "15" at bounding box center [236, 203] width 14 height 14
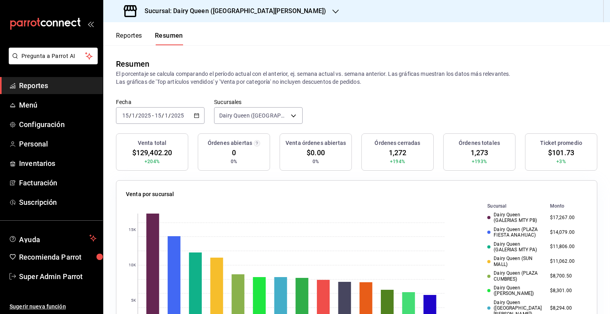
click at [556, 151] on span "$101.73" at bounding box center [561, 152] width 26 height 11
click at [399, 154] on span "1,272" at bounding box center [398, 152] width 18 height 11
click at [198, 117] on icon "button" at bounding box center [197, 116] width 6 height 6
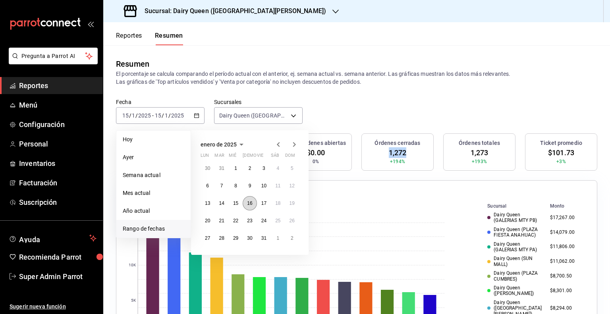
click at [247, 201] on abbr "16" at bounding box center [249, 204] width 5 height 6
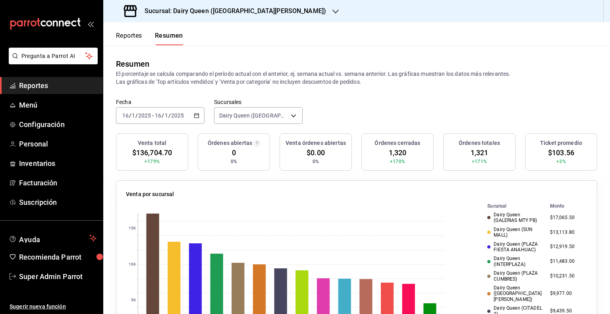
click at [555, 153] on span "$103.56" at bounding box center [561, 152] width 26 height 11
click at [393, 155] on span "1,320" at bounding box center [398, 152] width 18 height 11
click at [194, 114] on icon "button" at bounding box center [197, 116] width 6 height 6
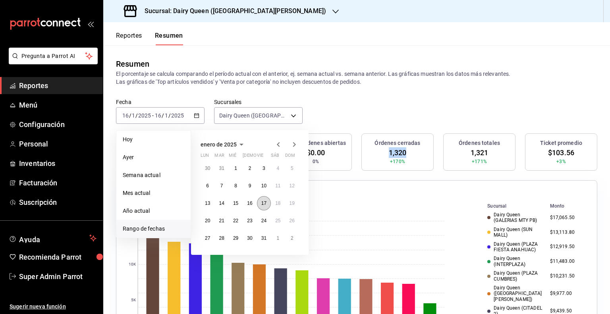
click at [265, 201] on abbr "17" at bounding box center [263, 204] width 5 height 6
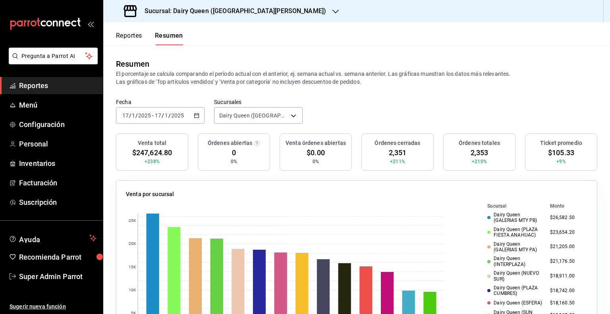
click at [554, 153] on span "$105.33" at bounding box center [561, 152] width 26 height 11
click at [394, 155] on span "2,351" at bounding box center [398, 152] width 18 height 11
click at [198, 117] on icon "button" at bounding box center [197, 116] width 6 height 6
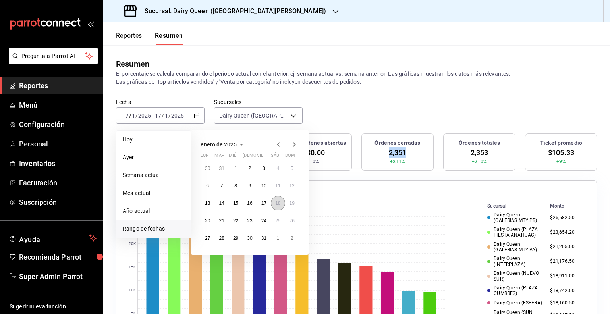
click at [275, 205] on abbr "18" at bounding box center [277, 204] width 5 height 6
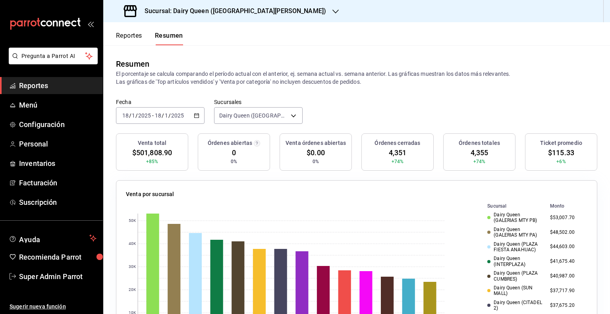
click at [559, 150] on span "$115.33" at bounding box center [561, 152] width 26 height 11
click at [398, 151] on span "4,351" at bounding box center [398, 152] width 18 height 11
click at [195, 113] on icon "button" at bounding box center [197, 116] width 6 height 6
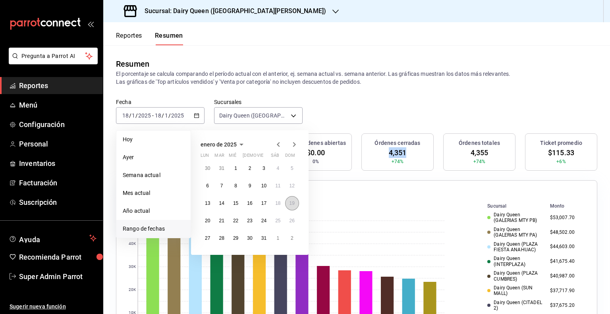
click at [293, 206] on button "19" at bounding box center [292, 203] width 14 height 14
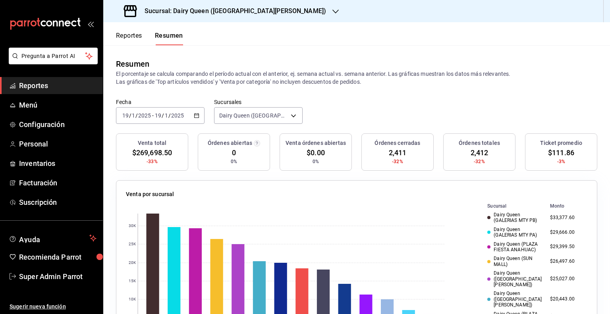
click at [558, 153] on span "$111.86" at bounding box center [561, 152] width 26 height 11
click at [390, 156] on span "2,411" at bounding box center [398, 152] width 18 height 11
click at [199, 116] on div "2025-01-19 19 / 1 / 2025 - 2025-01-19 19 / 1 / 2025" at bounding box center [160, 115] width 89 height 17
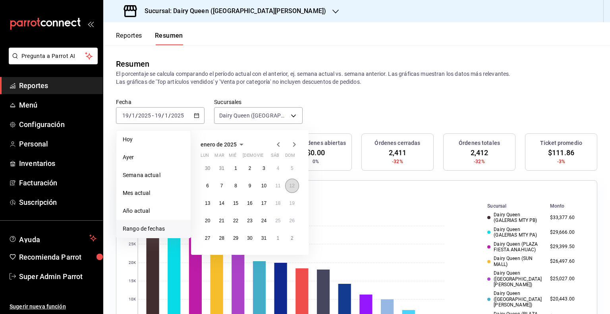
click at [291, 189] on button "12" at bounding box center [292, 186] width 14 height 14
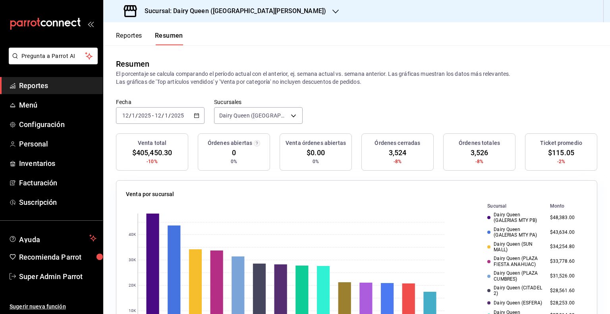
click at [197, 118] on icon "button" at bounding box center [197, 116] width 6 height 6
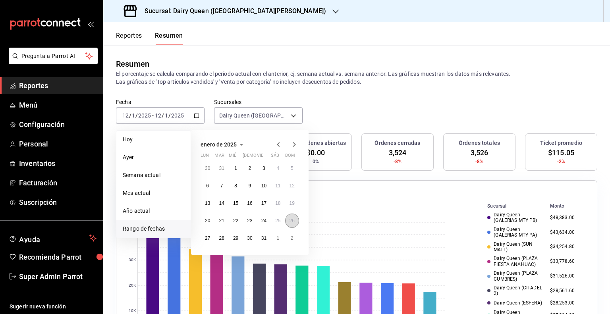
click at [286, 220] on button "26" at bounding box center [292, 221] width 14 height 14
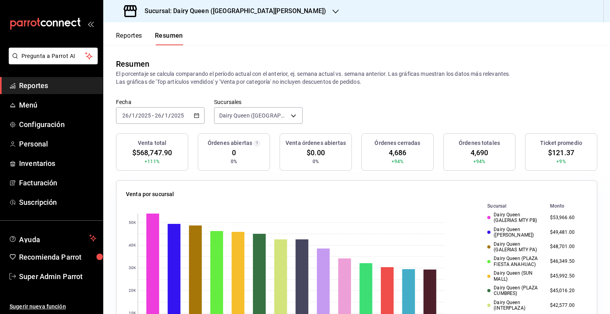
click at [197, 113] on icon "button" at bounding box center [197, 116] width 6 height 6
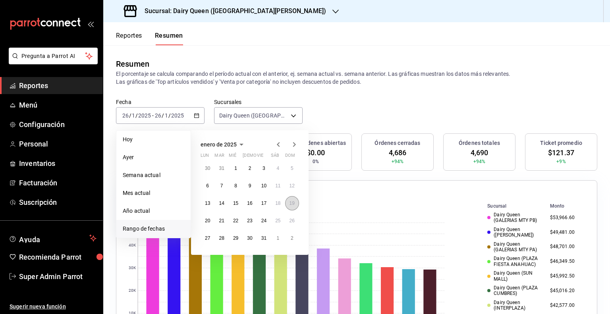
click at [294, 201] on abbr "19" at bounding box center [292, 204] width 5 height 6
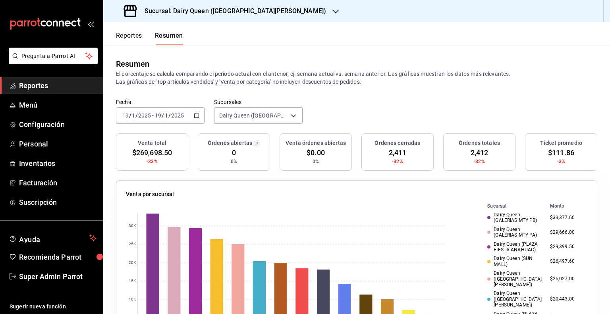
click at [191, 111] on div "2025-01-19 19 / 1 / 2025 - 2025-01-19 19 / 1 / 2025" at bounding box center [160, 115] width 89 height 17
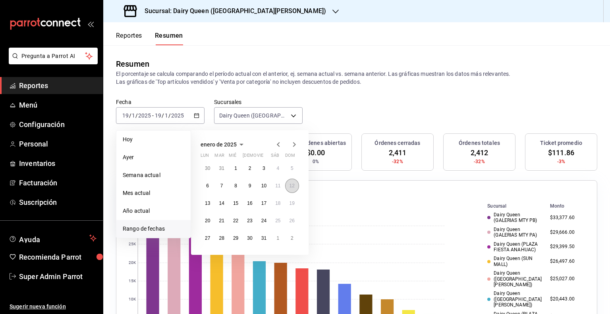
click at [289, 187] on button "12" at bounding box center [292, 186] width 14 height 14
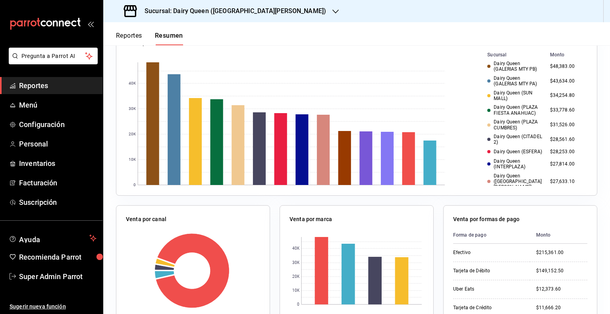
scroll to position [40, 0]
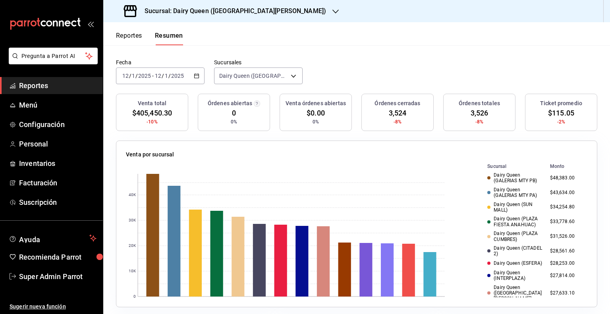
click at [194, 78] on icon "button" at bounding box center [197, 76] width 6 height 6
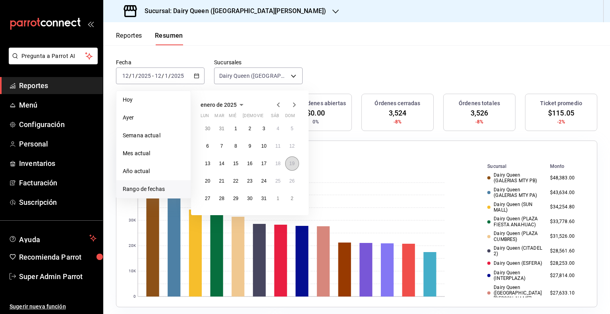
click at [289, 166] on button "19" at bounding box center [292, 163] width 14 height 14
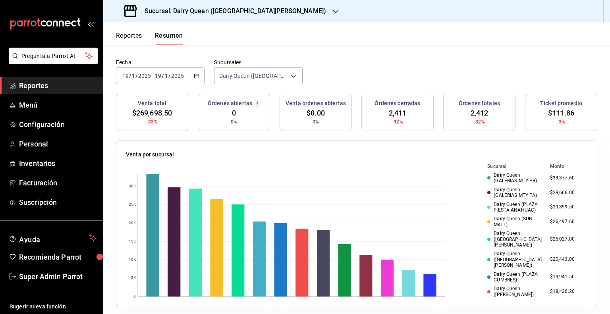
click at [198, 73] on icon "button" at bounding box center [197, 76] width 6 height 6
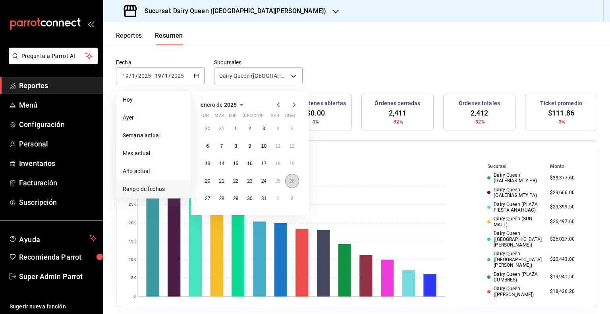
click at [292, 179] on abbr "26" at bounding box center [292, 181] width 5 height 6
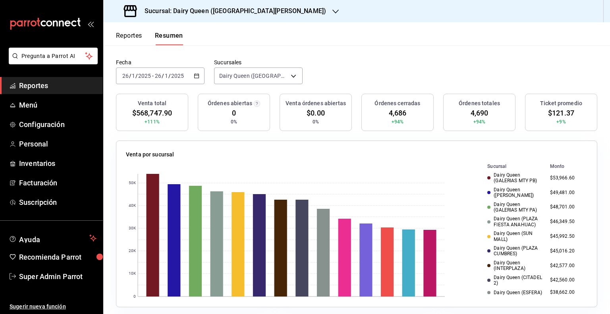
click at [157, 114] on span "$568,747.90" at bounding box center [152, 113] width 40 height 11
click at [194, 77] on \(Stroke\) "button" at bounding box center [196, 76] width 5 height 4
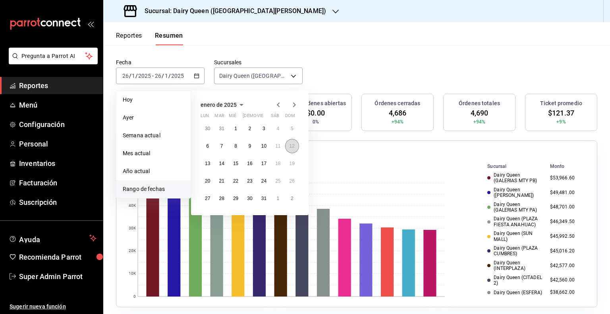
click at [288, 147] on button "12" at bounding box center [292, 146] width 14 height 14
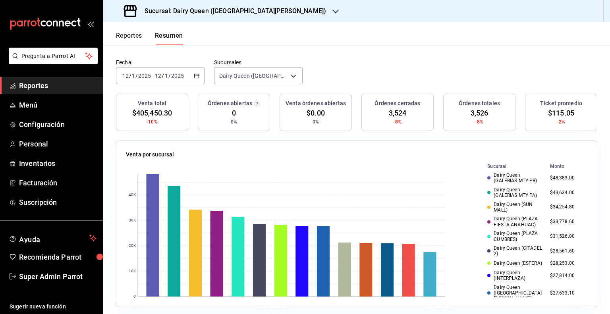
click at [195, 73] on icon "button" at bounding box center [197, 76] width 6 height 6
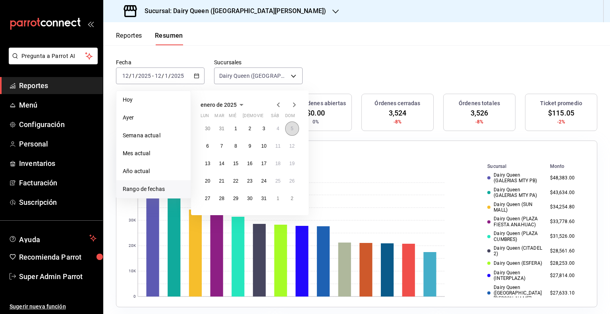
click at [291, 129] on abbr "5" at bounding box center [292, 129] width 3 height 6
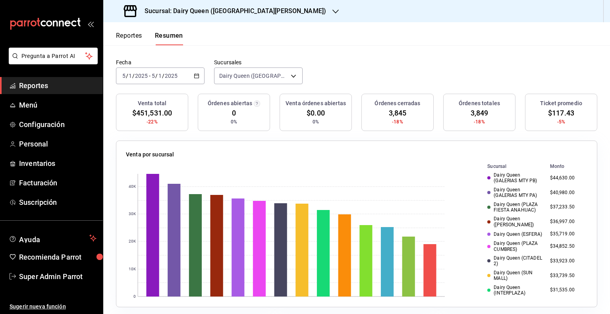
click at [197, 77] on \(Stroke\) "button" at bounding box center [196, 76] width 5 height 4
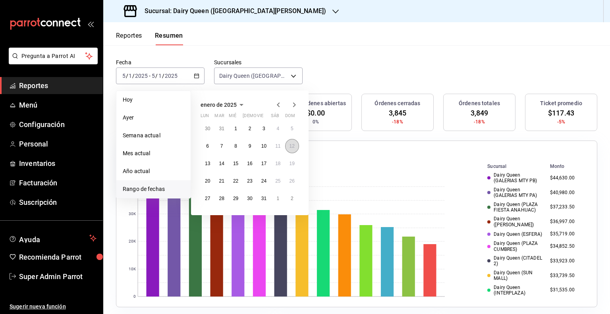
click at [291, 148] on abbr "12" at bounding box center [292, 146] width 5 height 6
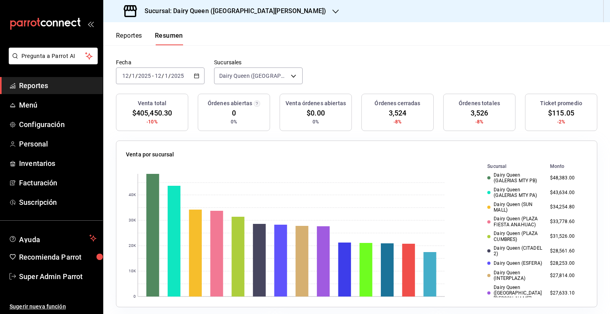
click at [559, 110] on span "$115.05" at bounding box center [561, 113] width 26 height 11
click at [390, 110] on span "3,524" at bounding box center [398, 113] width 18 height 11
click at [556, 114] on span "$115.05" at bounding box center [561, 113] width 26 height 11
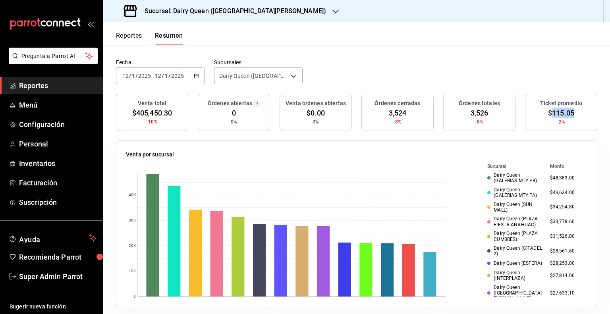
click at [556, 114] on span "$115.05" at bounding box center [561, 113] width 26 height 11
click at [394, 113] on span "3,524" at bounding box center [398, 113] width 18 height 11
click at [197, 76] on \(Stroke\) "button" at bounding box center [196, 76] width 5 height 4
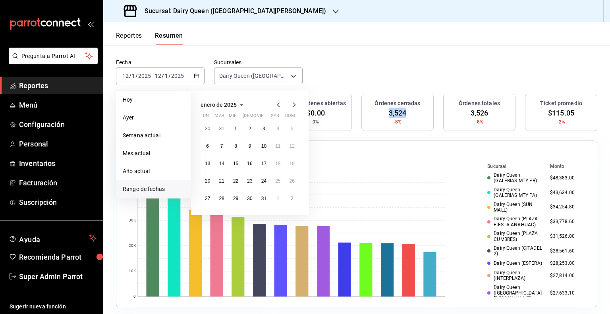
click at [294, 105] on icon "button" at bounding box center [295, 105] width 10 height 10
click at [209, 165] on abbr "10" at bounding box center [207, 164] width 5 height 6
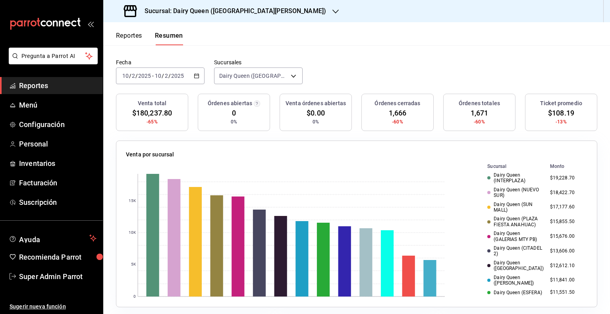
click at [195, 80] on div "2025-02-10 10 / 2 / 2025 - 2025-02-10 10 / 2 / 2025" at bounding box center [160, 76] width 89 height 17
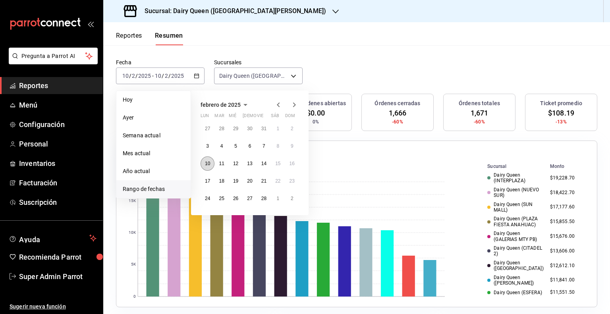
click at [207, 162] on abbr "10" at bounding box center [207, 164] width 5 height 6
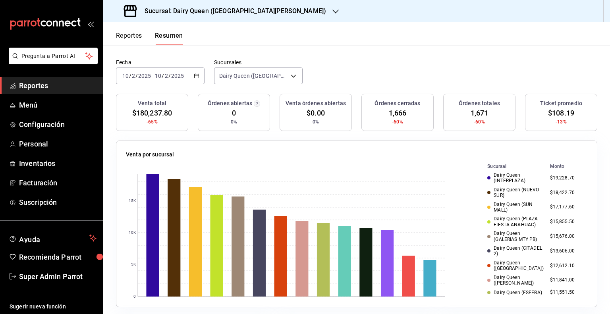
click at [549, 112] on span "$108.19" at bounding box center [561, 113] width 26 height 11
click at [399, 110] on span "1,666" at bounding box center [398, 113] width 18 height 11
click at [195, 77] on icon "button" at bounding box center [197, 76] width 6 height 6
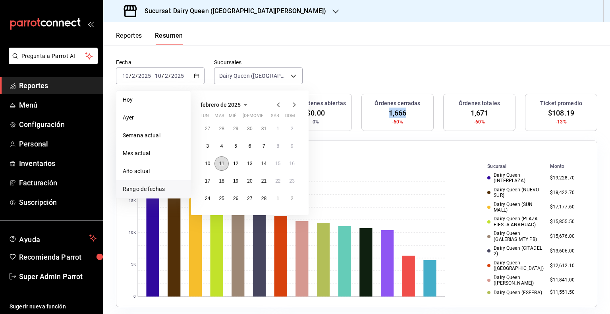
click at [218, 163] on button "11" at bounding box center [221, 163] width 14 height 14
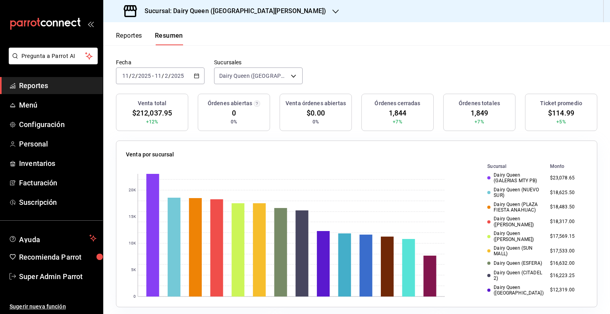
click at [561, 112] on span "$114.99" at bounding box center [561, 113] width 26 height 11
click at [396, 112] on span "1,844" at bounding box center [398, 113] width 18 height 11
click at [194, 80] on div "2025-02-11 11 / 2 / 2025 - 2025-02-11 11 / 2 / 2025" at bounding box center [160, 76] width 89 height 17
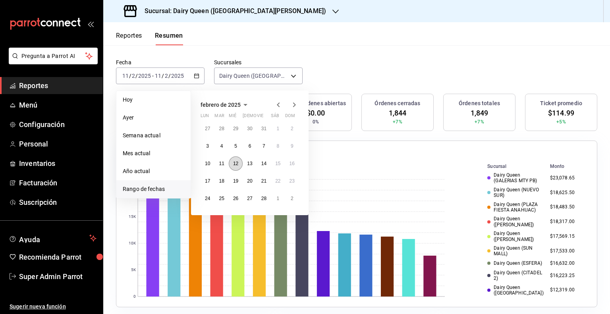
click at [236, 166] on button "12" at bounding box center [236, 163] width 14 height 14
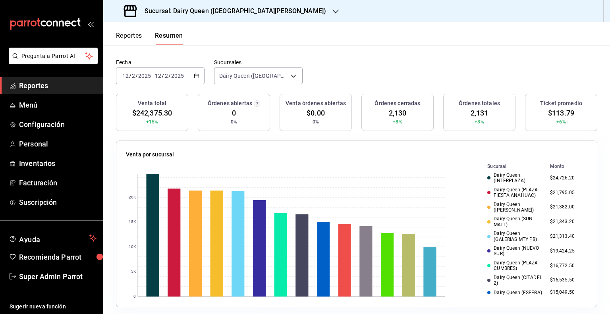
click at [556, 112] on span "$113.79" at bounding box center [561, 113] width 26 height 11
click at [389, 114] on span "2,130" at bounding box center [398, 113] width 18 height 11
click at [197, 76] on icon "button" at bounding box center [197, 76] width 6 height 6
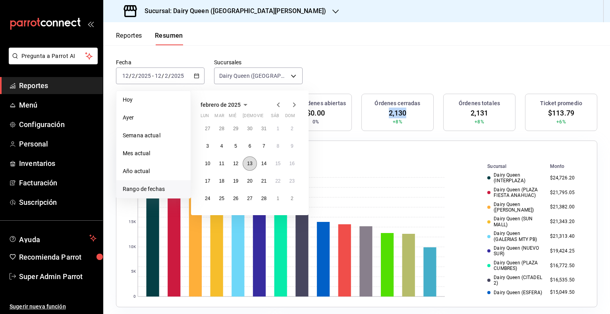
click at [250, 165] on abbr "13" at bounding box center [249, 164] width 5 height 6
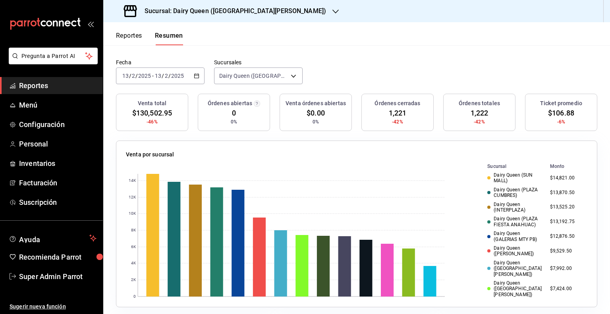
click at [553, 115] on span "$106.88" at bounding box center [561, 113] width 26 height 11
click at [394, 115] on span "1,221" at bounding box center [398, 113] width 18 height 11
click at [195, 73] on icon "button" at bounding box center [197, 76] width 6 height 6
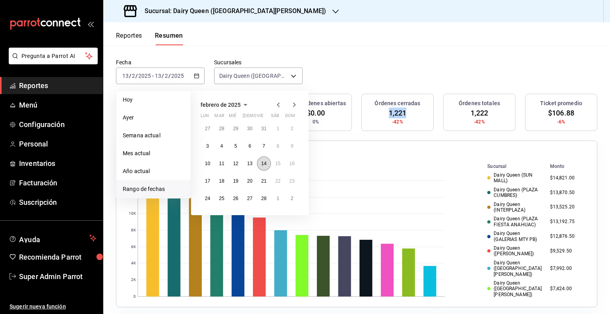
click at [264, 163] on abbr "14" at bounding box center [263, 164] width 5 height 6
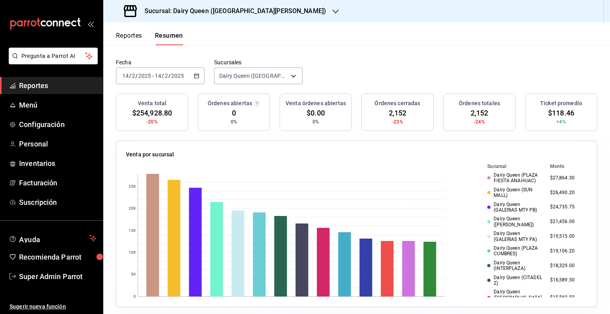
click at [554, 111] on span "$118.46" at bounding box center [561, 113] width 26 height 11
click at [394, 114] on span "2,152" at bounding box center [398, 113] width 18 height 11
click at [195, 76] on icon "button" at bounding box center [197, 76] width 6 height 6
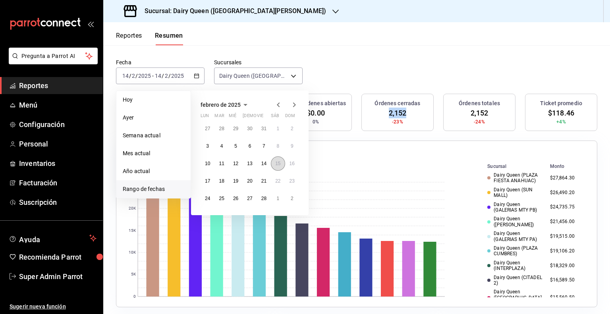
click at [274, 162] on button "15" at bounding box center [278, 163] width 14 height 14
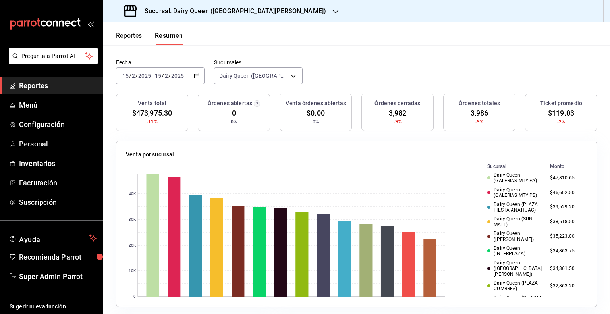
click at [552, 113] on span "$119.03" at bounding box center [561, 113] width 26 height 11
click at [394, 114] on span "3,982" at bounding box center [398, 113] width 18 height 11
click at [199, 73] on div "2025-02-15 15 / 2 / 2025 - 2025-02-15 15 / 2 / 2025" at bounding box center [160, 76] width 89 height 17
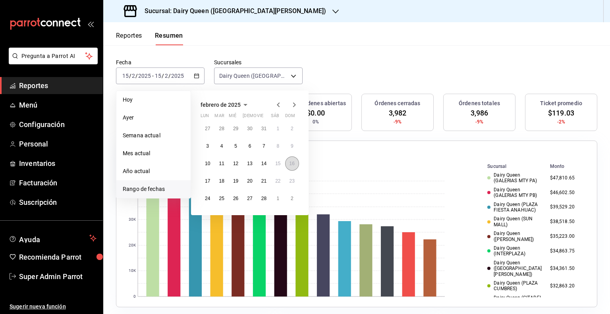
click at [294, 166] on button "16" at bounding box center [292, 163] width 14 height 14
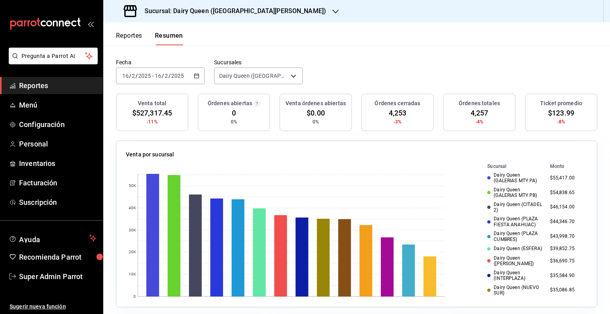
click at [551, 112] on span "$123.99" at bounding box center [561, 113] width 26 height 11
click at [389, 114] on span "4,253" at bounding box center [398, 113] width 18 height 11
click at [197, 76] on icon "button" at bounding box center [197, 76] width 6 height 6
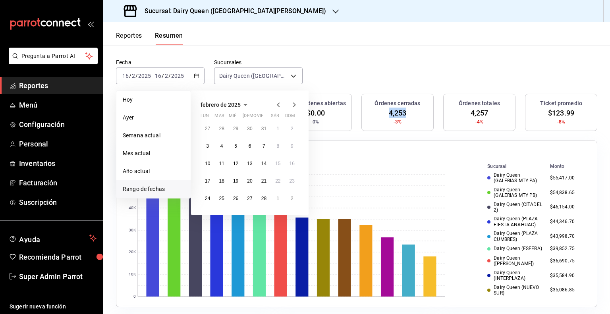
click at [296, 102] on icon "button" at bounding box center [295, 105] width 10 height 10
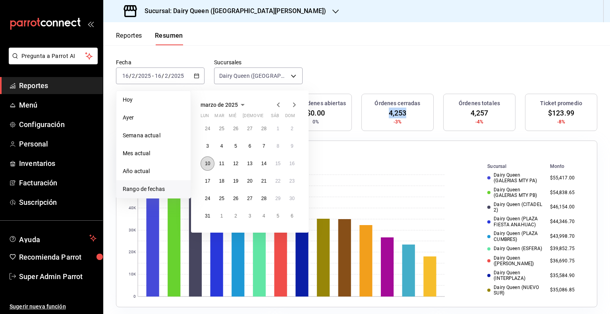
click at [209, 164] on abbr "10" at bounding box center [207, 164] width 5 height 6
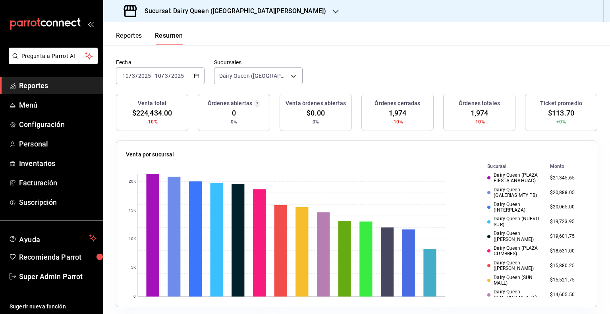
click at [561, 114] on span "$113.70" at bounding box center [561, 113] width 26 height 11
click at [395, 114] on span "1,974" at bounding box center [398, 113] width 18 height 11
click at [195, 75] on icon "button" at bounding box center [197, 76] width 6 height 6
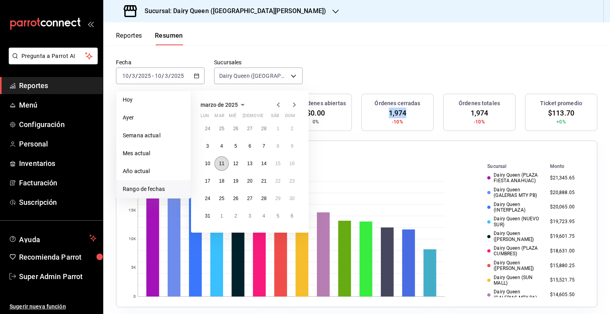
click at [220, 165] on abbr "11" at bounding box center [221, 164] width 5 height 6
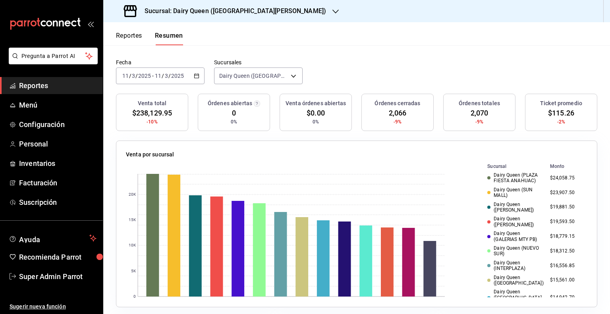
click at [554, 112] on span "$115.26" at bounding box center [561, 113] width 26 height 11
click at [389, 111] on span "2,066" at bounding box center [398, 113] width 18 height 11
click at [195, 78] on icon "button" at bounding box center [197, 76] width 6 height 6
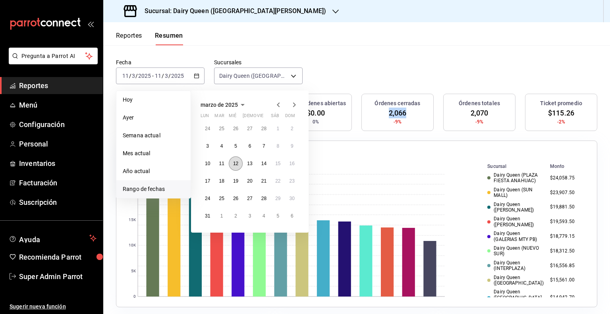
click at [230, 166] on button "12" at bounding box center [236, 163] width 14 height 14
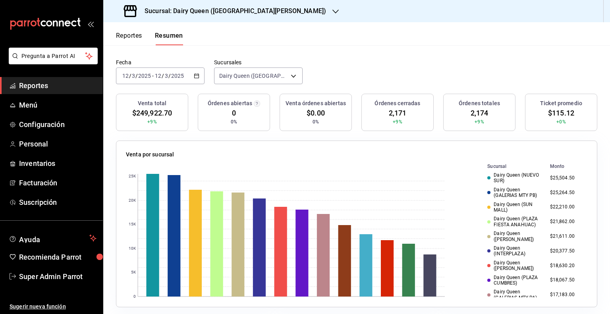
click at [552, 112] on span "$115.12" at bounding box center [561, 113] width 26 height 11
click at [389, 115] on span "2,171" at bounding box center [398, 113] width 18 height 11
click at [193, 80] on div "2025-03-12 12 / 3 / 2025 - 2025-03-12 12 / 3 / 2025" at bounding box center [160, 76] width 89 height 17
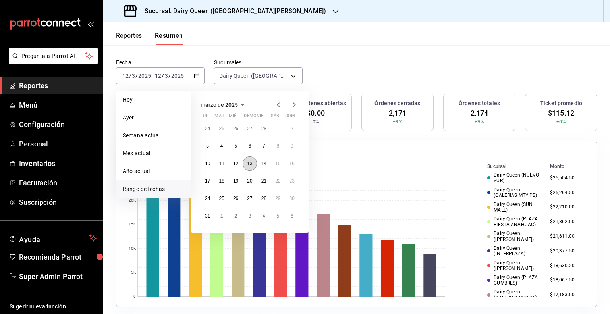
click at [247, 166] on button "13" at bounding box center [250, 163] width 14 height 14
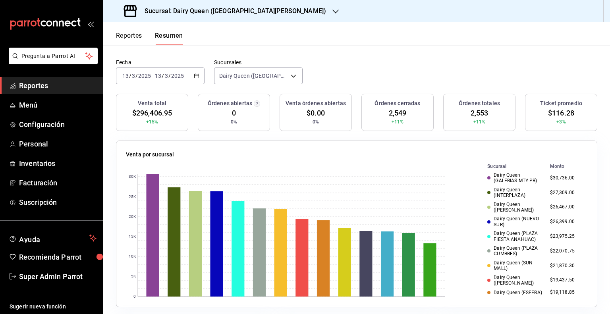
click at [548, 113] on span "$116.28" at bounding box center [561, 113] width 26 height 11
click at [389, 116] on span "2,549" at bounding box center [398, 113] width 18 height 11
click at [194, 77] on icon "button" at bounding box center [197, 76] width 6 height 6
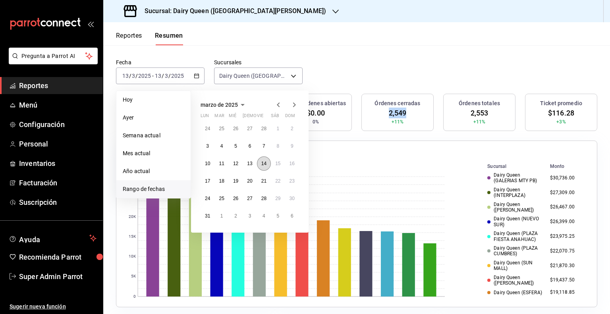
click at [261, 166] on button "14" at bounding box center [264, 163] width 14 height 14
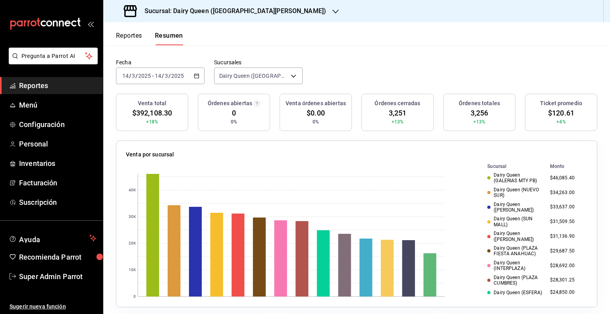
click at [554, 114] on span "$120.61" at bounding box center [561, 113] width 26 height 11
click at [389, 116] on span "3,251" at bounding box center [398, 113] width 18 height 11
click at [196, 74] on icon "button" at bounding box center [197, 76] width 6 height 6
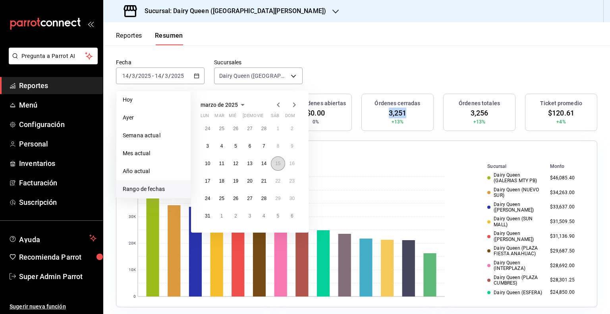
click at [276, 164] on abbr "15" at bounding box center [277, 164] width 5 height 6
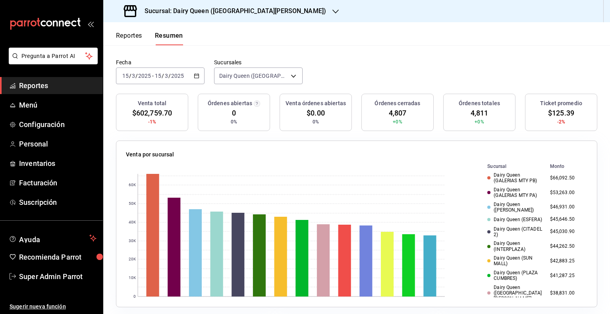
click at [554, 106] on h3 "Ticket promedio" at bounding box center [561, 103] width 42 height 8
click at [554, 112] on span "$125.39" at bounding box center [561, 113] width 26 height 11
click at [392, 112] on span "4,807" at bounding box center [398, 113] width 18 height 11
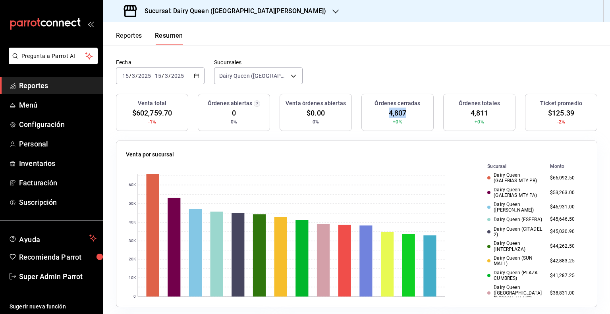
click at [392, 112] on span "4,807" at bounding box center [398, 113] width 18 height 11
click at [189, 70] on div "2025-03-15 15 / 3 / 2025 - 2025-03-15 15 / 3 / 2025" at bounding box center [160, 76] width 89 height 17
click at [195, 74] on icon "button" at bounding box center [197, 76] width 6 height 6
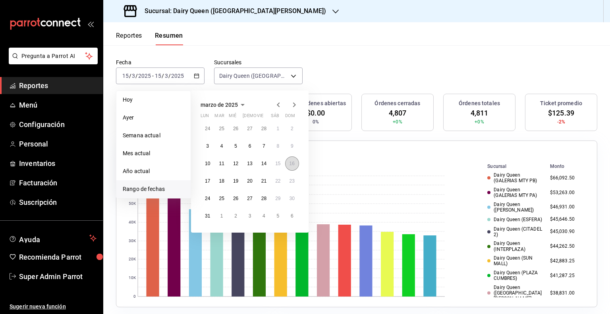
click at [289, 166] on button "16" at bounding box center [292, 163] width 14 height 14
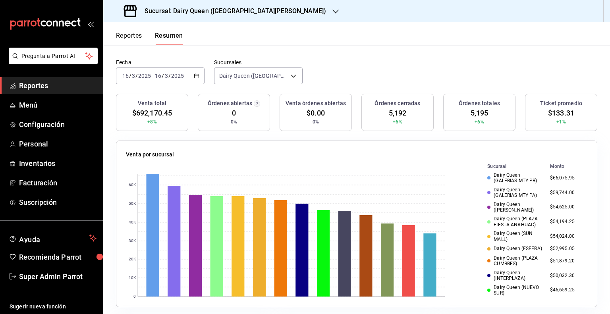
click at [548, 112] on span "$133.31" at bounding box center [561, 113] width 26 height 11
click at [389, 110] on span "5,192" at bounding box center [398, 113] width 18 height 11
click at [191, 76] on div "2025-03-16 16 / 3 / 2025 - 2025-03-16 16 / 3 / 2025" at bounding box center [160, 76] width 89 height 17
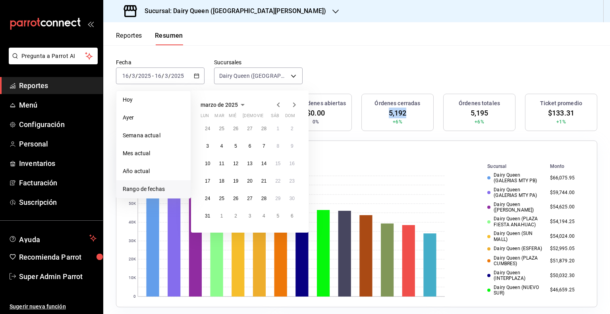
click at [292, 103] on icon "button" at bounding box center [295, 105] width 10 height 10
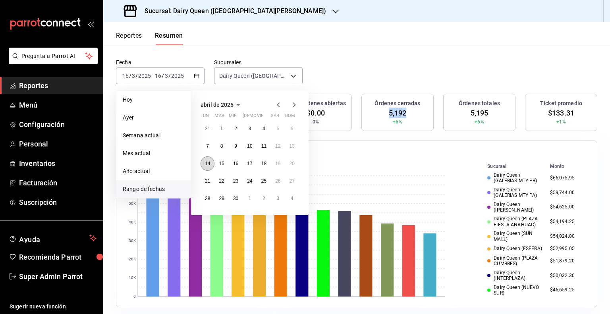
click at [209, 165] on abbr "14" at bounding box center [207, 164] width 5 height 6
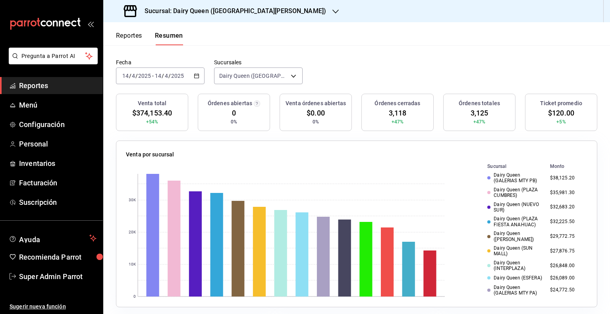
click at [554, 113] on span "$120.00" at bounding box center [561, 113] width 26 height 11
click at [392, 116] on span "3,118" at bounding box center [398, 113] width 18 height 11
click at [200, 79] on div "2025-04-14 14 / 4 / 2025 - 2025-04-14 14 / 4 / 2025" at bounding box center [160, 76] width 89 height 17
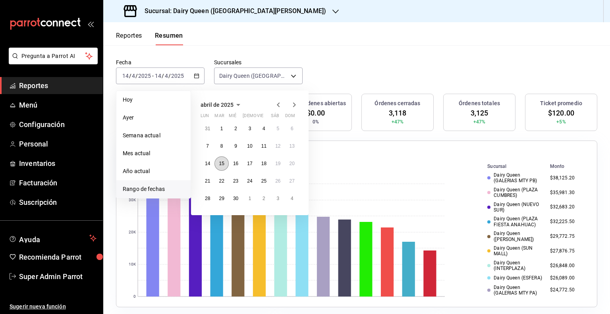
click at [220, 161] on abbr "15" at bounding box center [221, 164] width 5 height 6
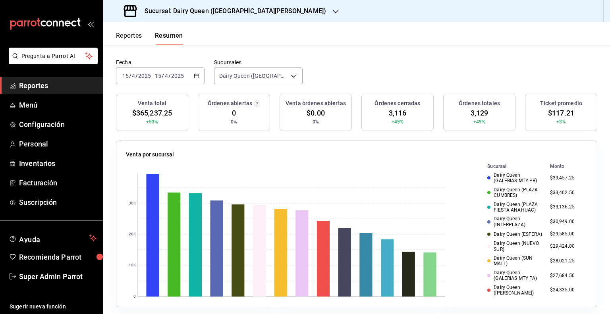
click at [554, 112] on span "$117.21" at bounding box center [561, 113] width 26 height 11
click at [396, 109] on span "3,116" at bounding box center [398, 113] width 18 height 11
click at [194, 76] on icon "button" at bounding box center [197, 76] width 6 height 6
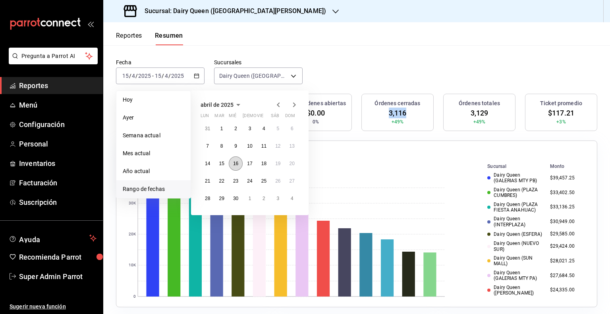
click at [232, 165] on button "16" at bounding box center [236, 163] width 14 height 14
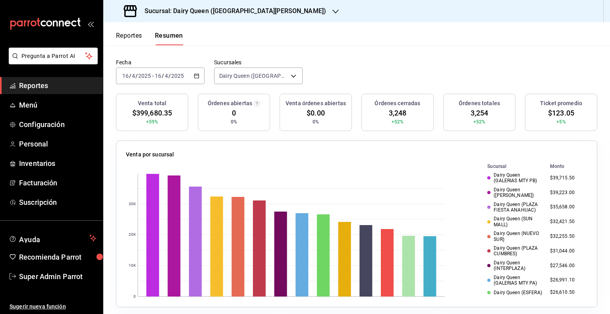
click at [559, 117] on span "$123.05" at bounding box center [561, 113] width 26 height 11
click at [394, 111] on span "3,248" at bounding box center [398, 113] width 18 height 11
click at [197, 72] on div "2025-04-16 16 / 4 / 2025 - 2025-04-16 16 / 4 / 2025" at bounding box center [160, 76] width 89 height 17
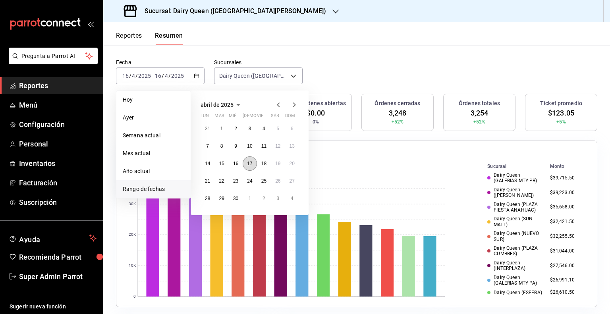
click at [251, 163] on abbr "17" at bounding box center [249, 164] width 5 height 6
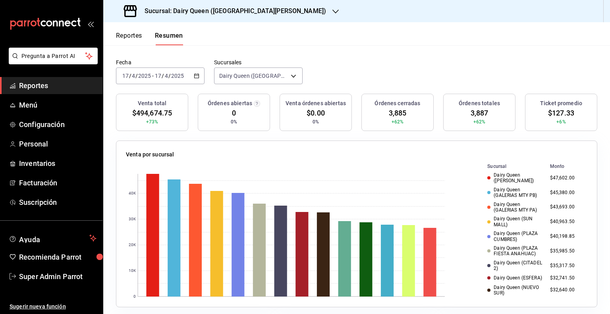
click at [561, 115] on span "$127.33" at bounding box center [561, 113] width 26 height 11
click at [393, 113] on span "3,885" at bounding box center [398, 113] width 18 height 11
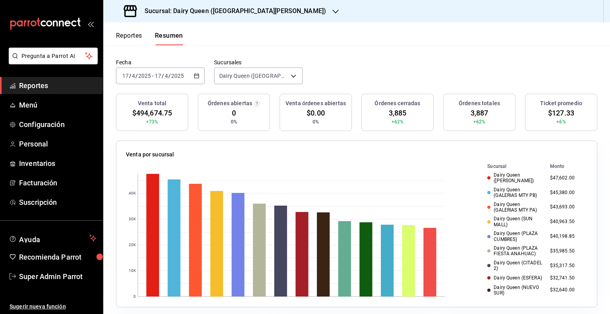
click at [199, 79] on div "2025-04-17 17 / 4 / 2025 - 2025-04-17 17 / 4 / 2025" at bounding box center [160, 76] width 89 height 17
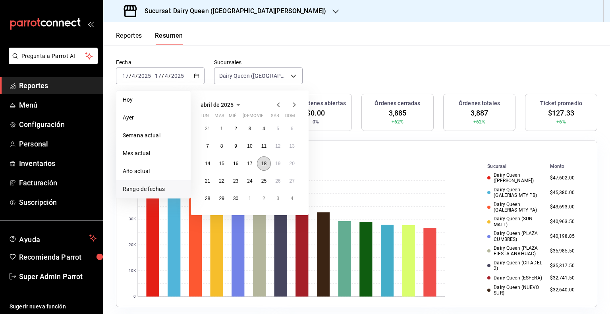
click at [265, 165] on abbr "18" at bounding box center [263, 164] width 5 height 6
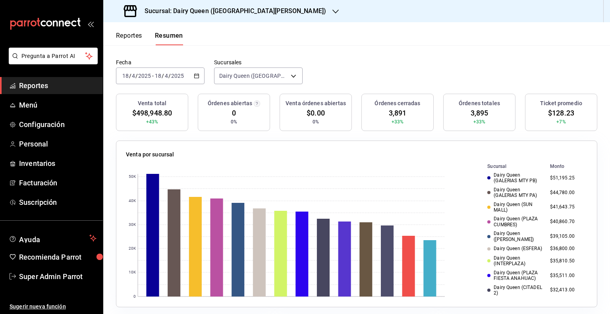
click at [555, 114] on span "$128.23" at bounding box center [561, 113] width 26 height 11
click at [392, 112] on span "3,891" at bounding box center [398, 113] width 18 height 11
click at [194, 76] on \(Stroke\) "button" at bounding box center [196, 76] width 5 height 4
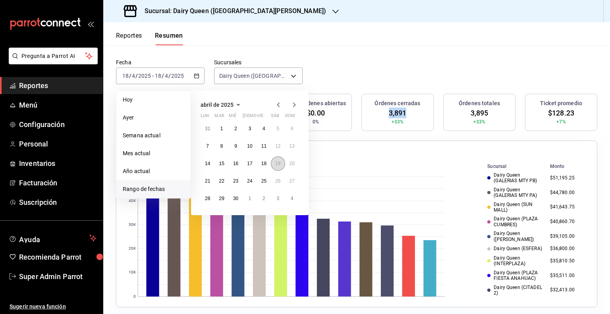
click at [275, 164] on abbr "19" at bounding box center [277, 164] width 5 height 6
click at [274, 164] on button "19" at bounding box center [278, 163] width 14 height 14
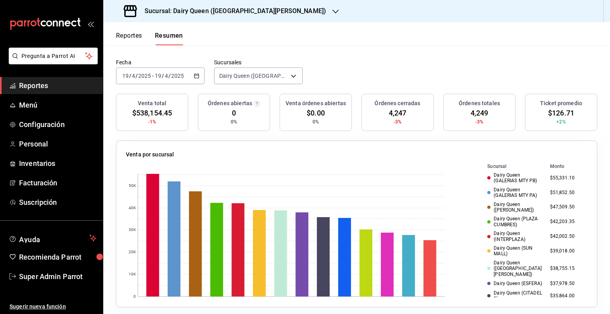
click at [559, 112] on span "$126.71" at bounding box center [561, 113] width 26 height 11
click at [397, 114] on span "4,247" at bounding box center [398, 113] width 18 height 11
click at [196, 74] on \(Stroke\) "button" at bounding box center [196, 76] width 5 height 4
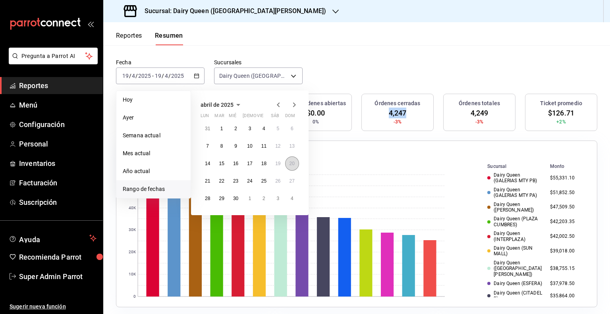
click at [296, 162] on button "20" at bounding box center [292, 163] width 14 height 14
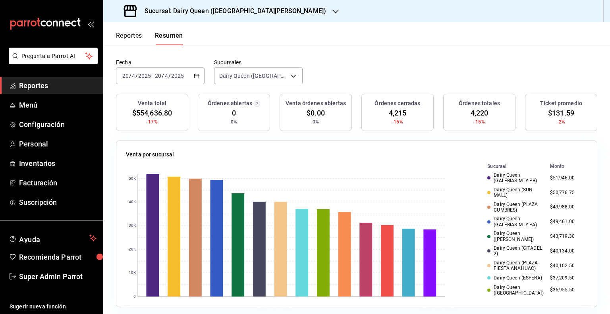
click at [558, 116] on span "$131.59" at bounding box center [561, 113] width 26 height 11
click at [394, 111] on span "4,215" at bounding box center [398, 113] width 18 height 11
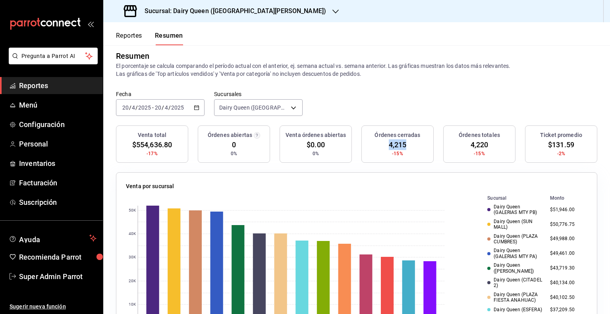
scroll to position [0, 0]
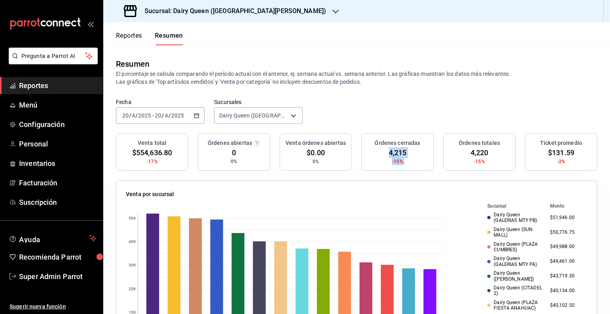
click at [195, 114] on icon "button" at bounding box center [197, 116] width 6 height 6
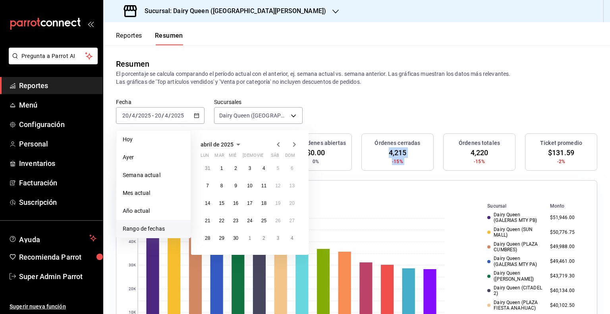
click at [294, 146] on icon "button" at bounding box center [295, 145] width 10 height 10
click at [208, 207] on button "12" at bounding box center [208, 203] width 14 height 14
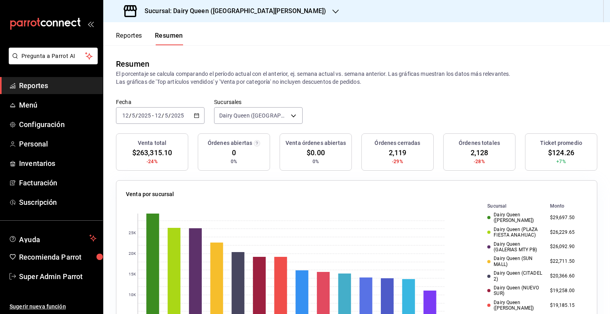
click at [556, 155] on span "$124.26" at bounding box center [561, 152] width 26 height 11
click at [396, 153] on span "2,119" at bounding box center [398, 152] width 18 height 11
click at [200, 118] on div "2025-05-12 12 / 5 / 2025 - 2025-05-12 12 / 5 / 2025" at bounding box center [160, 115] width 89 height 17
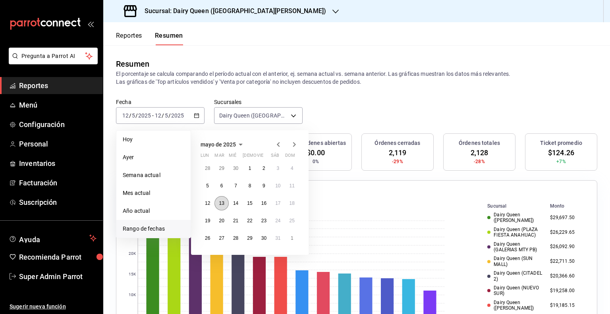
click at [221, 205] on abbr "13" at bounding box center [221, 204] width 5 height 6
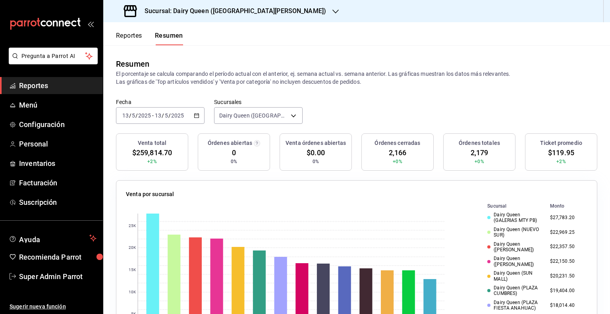
click at [563, 151] on span "$119.95" at bounding box center [561, 152] width 26 height 11
click at [562, 151] on span "$119.95" at bounding box center [561, 152] width 26 height 11
click at [390, 151] on span "2,166" at bounding box center [398, 152] width 18 height 11
click at [192, 114] on div "2025-05-13 13 / 5 / 2025 - 2025-05-13 13 / 5 / 2025" at bounding box center [160, 115] width 89 height 17
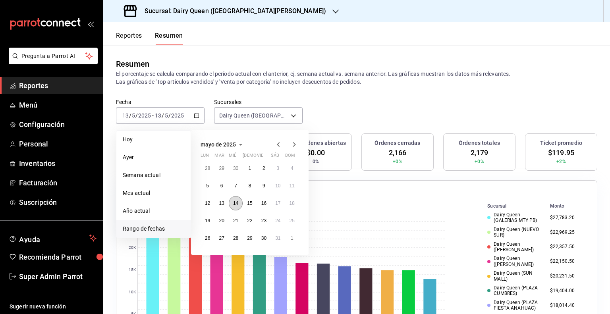
click at [235, 203] on abbr "14" at bounding box center [235, 204] width 5 height 6
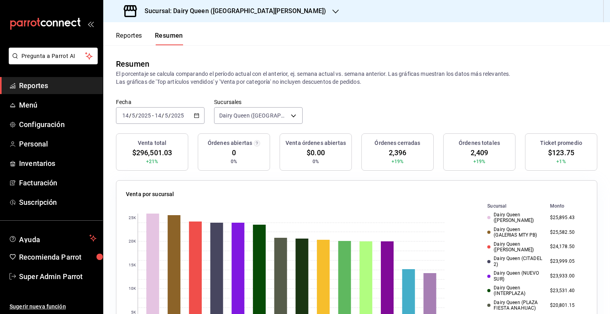
click at [560, 154] on span "$123.75" at bounding box center [561, 152] width 26 height 11
click at [392, 158] on span "+19%" at bounding box center [398, 161] width 12 height 7
click at [391, 153] on span "2,396" at bounding box center [398, 152] width 18 height 11
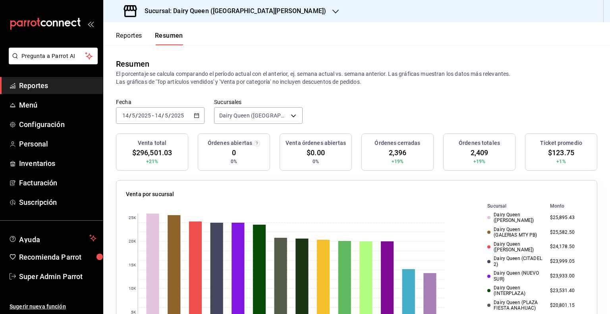
click at [200, 119] on div "2025-05-14 14 / 5 / 2025 - 2025-05-14 14 / 5 / 2025" at bounding box center [160, 115] width 89 height 17
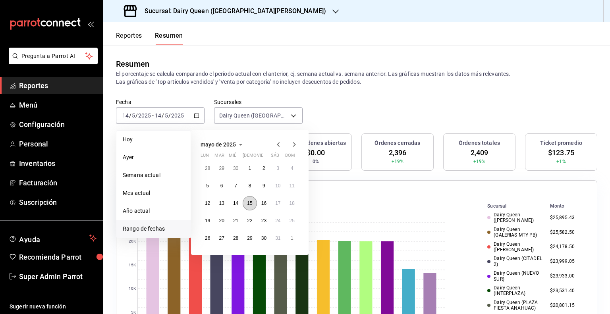
click at [245, 206] on button "15" at bounding box center [250, 203] width 14 height 14
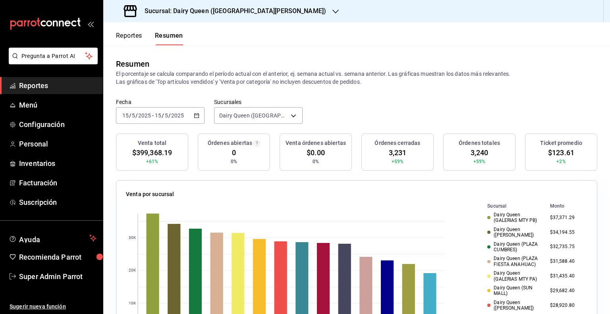
click at [195, 118] on icon "button" at bounding box center [197, 116] width 6 height 6
click at [507, 114] on div "Fecha 2025-05-15 15 / 5 / 2025 - 2025-05-15 15 / 5 / 2025 Sucursales Dairy Quee…" at bounding box center [356, 116] width 507 height 35
click at [554, 153] on span "$123.61" at bounding box center [561, 152] width 26 height 11
click at [397, 151] on span "3,231" at bounding box center [398, 152] width 18 height 11
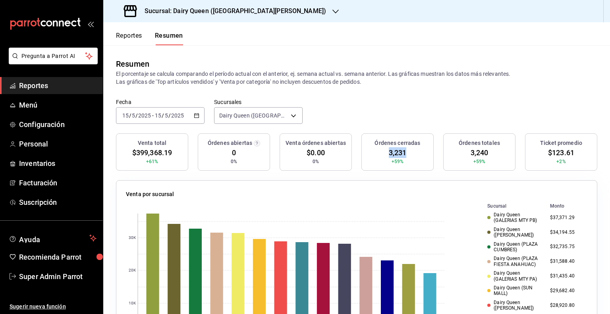
click at [397, 151] on span "3,231" at bounding box center [398, 152] width 18 height 11
click at [200, 116] on div "2025-05-15 15 / 5 / 2025 - 2025-05-15 15 / 5 / 2025" at bounding box center [160, 115] width 89 height 17
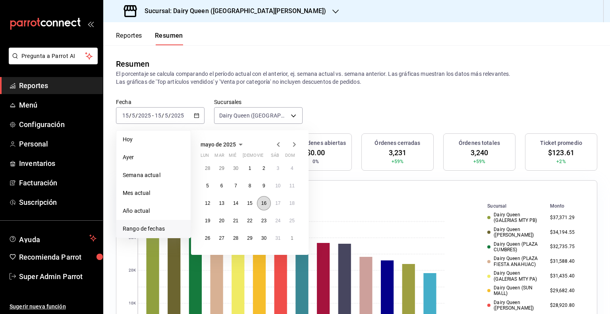
click at [262, 201] on abbr "16" at bounding box center [263, 204] width 5 height 6
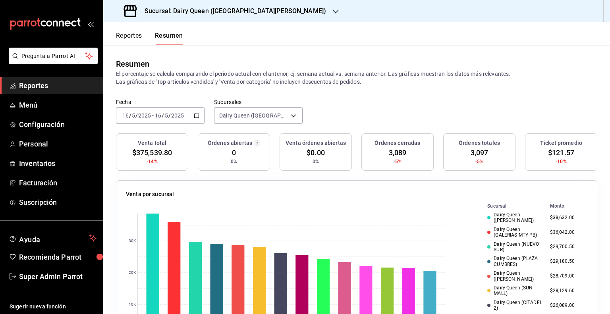
click at [552, 154] on span "$121.57" at bounding box center [561, 152] width 26 height 11
click at [389, 151] on span "3,089" at bounding box center [398, 152] width 18 height 11
click at [202, 112] on div "2025-05-16 16 / 5 / 2025 - 2025-05-16 16 / 5 / 2025" at bounding box center [160, 115] width 89 height 17
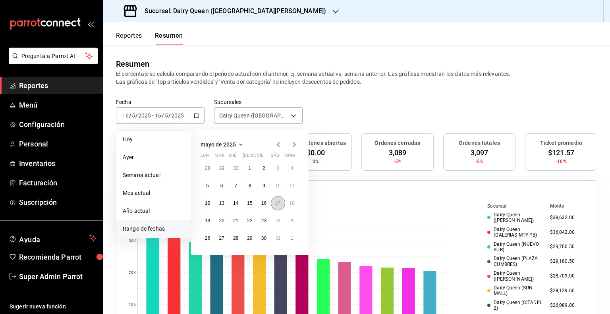
click at [278, 201] on abbr "17" at bounding box center [277, 204] width 5 height 6
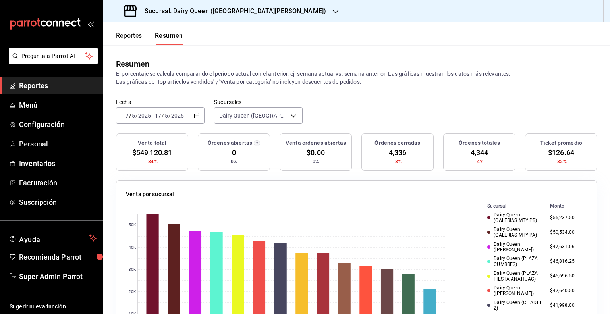
click at [554, 155] on span "$126.64" at bounding box center [561, 152] width 26 height 11
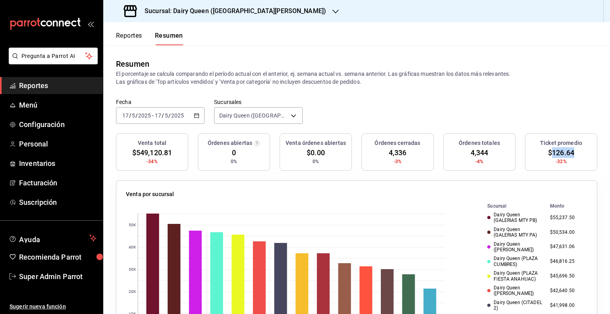
click at [554, 155] on span "$126.64" at bounding box center [561, 152] width 26 height 11
click at [389, 157] on span "4,336" at bounding box center [398, 152] width 18 height 11
click at [389, 156] on span "4,336" at bounding box center [398, 152] width 18 height 11
click at [194, 116] on icon "button" at bounding box center [197, 116] width 6 height 6
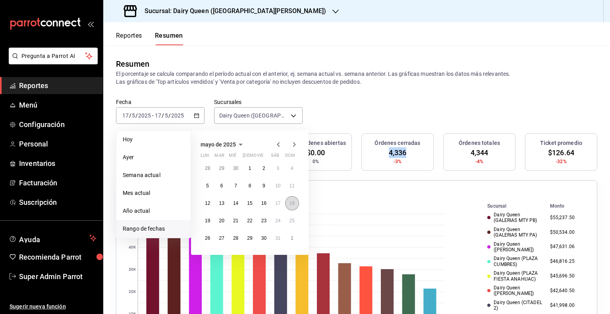
click at [291, 206] on button "18" at bounding box center [292, 203] width 14 height 14
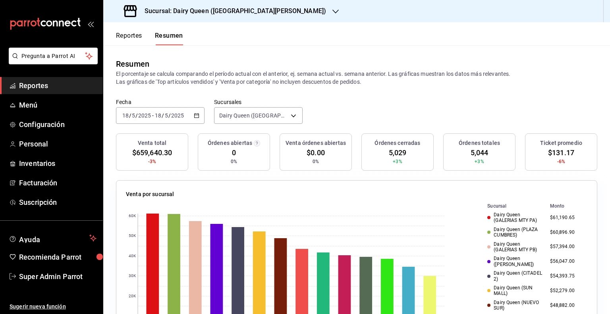
click at [551, 156] on span "$131.17" at bounding box center [561, 152] width 26 height 11
click at [391, 152] on span "5,029" at bounding box center [398, 152] width 18 height 11
click at [195, 116] on icon "button" at bounding box center [197, 116] width 6 height 6
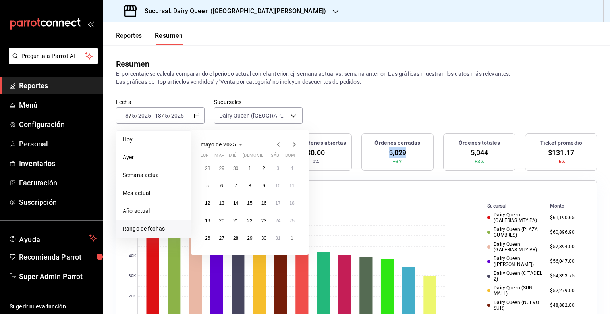
click at [294, 145] on icon "button" at bounding box center [295, 145] width 10 height 10
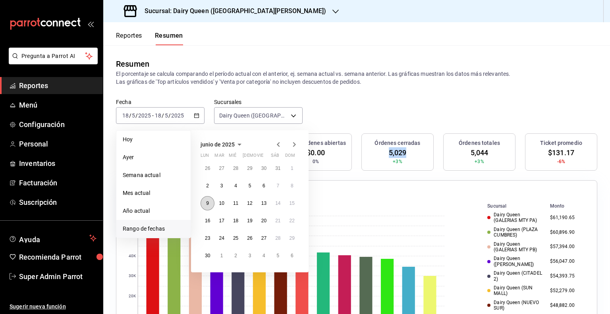
click at [208, 208] on button "9" at bounding box center [208, 203] width 14 height 14
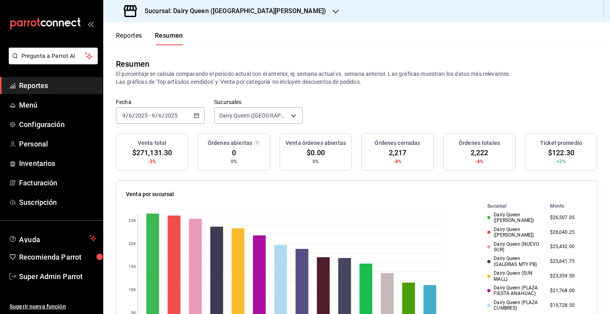
click at [558, 150] on span "$122.30" at bounding box center [561, 152] width 26 height 11
click at [393, 155] on span "2,217" at bounding box center [398, 152] width 18 height 11
click at [197, 112] on div "2025-06-09 9 / 6 / 2025 - 2025-06-09 9 / 6 / 2025" at bounding box center [160, 115] width 89 height 17
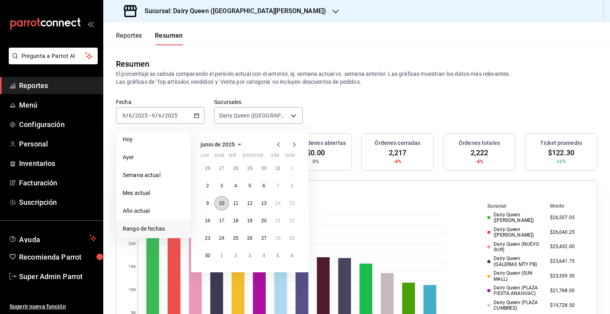
click at [224, 207] on button "10" at bounding box center [221, 203] width 14 height 14
click at [223, 206] on button "10" at bounding box center [221, 203] width 14 height 14
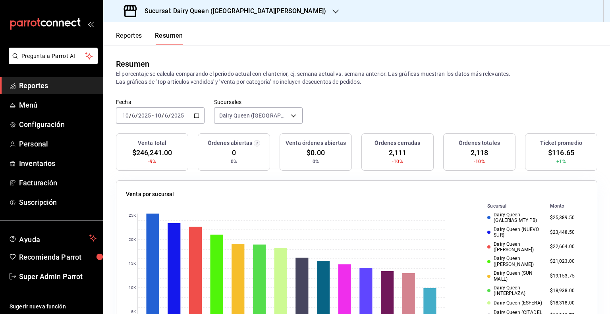
click at [551, 153] on span "$116.65" at bounding box center [561, 152] width 26 height 11
click at [391, 150] on span "2,111" at bounding box center [398, 152] width 18 height 11
click at [195, 114] on icon "button" at bounding box center [197, 116] width 6 height 6
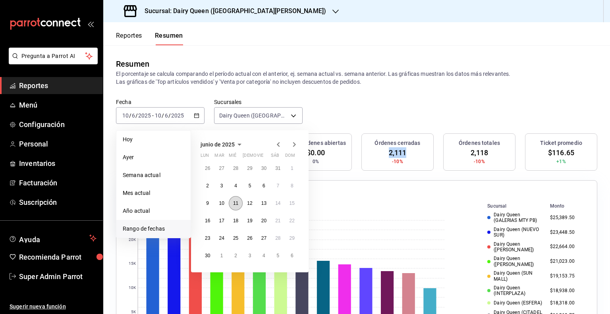
click at [230, 203] on button "11" at bounding box center [236, 203] width 14 height 14
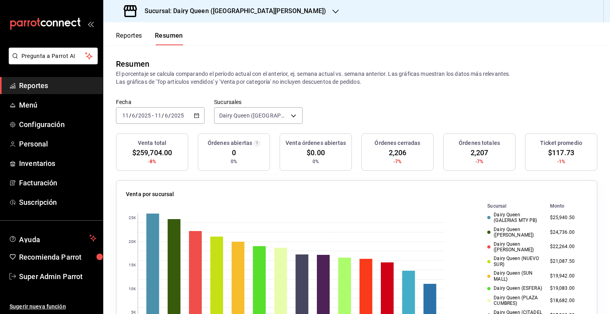
click at [556, 149] on span "$117.73" at bounding box center [561, 152] width 26 height 11
click at [396, 151] on span "2,206" at bounding box center [398, 152] width 18 height 11
click at [198, 116] on icon "button" at bounding box center [197, 116] width 6 height 6
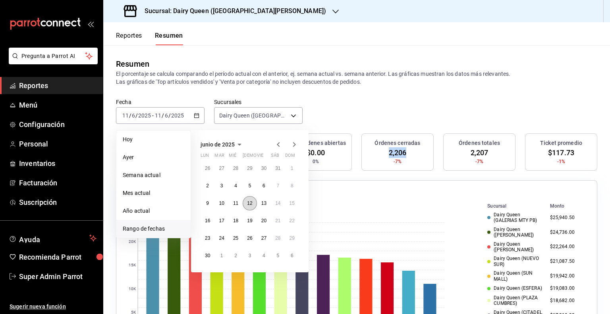
click at [249, 206] on button "12" at bounding box center [250, 203] width 14 height 14
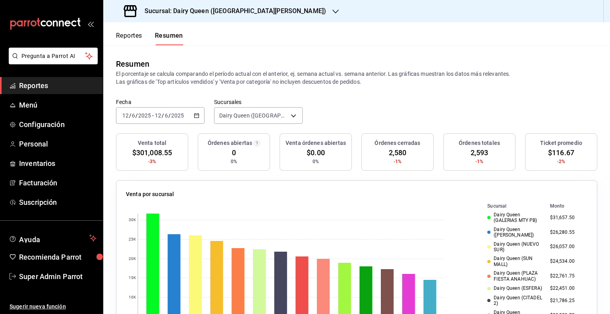
click at [555, 149] on span "$116.67" at bounding box center [561, 152] width 26 height 11
click at [554, 149] on span "$116.67" at bounding box center [561, 152] width 26 height 11
click at [392, 156] on span "2,580" at bounding box center [398, 152] width 18 height 11
click at [199, 114] on div "2025-06-12 12 / 6 / 2025 - 2025-06-12 12 / 6 / 2025" at bounding box center [160, 115] width 89 height 17
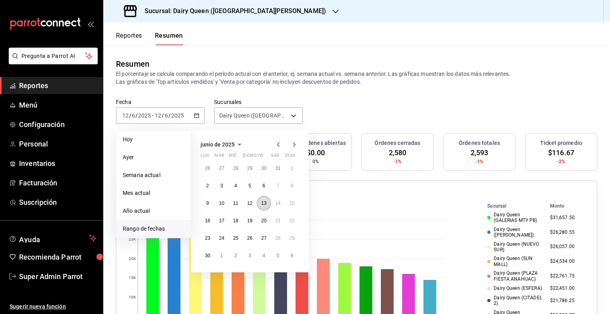
click at [260, 205] on button "13" at bounding box center [264, 203] width 14 height 14
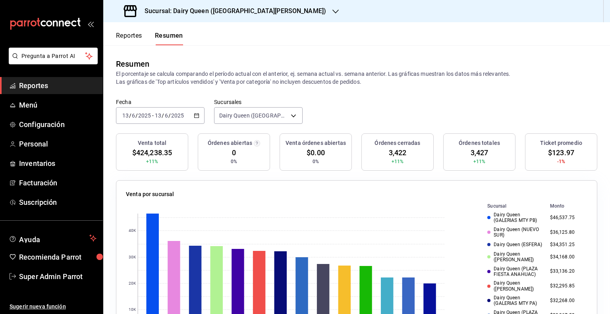
click at [556, 152] on span "$123.97" at bounding box center [561, 152] width 26 height 11
click at [395, 153] on span "3,422" at bounding box center [398, 152] width 18 height 11
click at [200, 114] on div "2025-06-13 13 / 6 / 2025 - 2025-06-13 13 / 6 / 2025" at bounding box center [160, 115] width 89 height 17
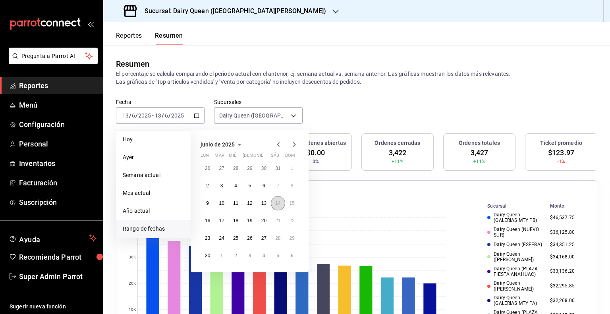
click at [275, 203] on button "14" at bounding box center [278, 203] width 14 height 14
click at [274, 203] on button "14" at bounding box center [278, 203] width 14 height 14
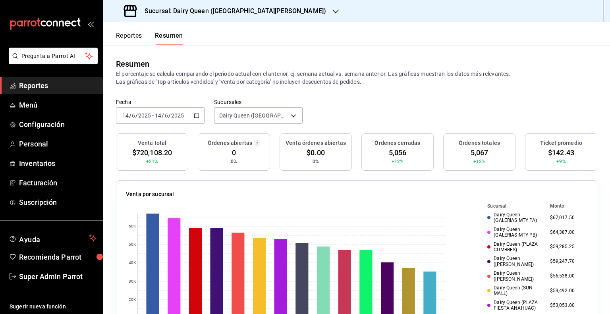
click at [554, 155] on span "$142.43" at bounding box center [561, 152] width 26 height 11
click at [197, 118] on div "2025-06-14 14 / 6 / 2025 - 2025-06-14 14 / 6 / 2025" at bounding box center [160, 115] width 89 height 17
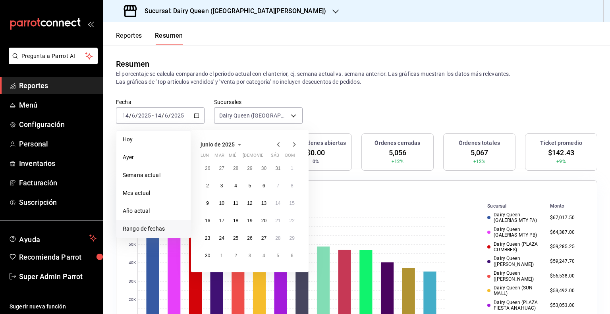
click at [380, 125] on div "Fecha 2025-06-14 14 / 6 / 2025 - 2025-06-14 14 / 6 / 2025 Hoy Ayer Semana actua…" at bounding box center [356, 116] width 507 height 35
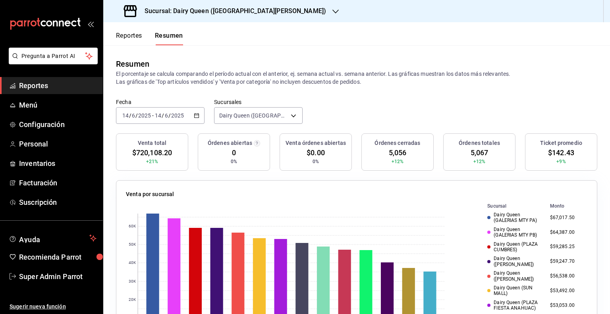
click at [396, 151] on span "5,056" at bounding box center [398, 152] width 18 height 11
click at [194, 115] on \(Stroke\) "button" at bounding box center [196, 116] width 5 height 4
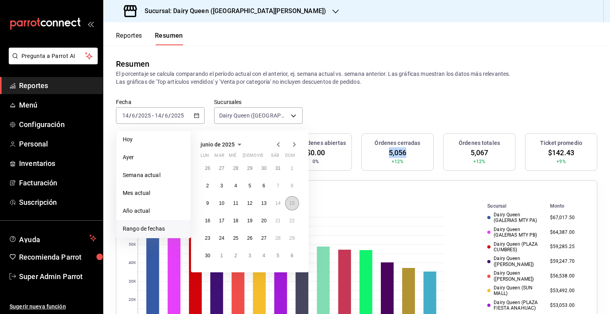
click at [290, 207] on button "15" at bounding box center [292, 203] width 14 height 14
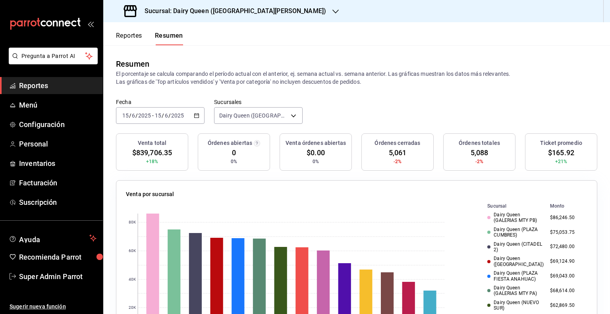
click at [557, 151] on span "$165.92" at bounding box center [561, 152] width 26 height 11
click at [389, 156] on span "5,061" at bounding box center [398, 152] width 18 height 11
click at [194, 116] on icon "button" at bounding box center [197, 116] width 6 height 6
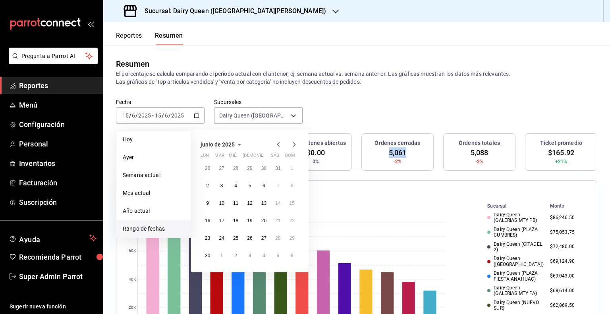
click at [294, 147] on icon "button" at bounding box center [295, 145] width 10 height 10
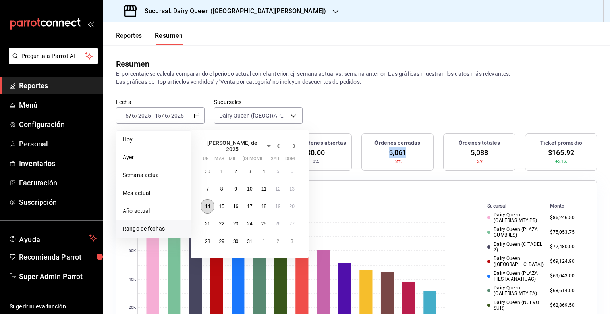
click at [205, 204] on abbr "14" at bounding box center [207, 207] width 5 height 6
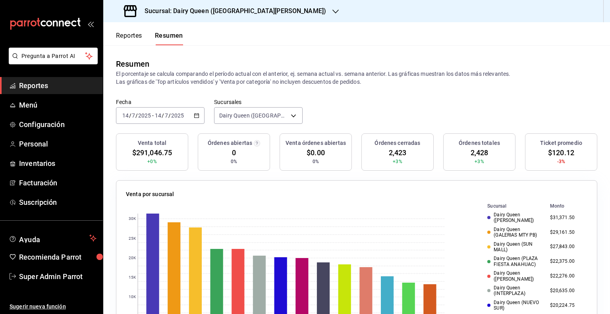
click at [199, 117] on div "[DATE] [DATE] - [DATE] [DATE]" at bounding box center [160, 115] width 89 height 17
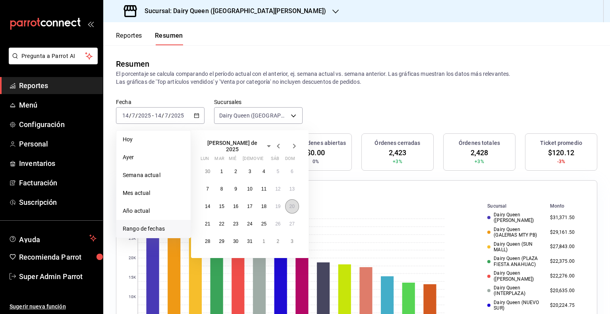
click at [294, 206] on button "20" at bounding box center [292, 206] width 14 height 14
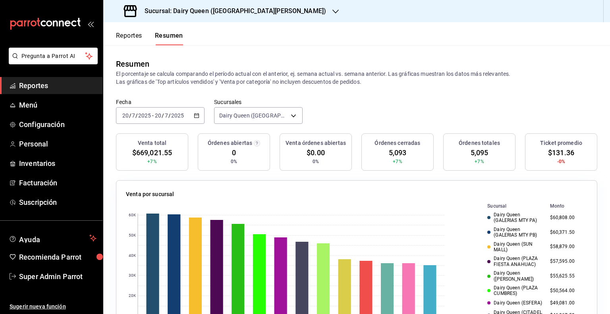
click at [197, 120] on div "2025-07-20 20 / 7 / 2025 - 2025-07-20 20 / 7 / 2025" at bounding box center [160, 115] width 89 height 17
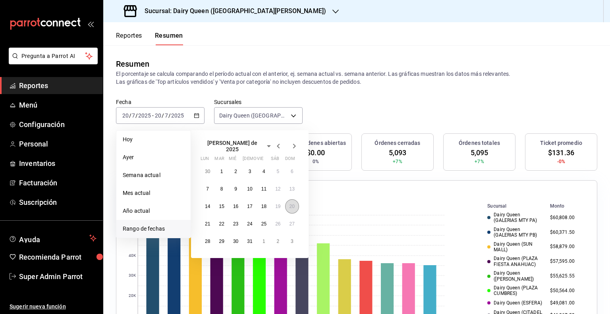
click at [291, 204] on abbr "20" at bounding box center [292, 207] width 5 height 6
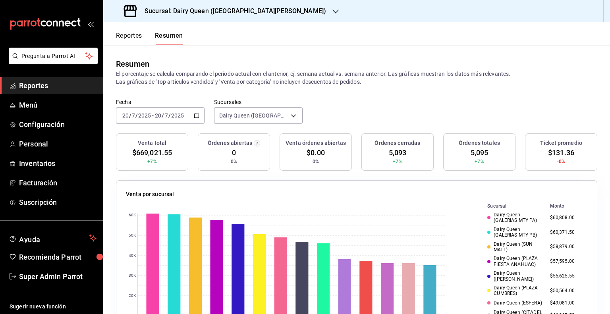
click at [199, 116] on div "2025-07-20 20 / 7 / 2025 - 2025-07-20 20 / 7 / 2025" at bounding box center [160, 115] width 89 height 17
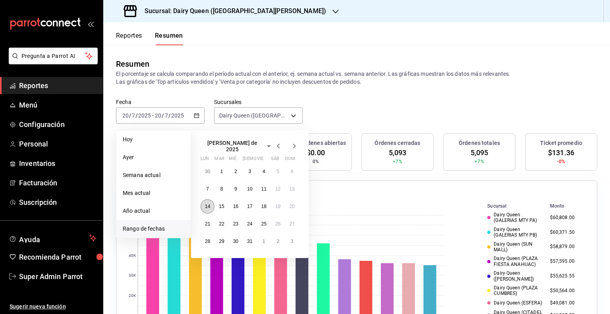
click at [208, 205] on abbr "14" at bounding box center [207, 207] width 5 height 6
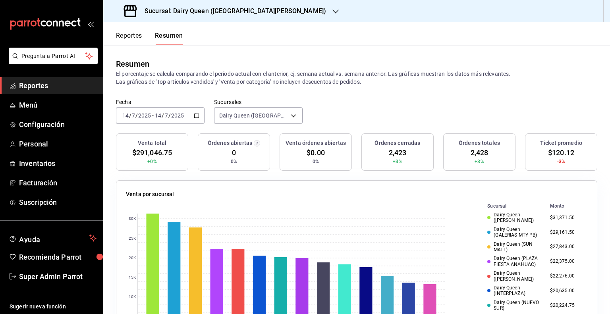
click at [554, 154] on span "$120.12" at bounding box center [561, 152] width 26 height 11
click at [393, 152] on span "2,423" at bounding box center [398, 152] width 18 height 11
click at [202, 115] on div "[DATE] [DATE] - [DATE] [DATE]" at bounding box center [160, 115] width 89 height 17
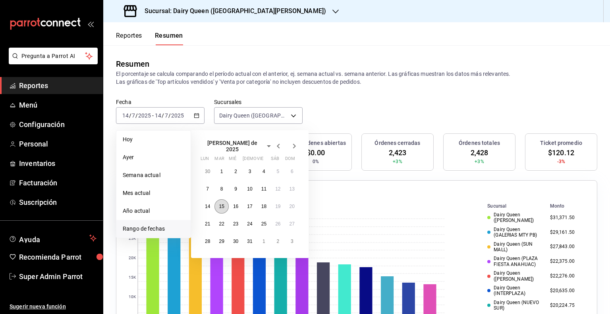
click at [224, 206] on button "15" at bounding box center [221, 206] width 14 height 14
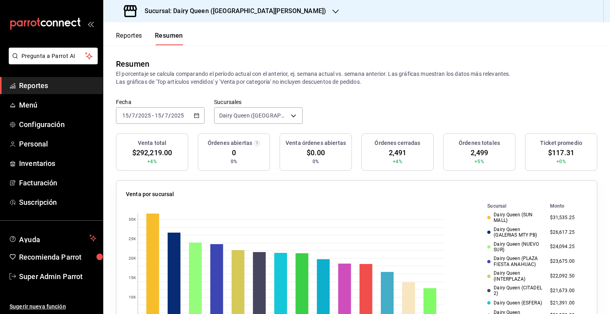
click at [558, 155] on span "$117.31" at bounding box center [561, 152] width 26 height 11
click at [389, 156] on span "2,491" at bounding box center [398, 152] width 18 height 11
click at [389, 155] on span "2,491" at bounding box center [398, 152] width 18 height 11
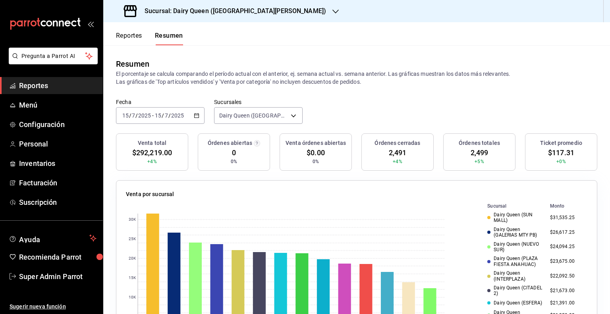
click at [202, 116] on div "2025-07-15 15 / 7 / 2025 - 2025-07-15 15 / 7 / 2025" at bounding box center [160, 115] width 89 height 17
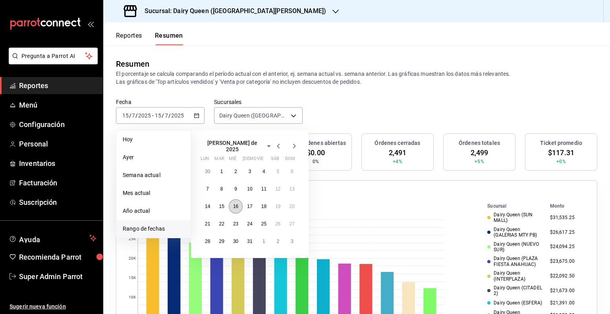
click at [238, 204] on abbr "16" at bounding box center [235, 207] width 5 height 6
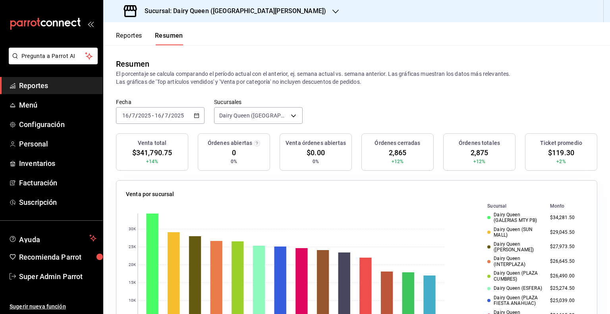
click at [552, 153] on span "$119.30" at bounding box center [561, 152] width 26 height 11
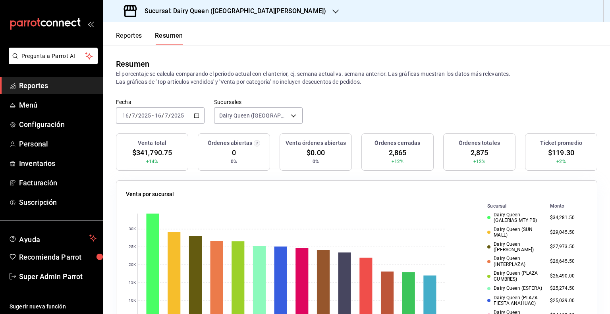
click at [552, 153] on span "$119.30" at bounding box center [561, 152] width 26 height 11
click at [389, 154] on span "2,865" at bounding box center [398, 152] width 18 height 11
click at [202, 116] on div "2025-07-16 16 / 7 / 2025 - 2025-07-16 16 / 7 / 2025" at bounding box center [160, 115] width 89 height 17
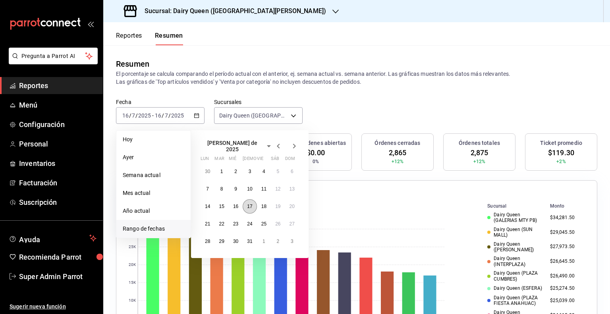
click at [251, 205] on abbr "17" at bounding box center [249, 207] width 5 height 6
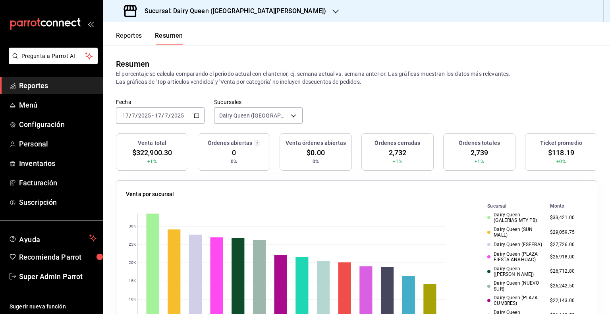
click at [554, 149] on span "$118.19" at bounding box center [561, 152] width 26 height 11
click at [390, 152] on span "2,732" at bounding box center [398, 152] width 18 height 11
click at [195, 114] on icon "button" at bounding box center [197, 116] width 6 height 6
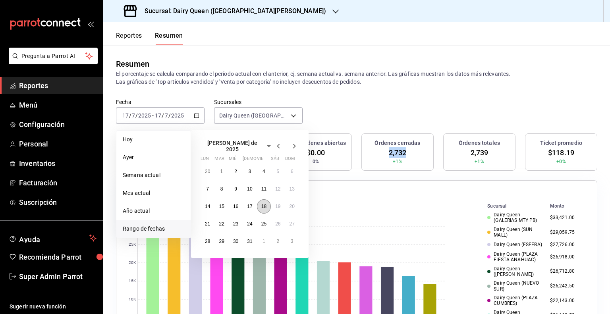
click at [265, 205] on abbr "18" at bounding box center [263, 207] width 5 height 6
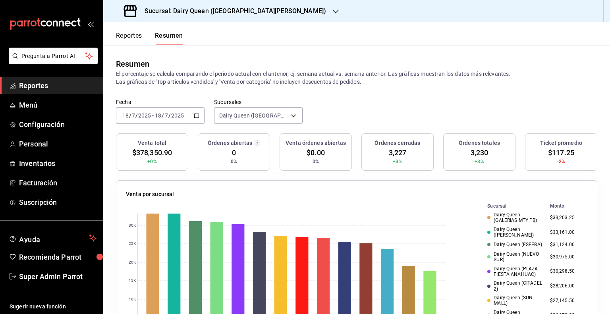
click at [553, 156] on span "$117.25" at bounding box center [561, 152] width 26 height 11
click at [395, 153] on span "3,227" at bounding box center [398, 152] width 18 height 11
click at [195, 114] on icon "button" at bounding box center [197, 116] width 6 height 6
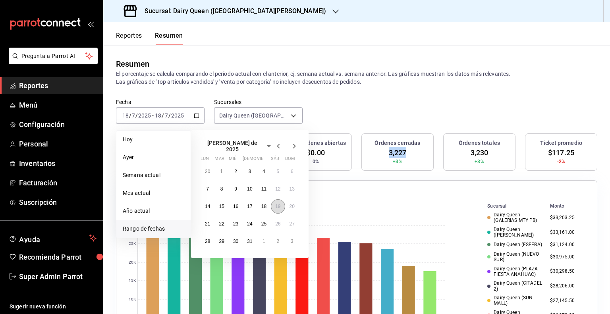
click at [276, 199] on button "19" at bounding box center [278, 206] width 14 height 14
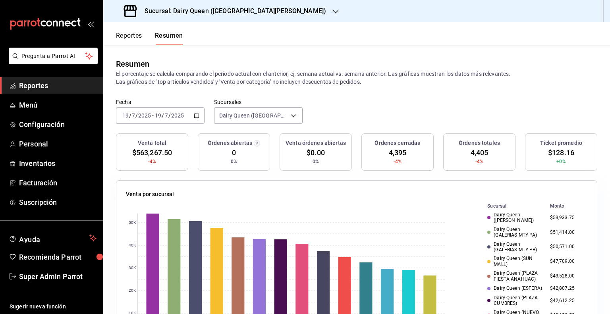
click at [552, 154] on span "$128.16" at bounding box center [561, 152] width 26 height 11
click at [398, 153] on span "4,395" at bounding box center [398, 152] width 18 height 11
click at [194, 119] on div "2025-07-19 19 / 7 / 2025 - 2025-07-19 19 / 7 / 2025" at bounding box center [160, 115] width 89 height 17
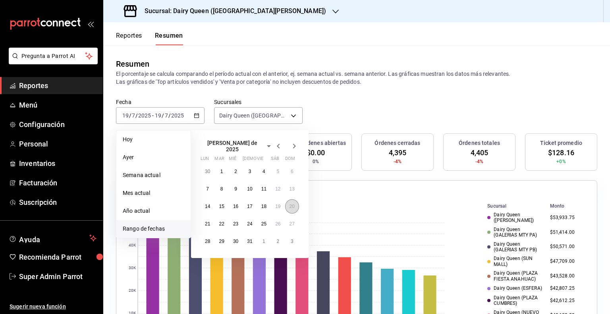
click at [294, 204] on abbr "20" at bounding box center [292, 207] width 5 height 6
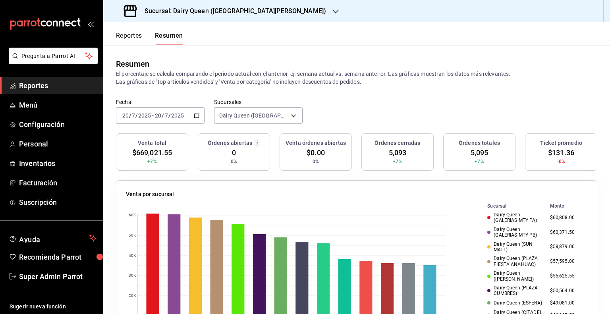
click at [559, 154] on span "$131.36" at bounding box center [561, 152] width 26 height 11
click at [397, 152] on span "5,093" at bounding box center [398, 152] width 18 height 11
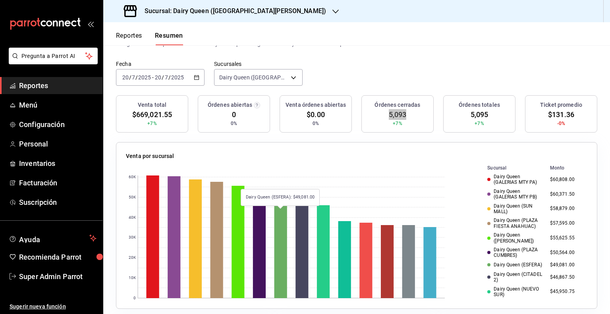
scroll to position [79, 0]
